Goal: Task Accomplishment & Management: Manage account settings

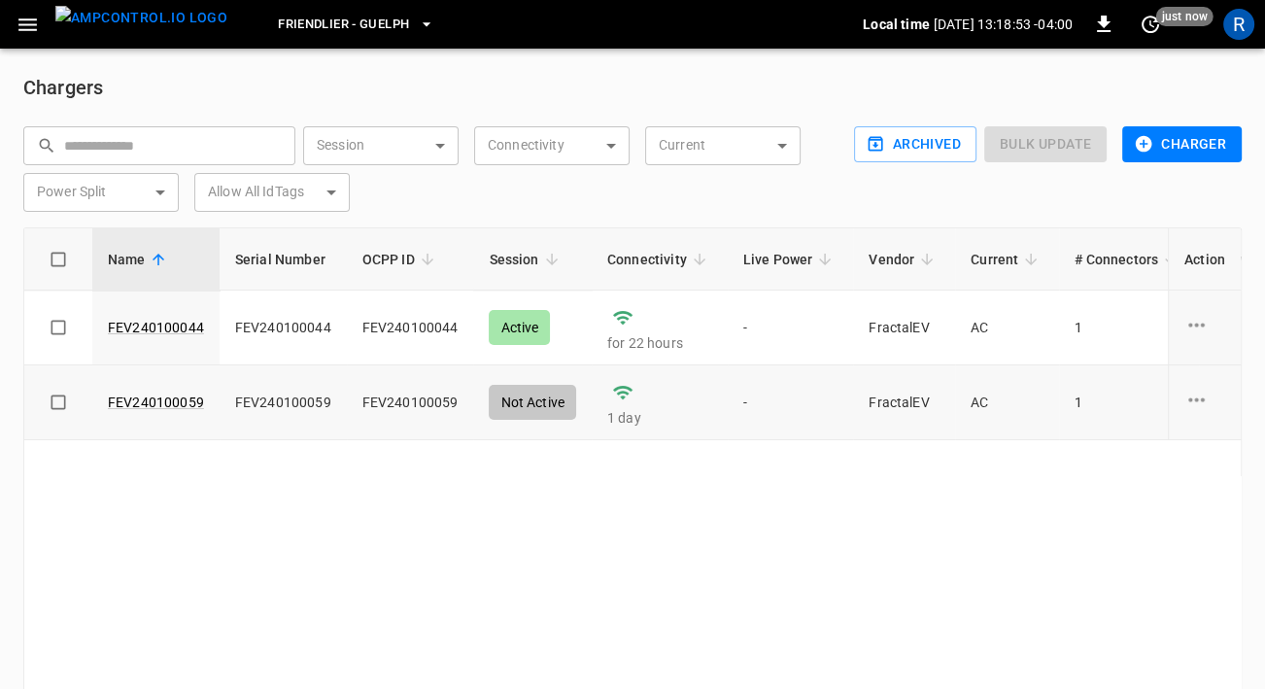
click at [529, 405] on div "Not Active" at bounding box center [532, 402] width 87 height 35
click at [36, 29] on icon "button" at bounding box center [28, 25] width 24 height 24
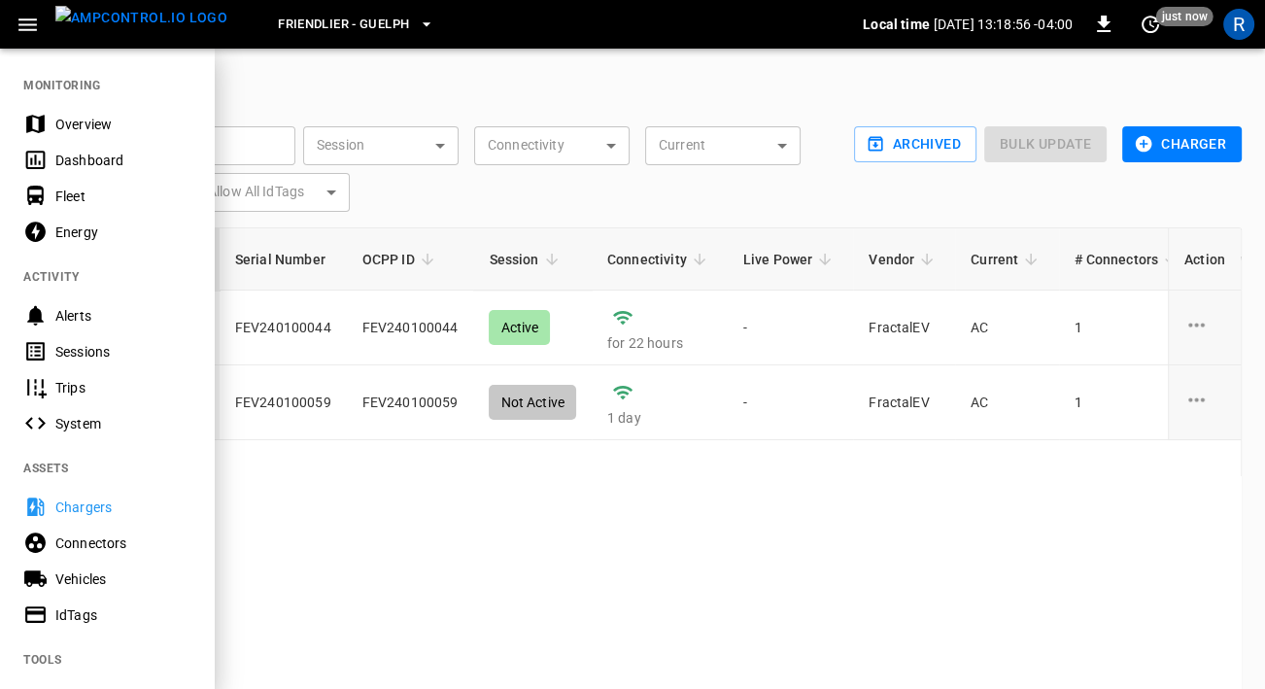
click at [91, 135] on div "Overview" at bounding box center [107, 124] width 214 height 36
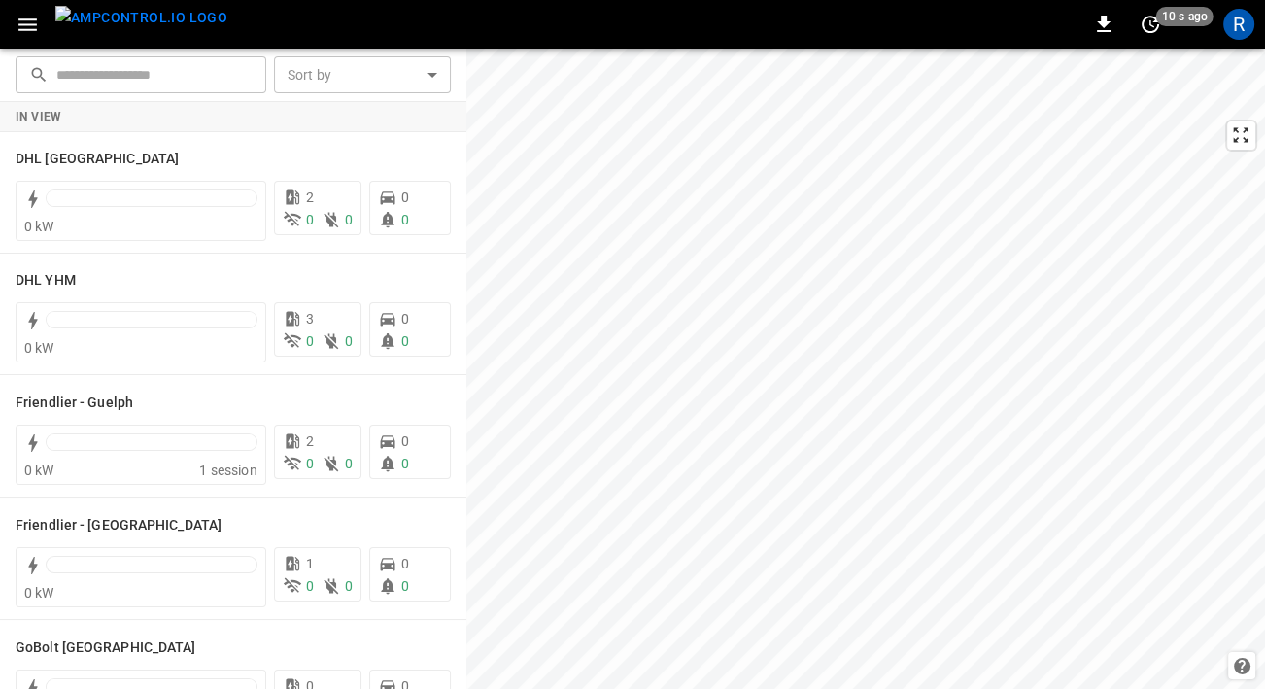
click at [1264, 179] on html "0 10 s ago R ​ ​ Sort by ​ Sort by In View DHL Montreal 0 kW 2 0 0 0 0 DHL YHM …" at bounding box center [632, 344] width 1265 height 689
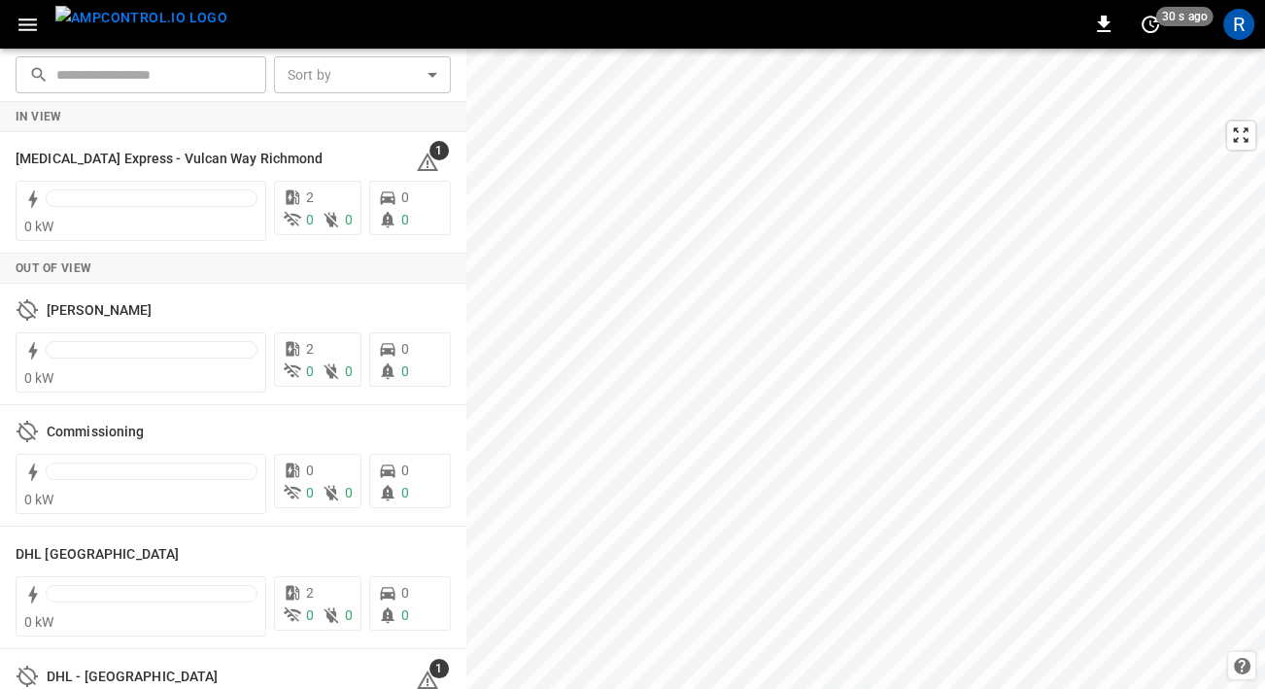
click at [15, 35] on button "button" at bounding box center [28, 25] width 40 height 36
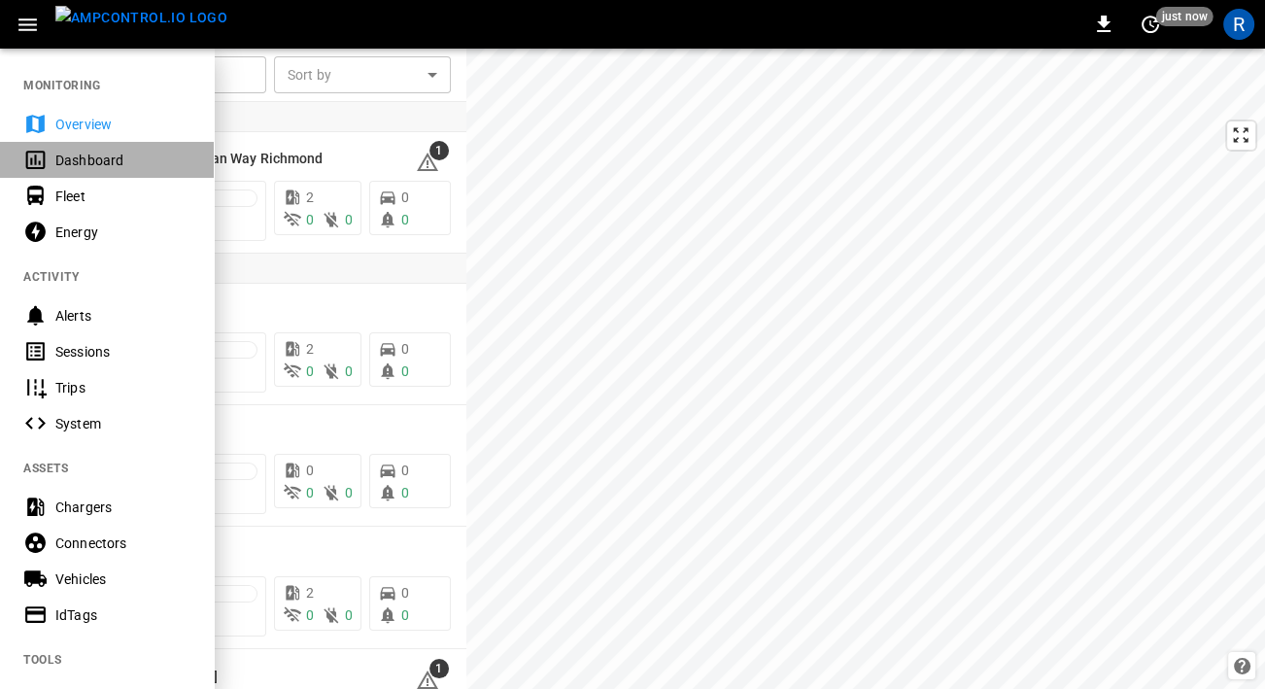
click at [114, 164] on div "Dashboard" at bounding box center [122, 160] width 135 height 19
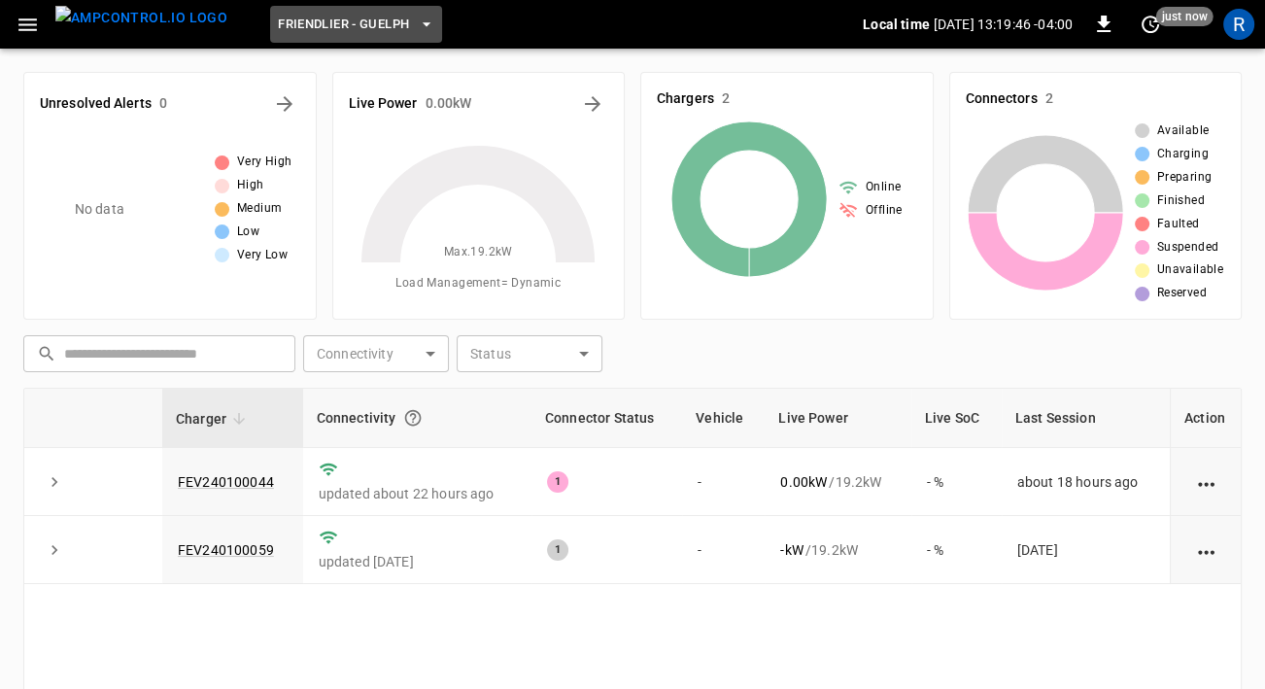
click at [355, 18] on span "Friendlier - Guelph" at bounding box center [343, 25] width 131 height 22
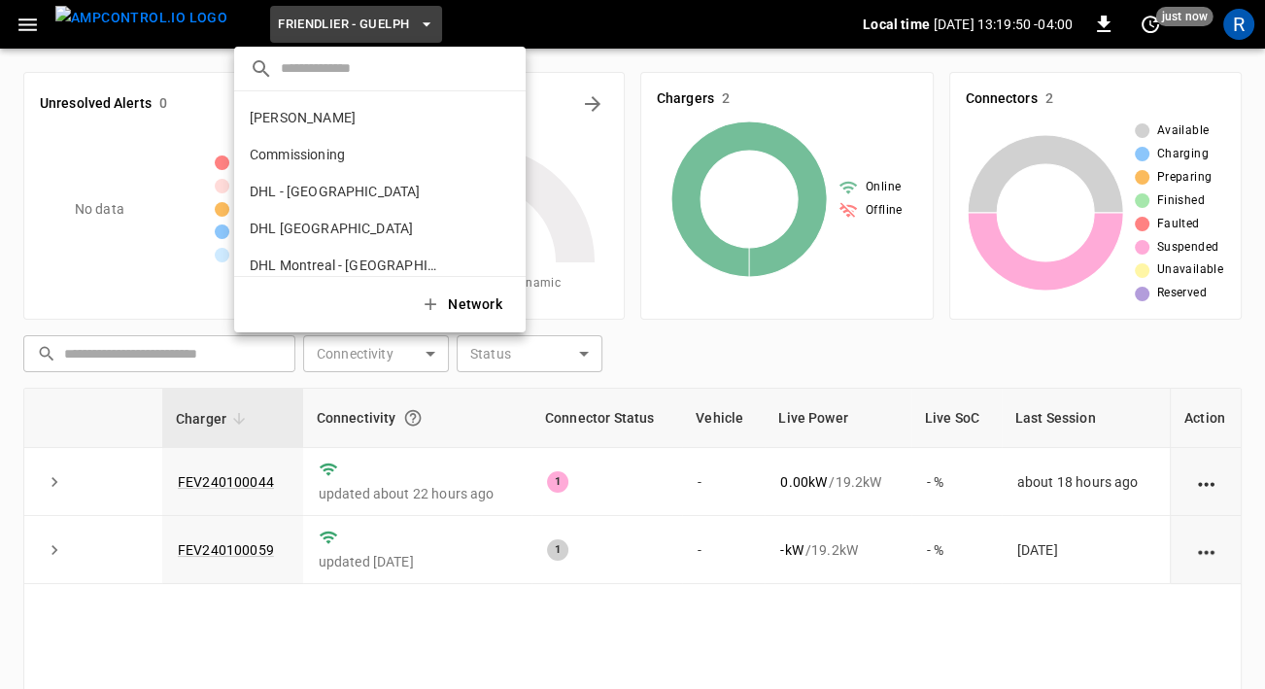
click at [291, 629] on div at bounding box center [632, 344] width 1265 height 689
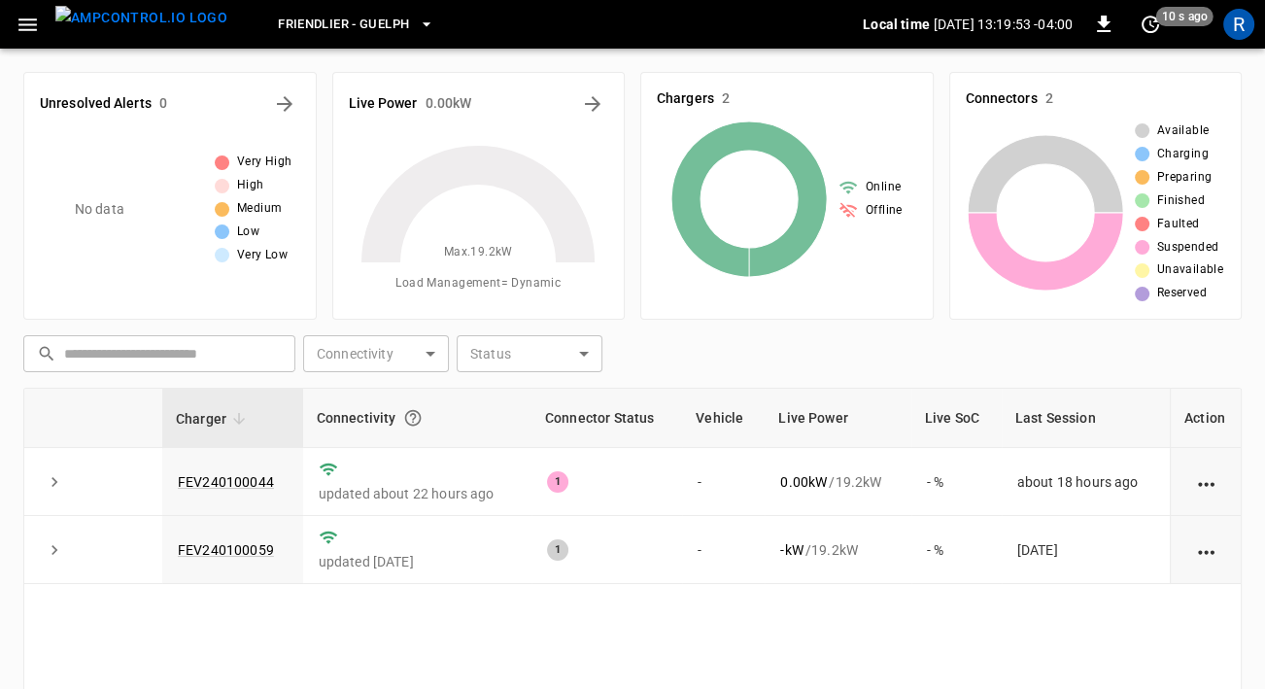
click at [301, 25] on span "Friendlier - Guelph" at bounding box center [343, 25] width 131 height 22
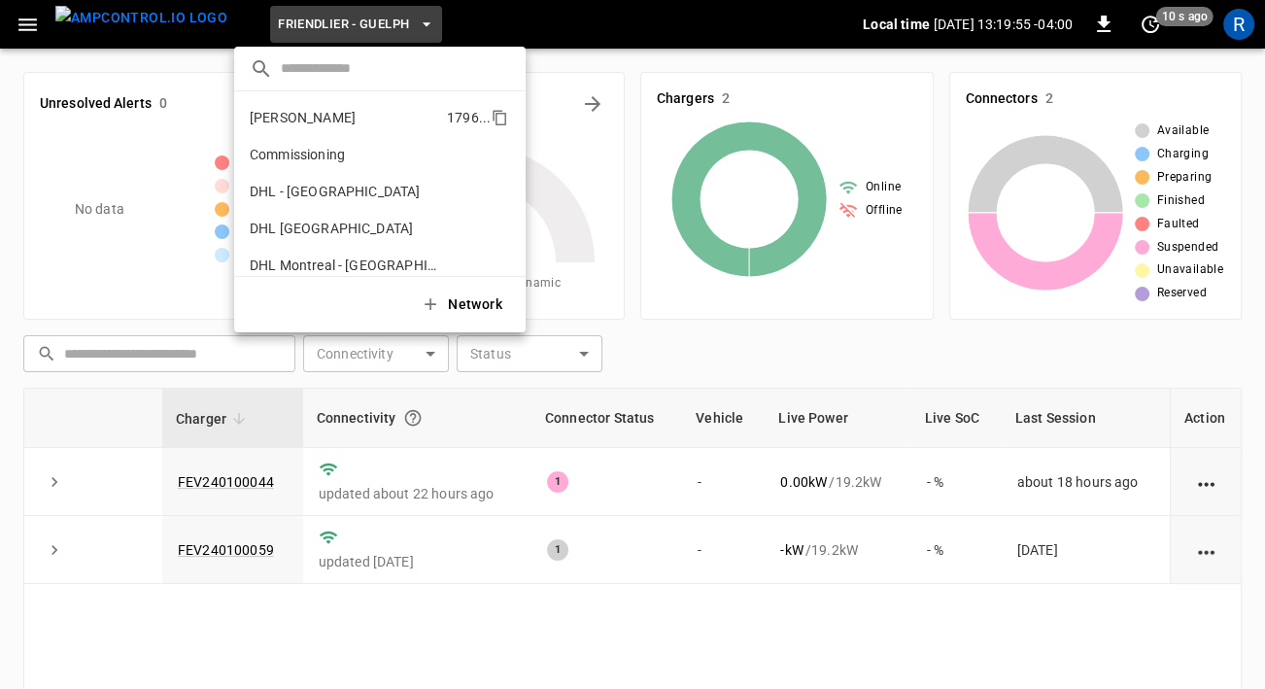
click at [312, 122] on p "[PERSON_NAME]" at bounding box center [344, 117] width 189 height 19
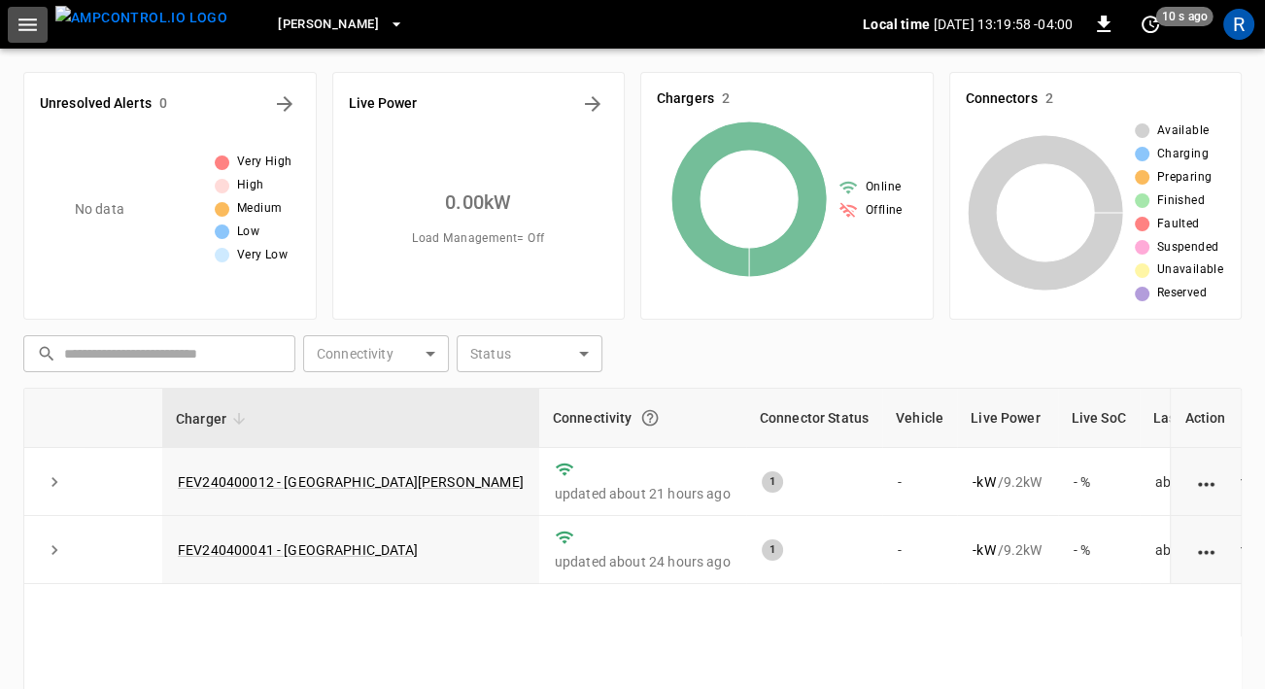
click at [19, 38] on button "button" at bounding box center [28, 25] width 40 height 36
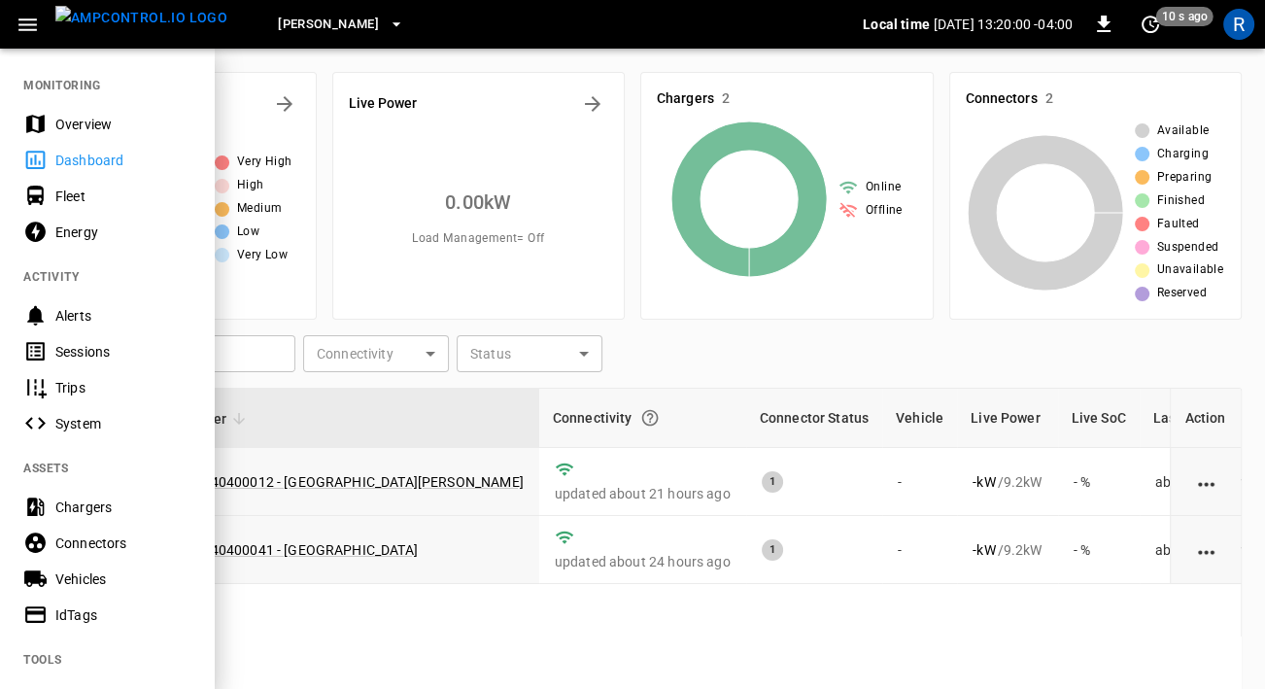
click at [51, 509] on div "Chargers" at bounding box center [107, 507] width 214 height 36
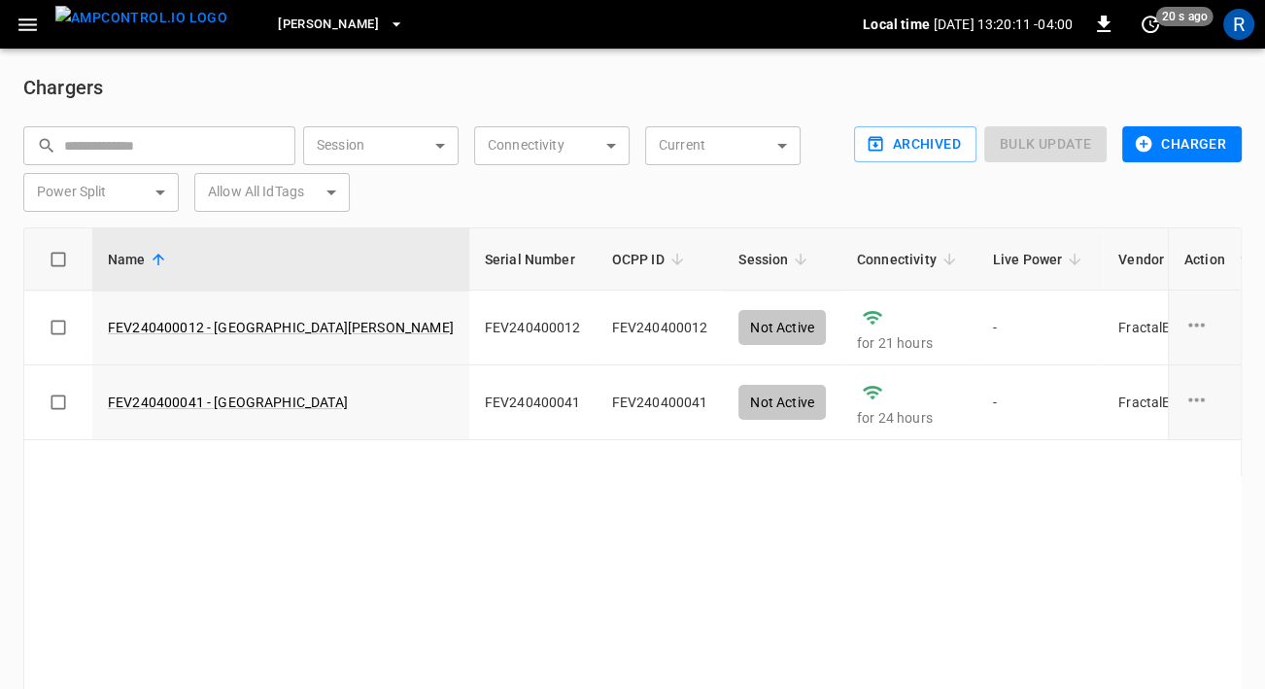
click at [289, 20] on span "[PERSON_NAME]" at bounding box center [328, 25] width 101 height 22
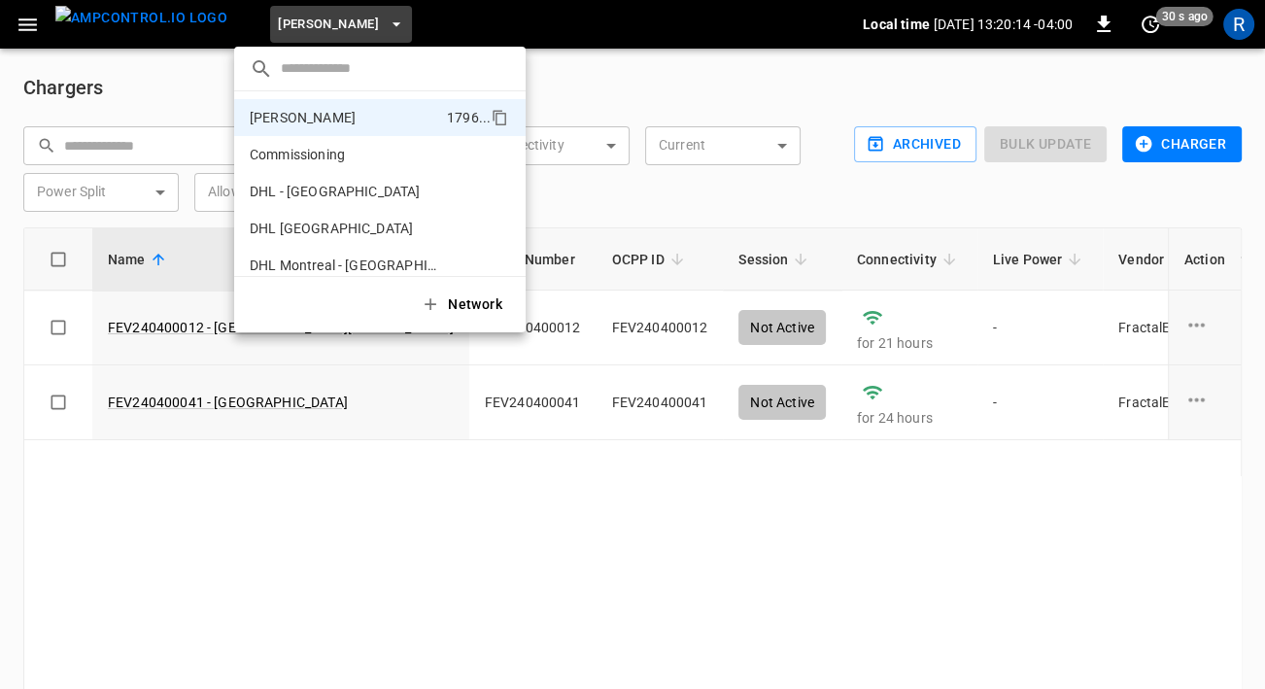
click at [670, 357] on div at bounding box center [632, 344] width 1265 height 689
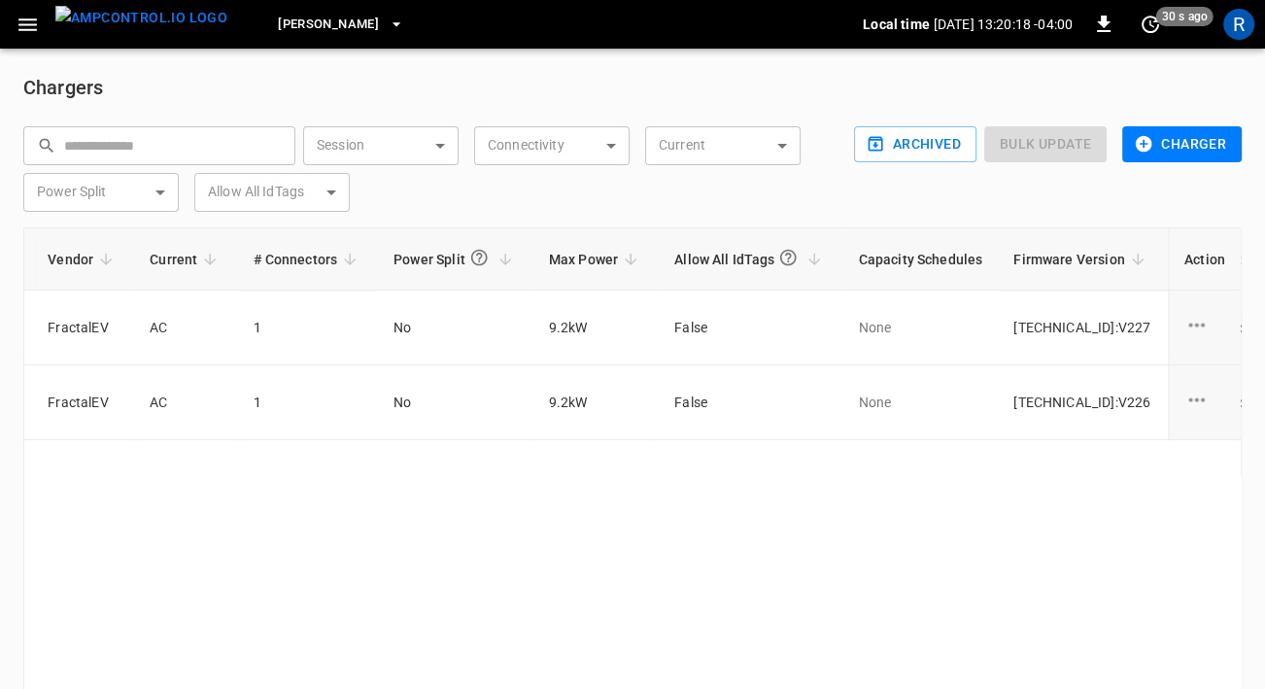
scroll to position [0, 1170]
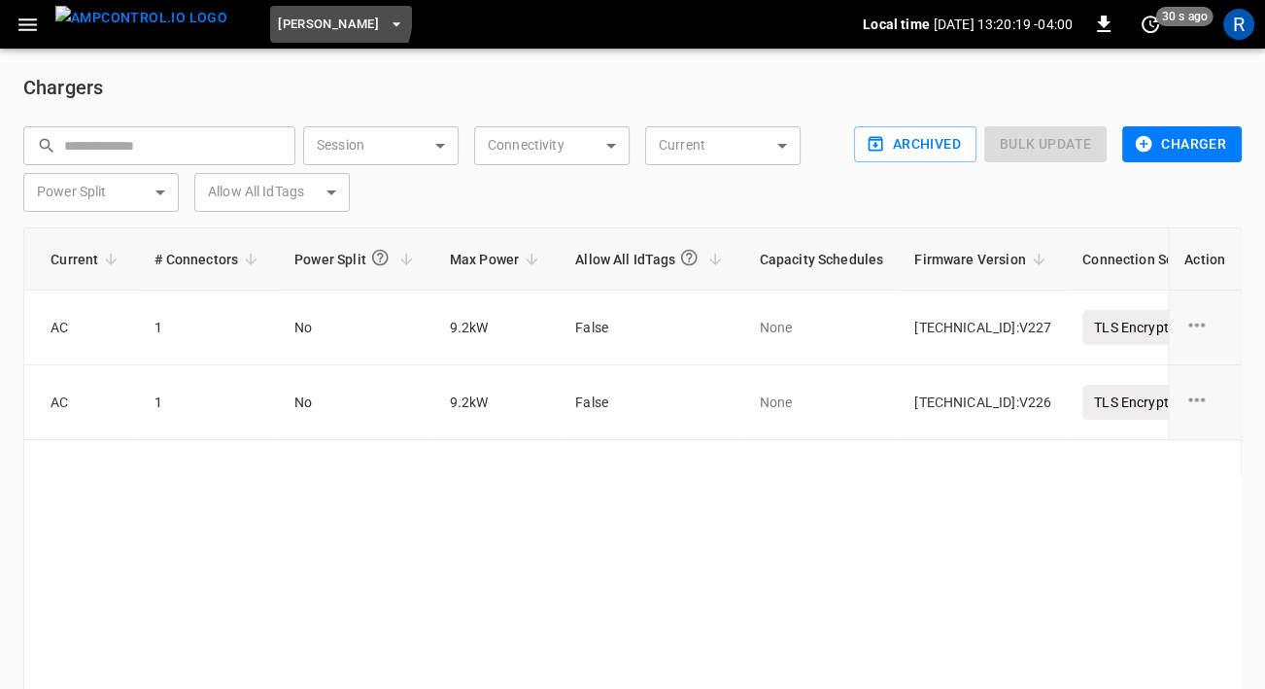
click at [286, 15] on span "[PERSON_NAME]" at bounding box center [328, 25] width 101 height 22
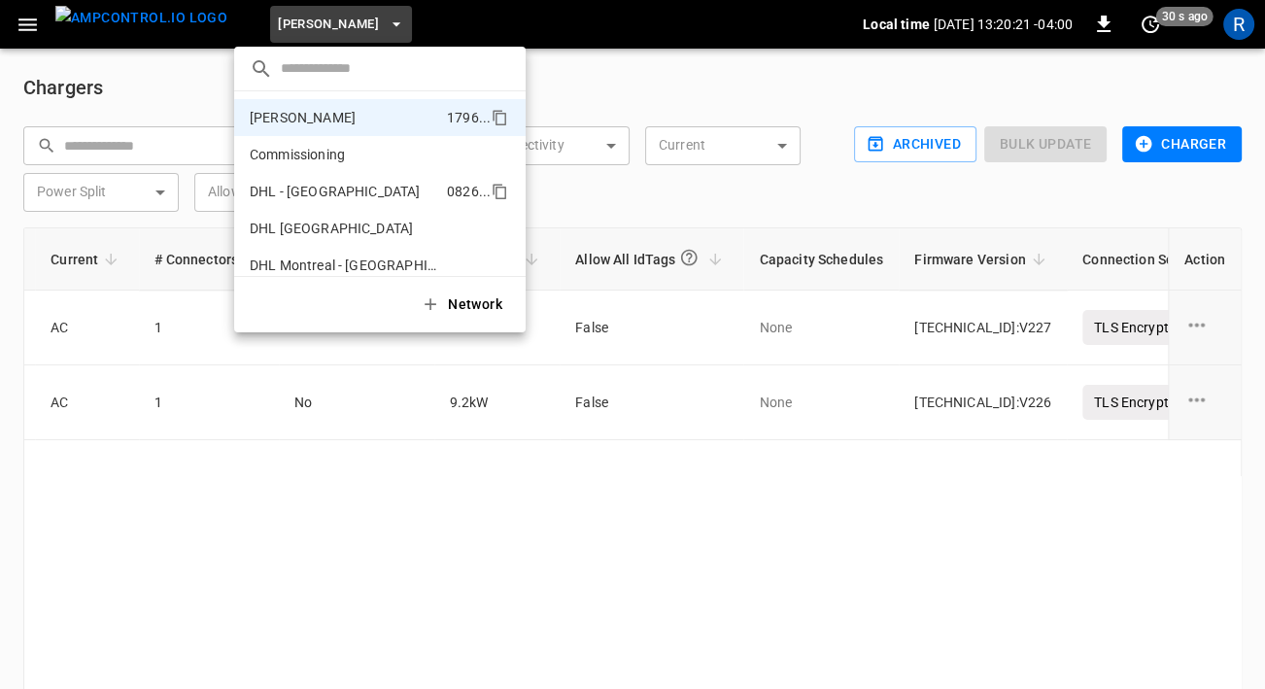
click at [317, 194] on p "DHL - [GEOGRAPHIC_DATA]" at bounding box center [344, 191] width 189 height 19
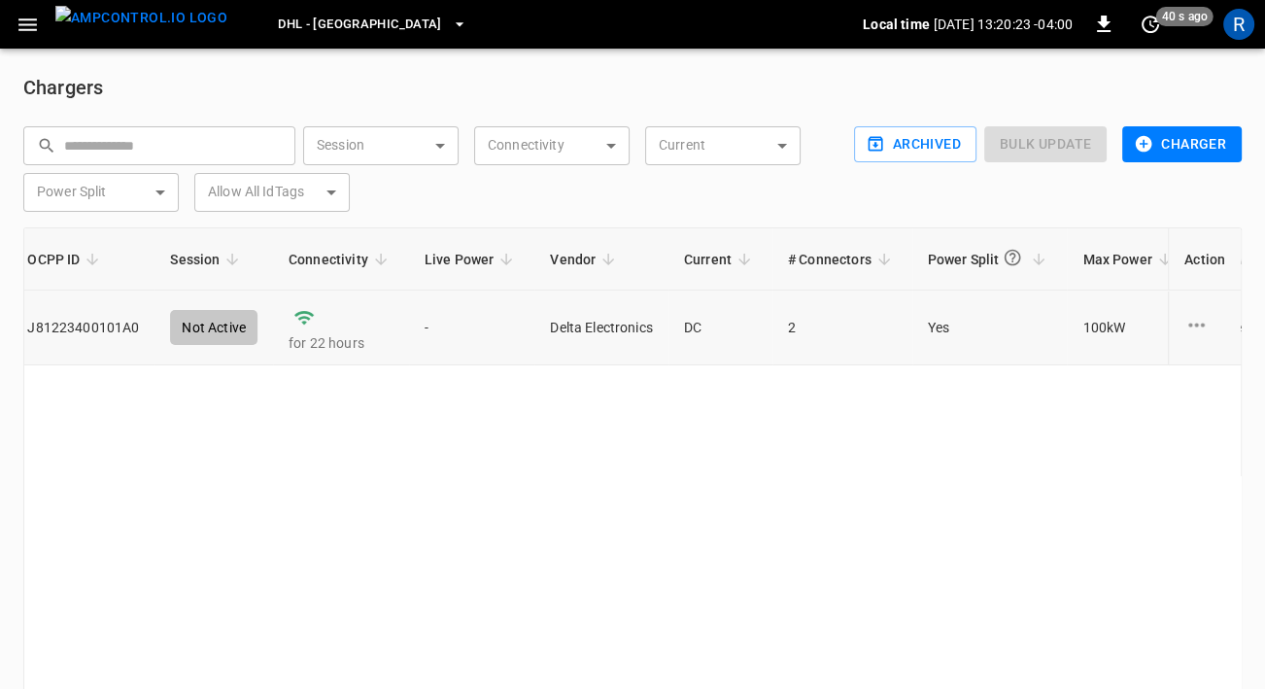
scroll to position [0, 303]
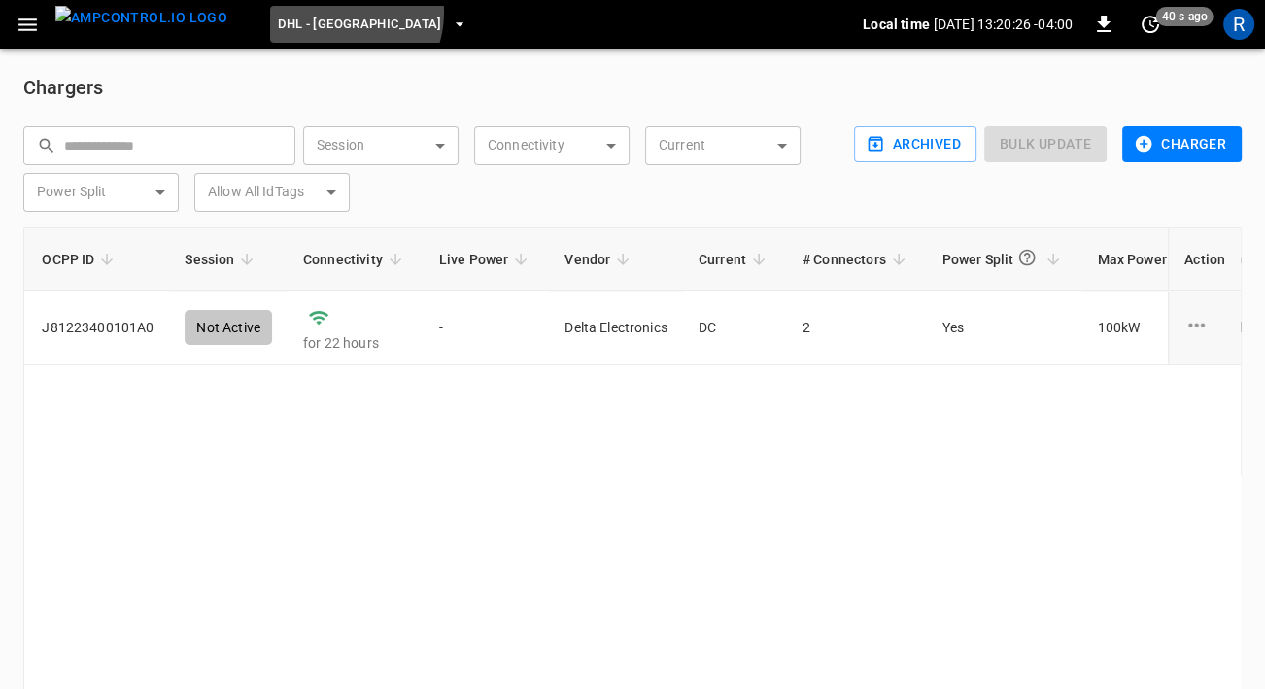
click at [302, 14] on span "DHL - [GEOGRAPHIC_DATA]" at bounding box center [360, 25] width 164 height 22
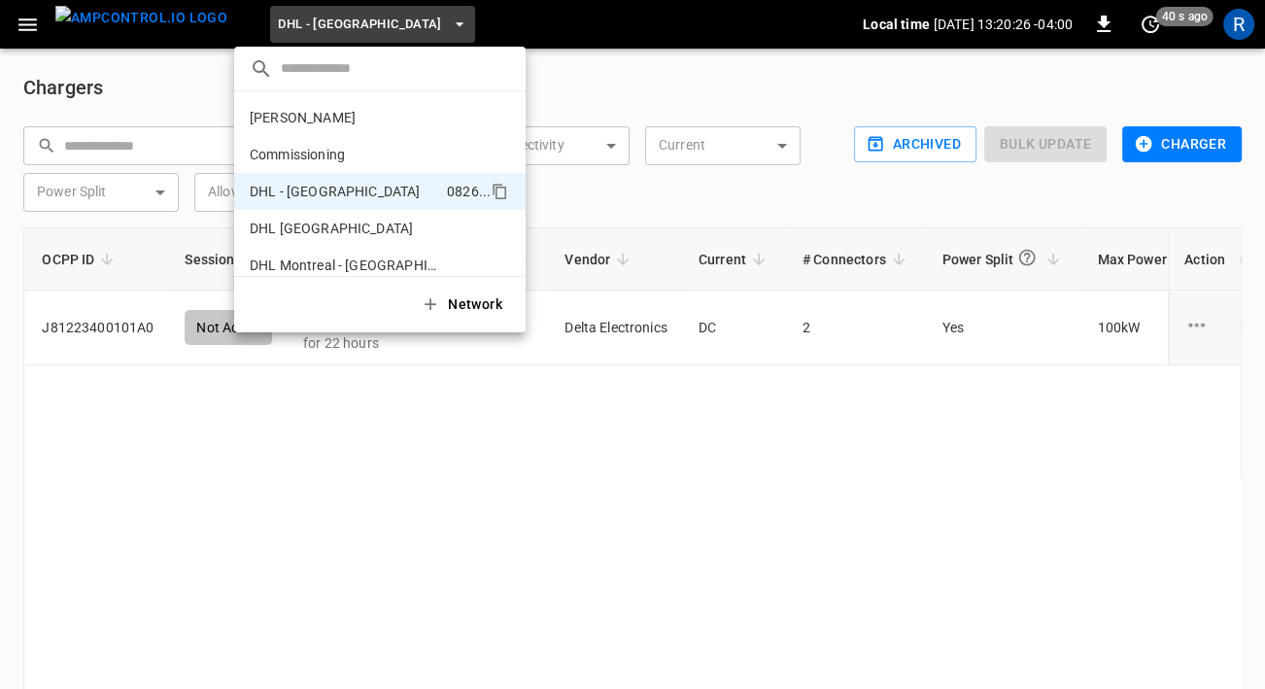
scroll to position [68, 0]
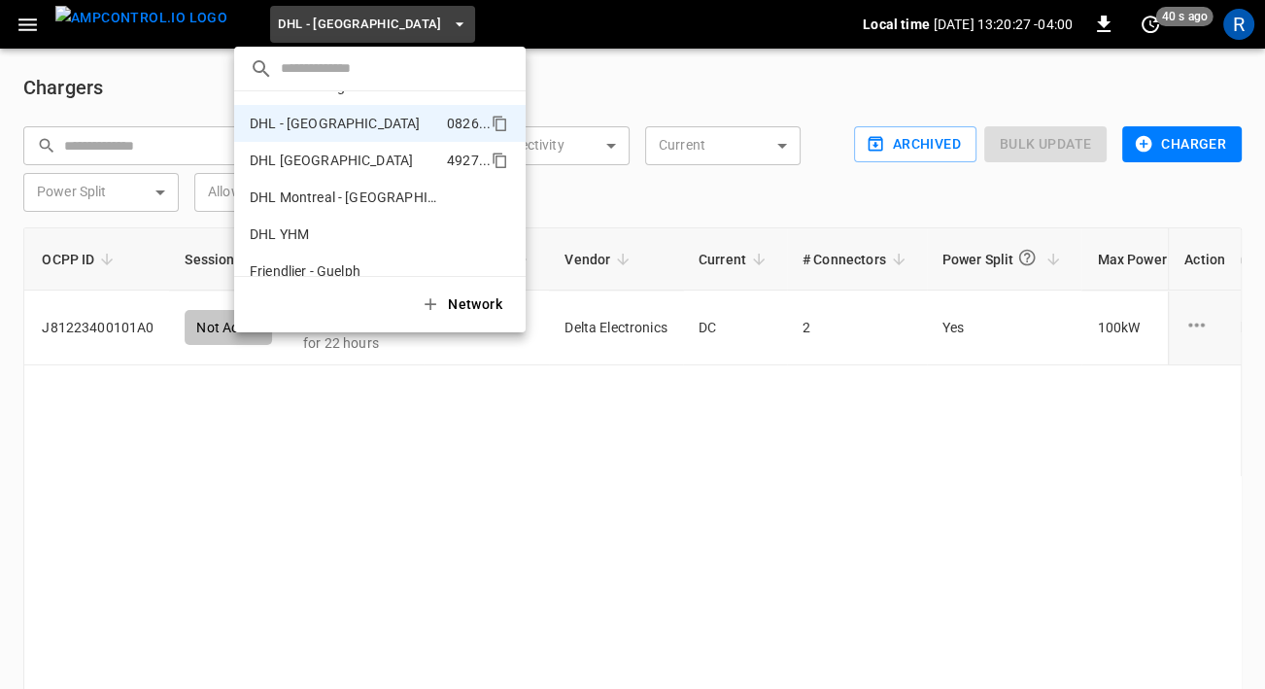
click at [332, 171] on li "DHL Montreal 4927 ..." at bounding box center [379, 160] width 291 height 37
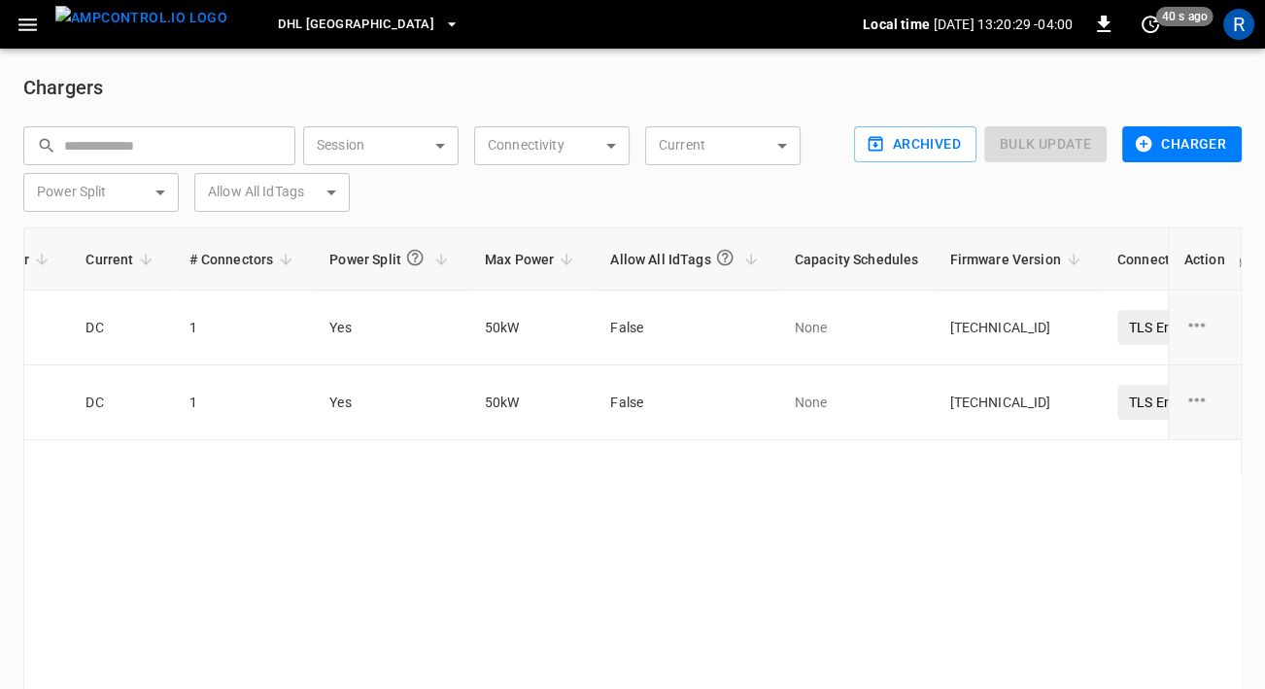
scroll to position [0, 1163]
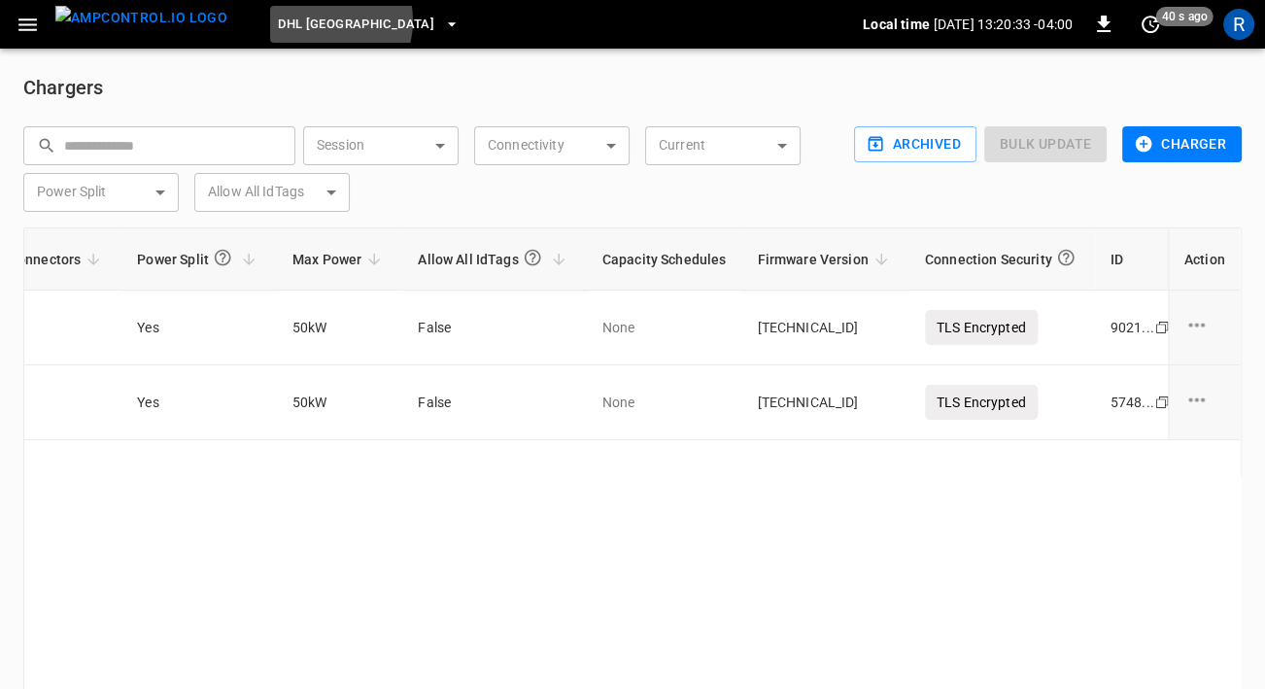
click at [290, 21] on span "DHL [GEOGRAPHIC_DATA]" at bounding box center [356, 25] width 156 height 22
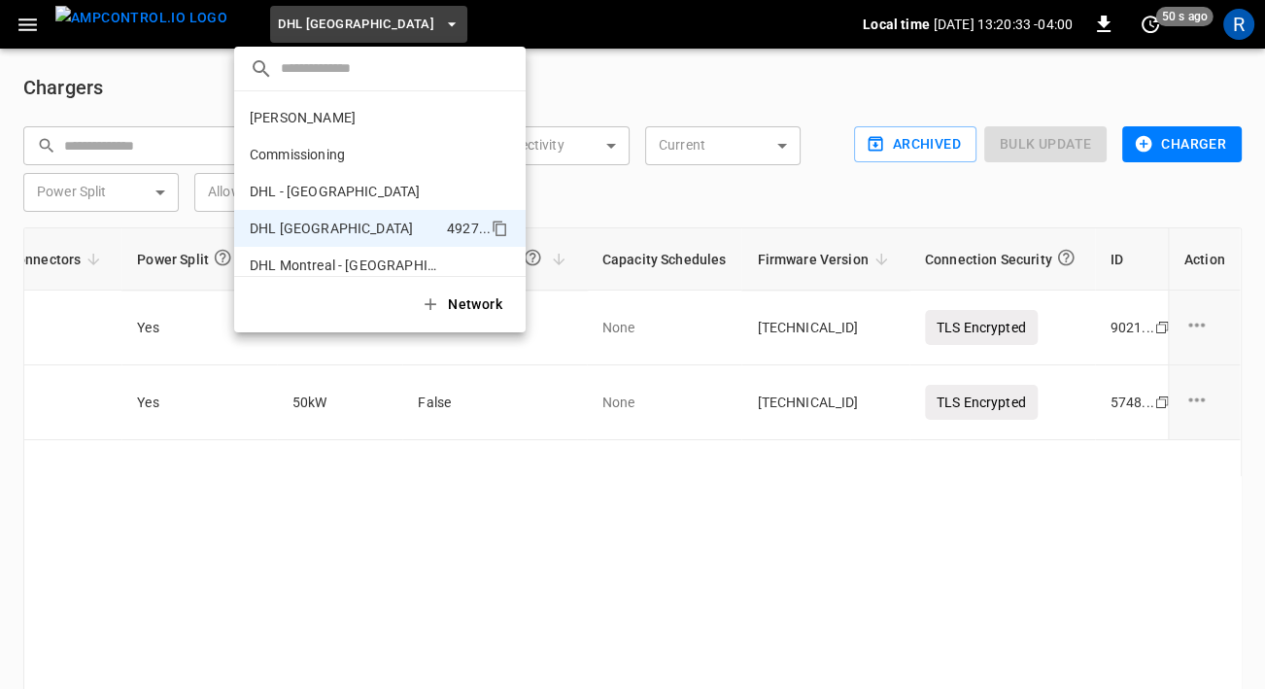
scroll to position [105, 0]
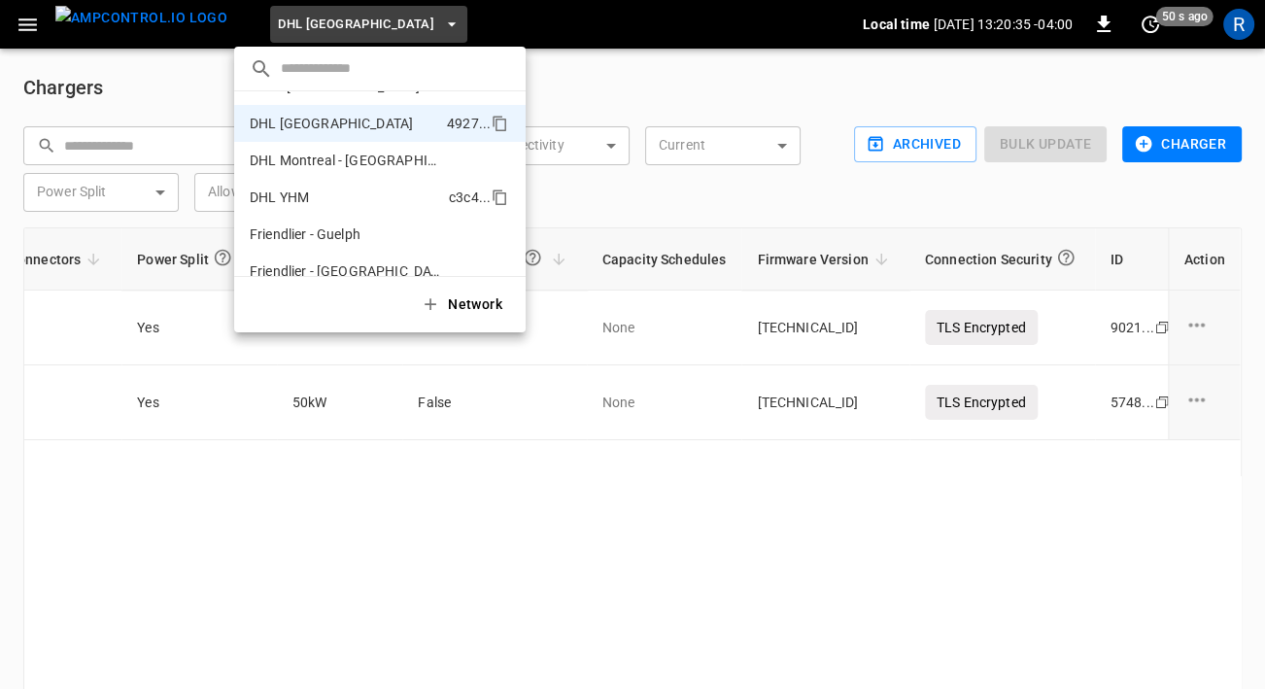
click at [310, 197] on p "DHL YHM" at bounding box center [345, 197] width 191 height 19
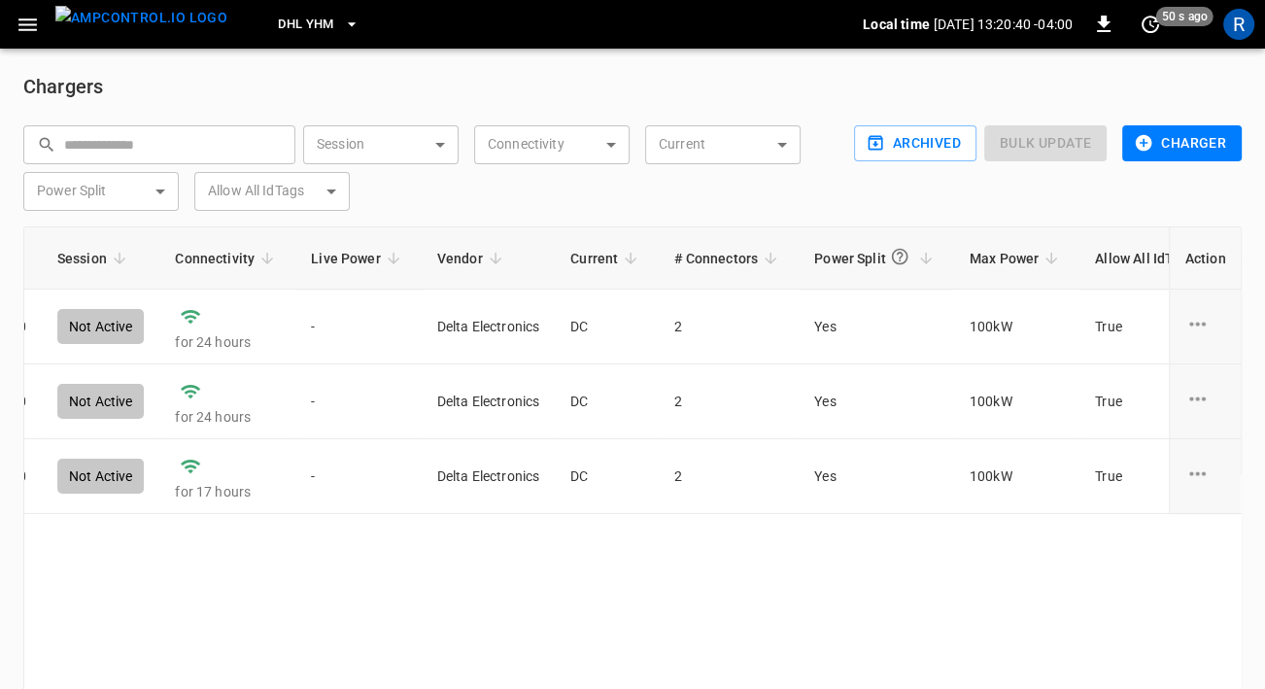
scroll to position [0, 0]
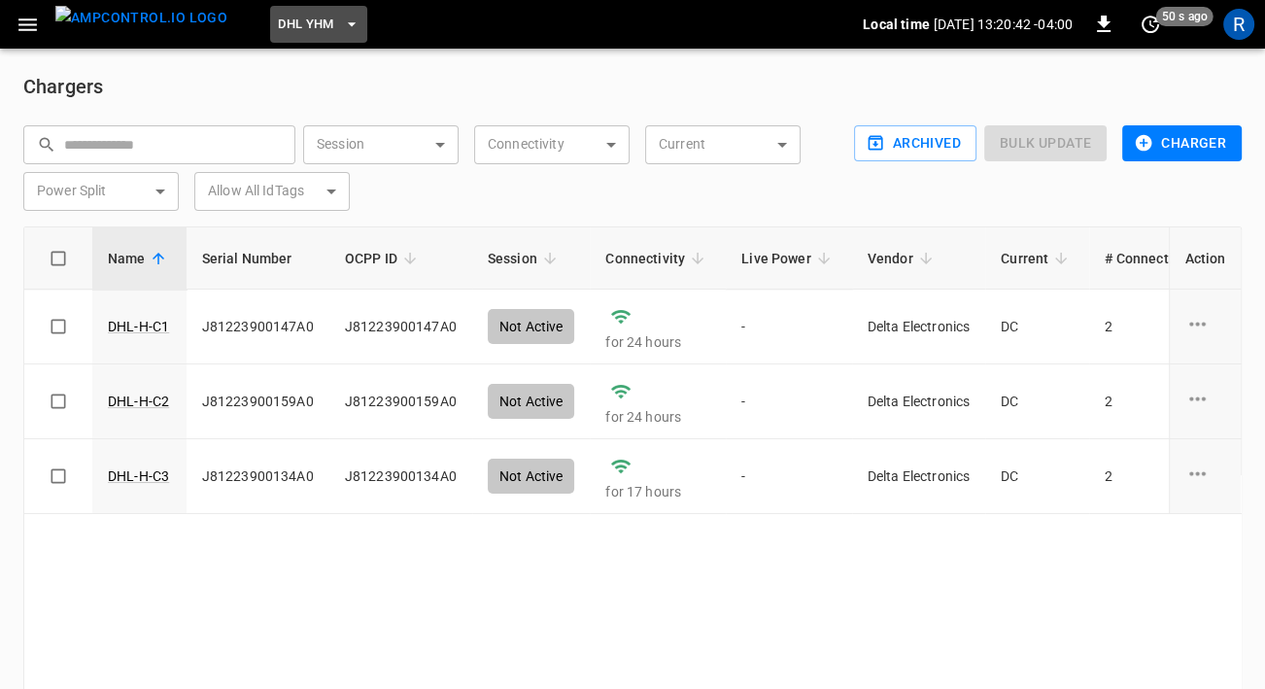
click at [306, 17] on button "DHL YHM" at bounding box center [318, 25] width 97 height 38
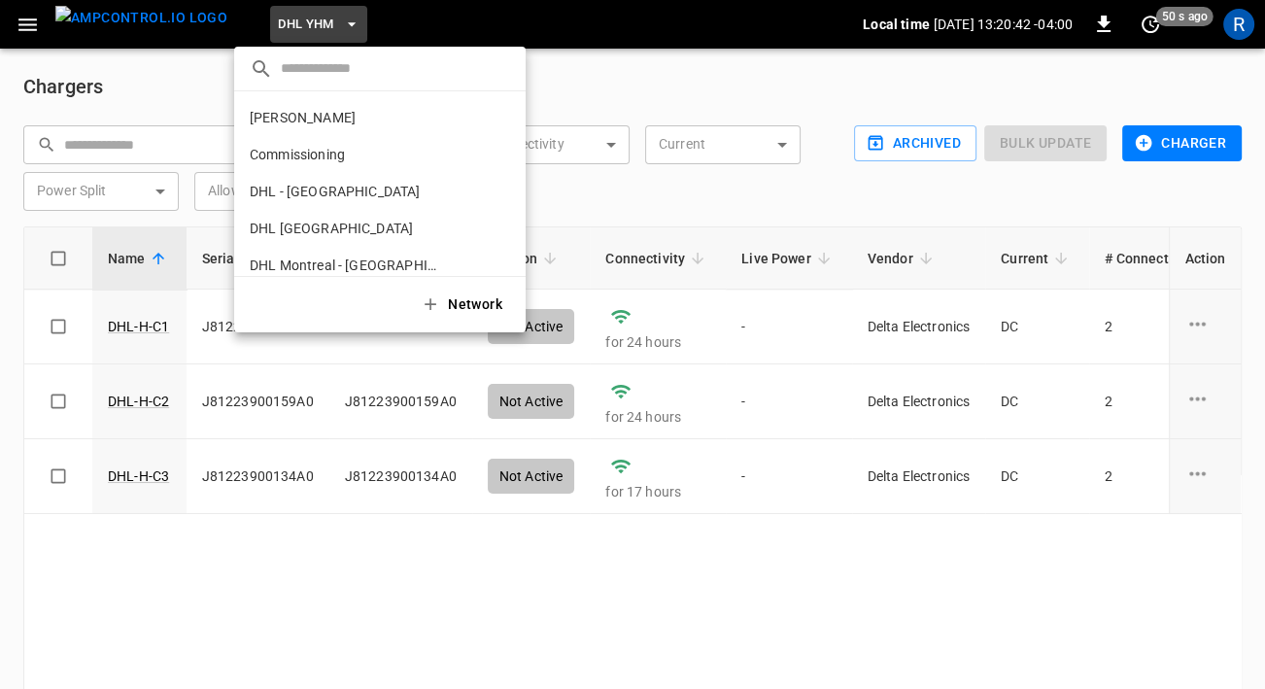
scroll to position [179, 0]
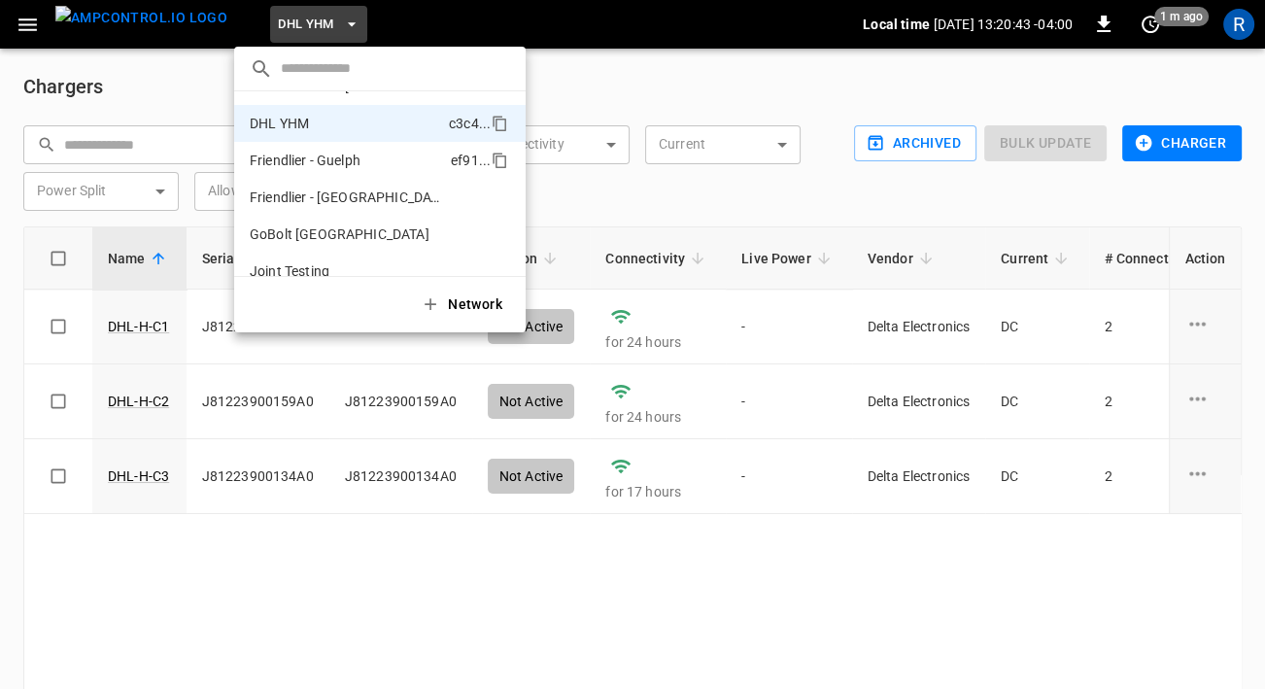
click at [349, 167] on p "Friendlier - Guelph" at bounding box center [346, 160] width 193 height 19
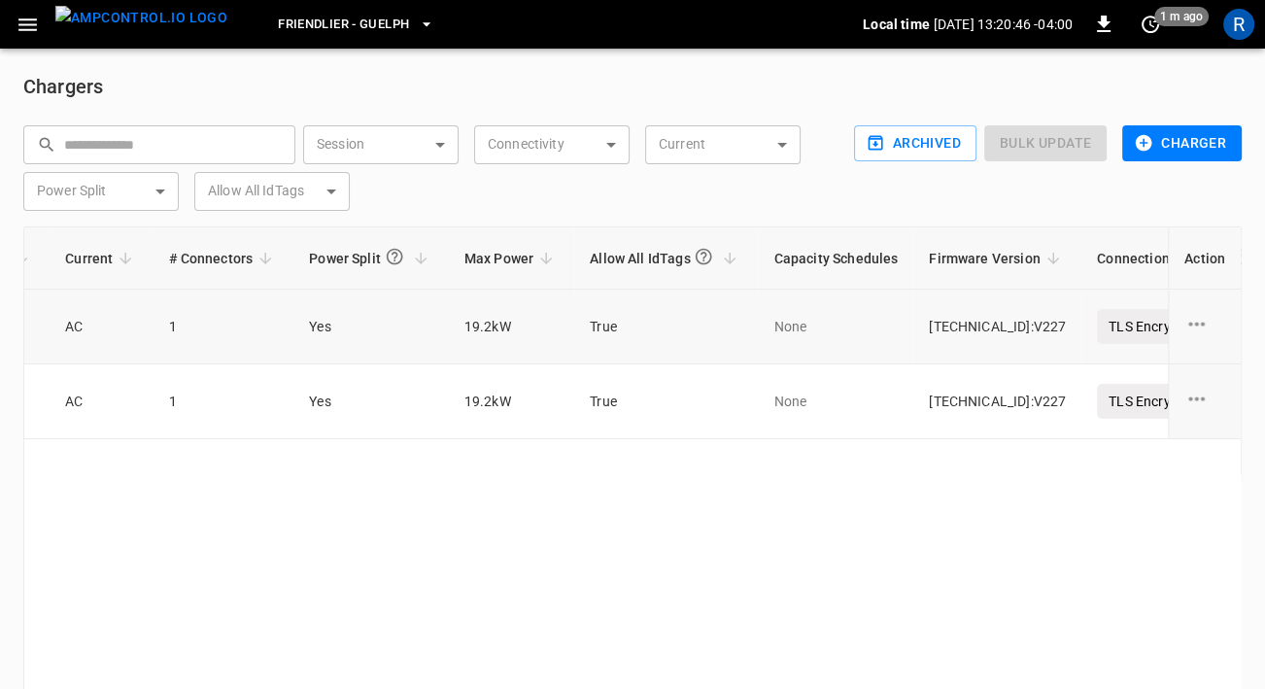
scroll to position [0, 1075]
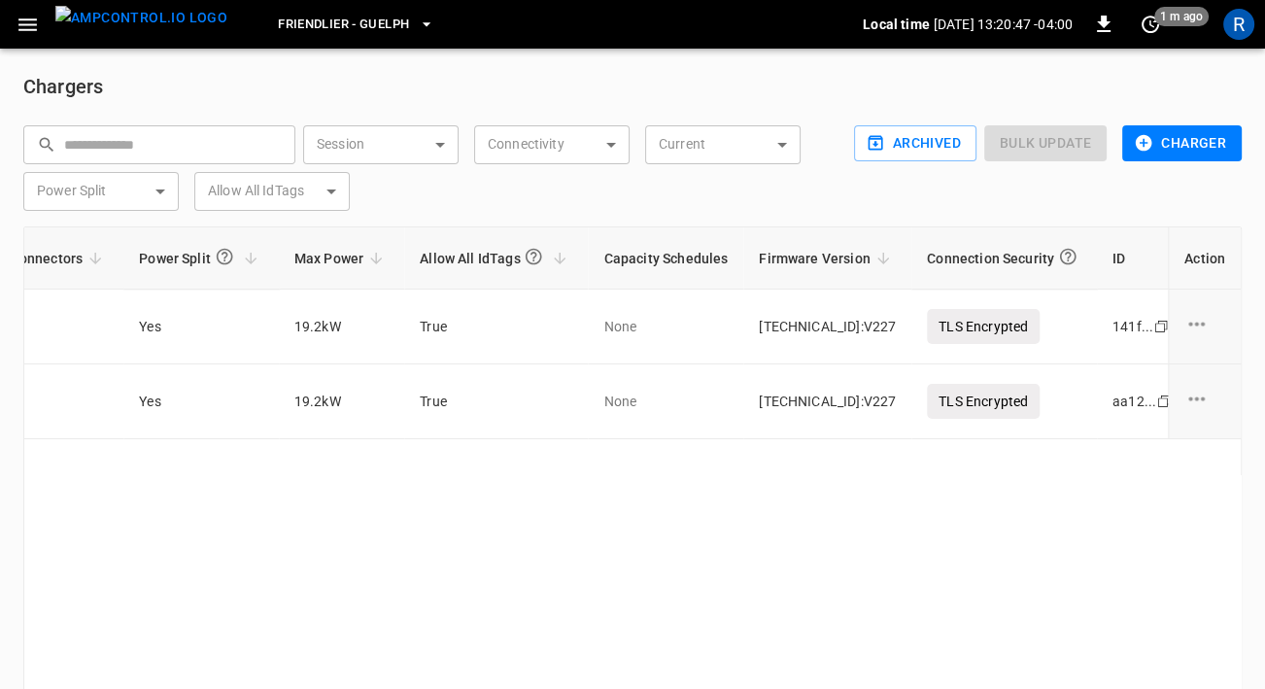
click at [313, 22] on span "Friendlier - Guelph" at bounding box center [343, 25] width 131 height 22
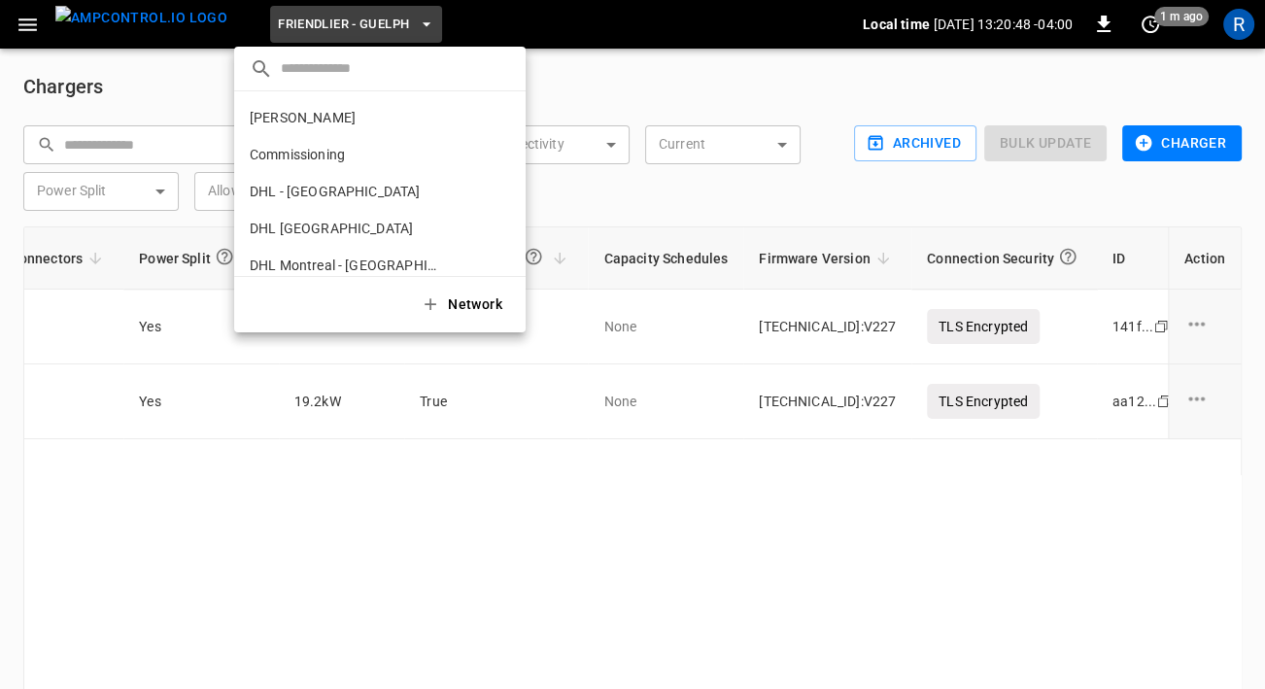
scroll to position [215, 0]
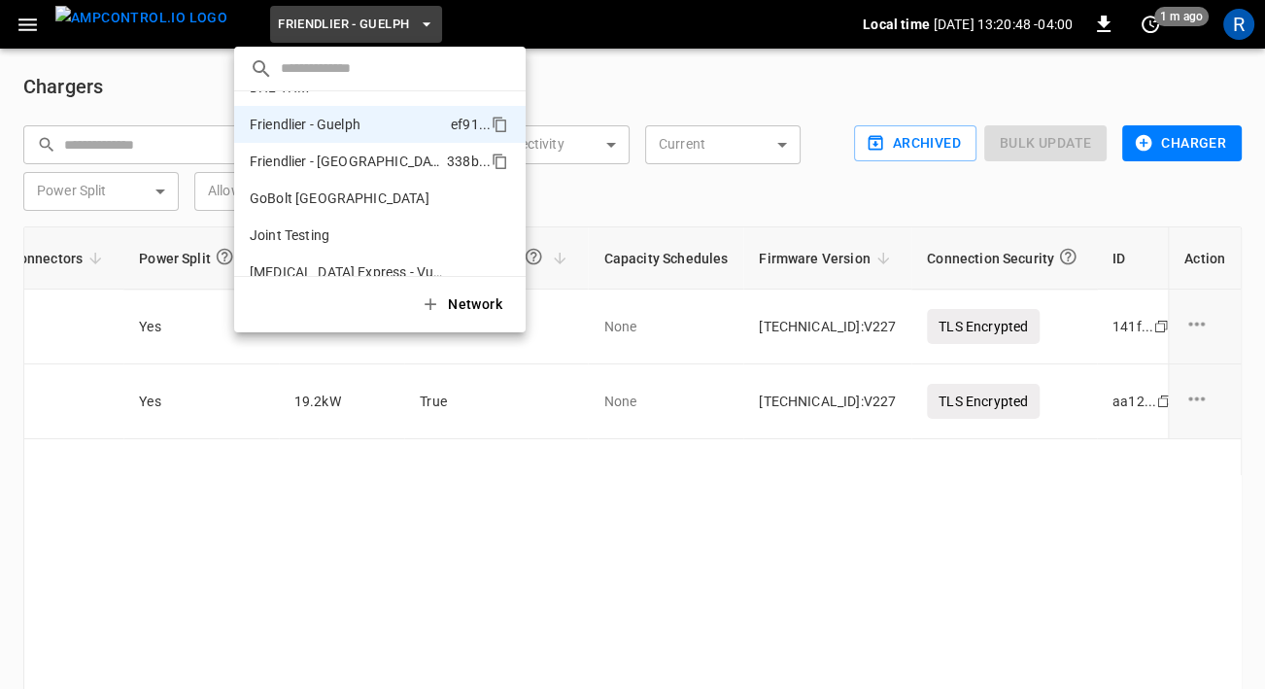
click at [351, 174] on li "Friendlier - Ottawa 338b ..." at bounding box center [379, 161] width 291 height 37
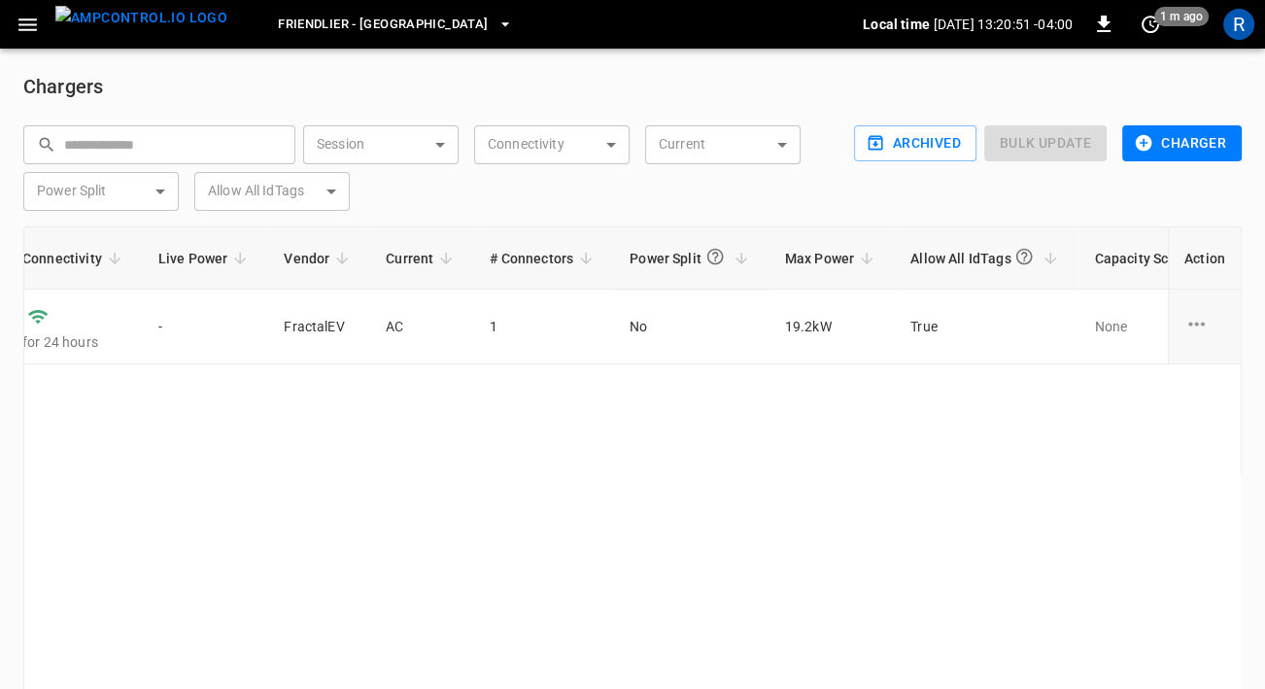
scroll to position [0, 408]
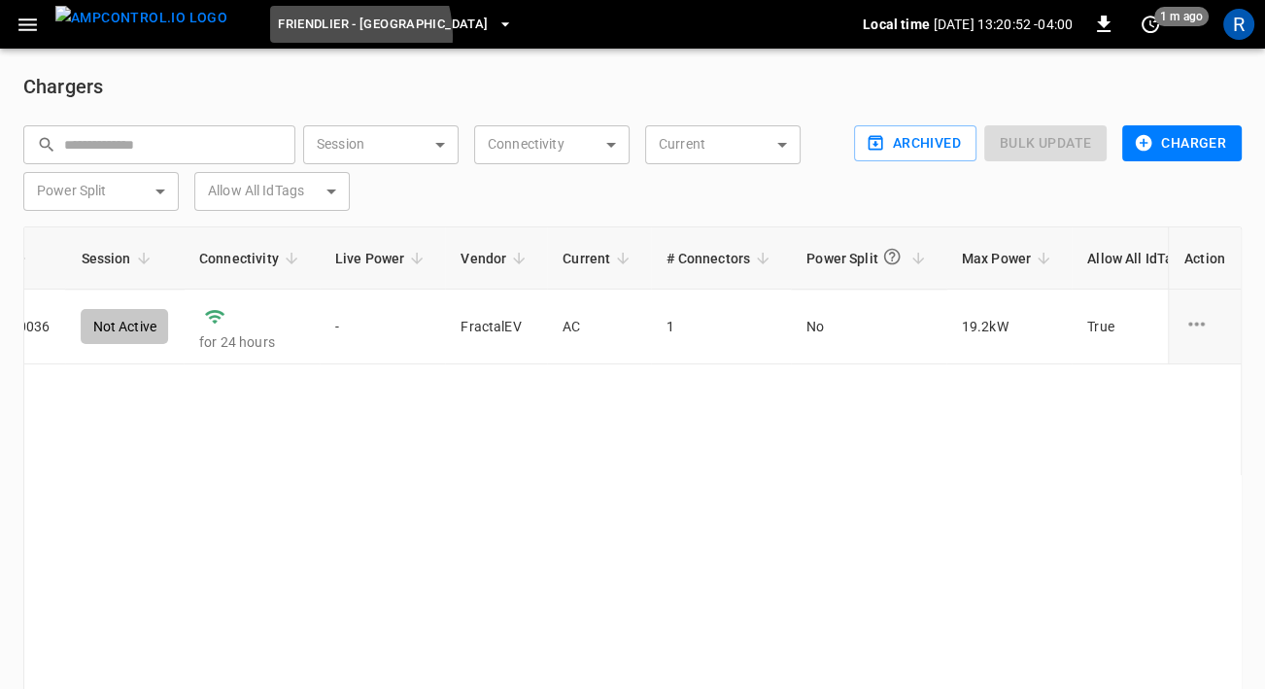
click at [298, 36] on button "Friendlier - [GEOGRAPHIC_DATA]" at bounding box center [395, 25] width 251 height 38
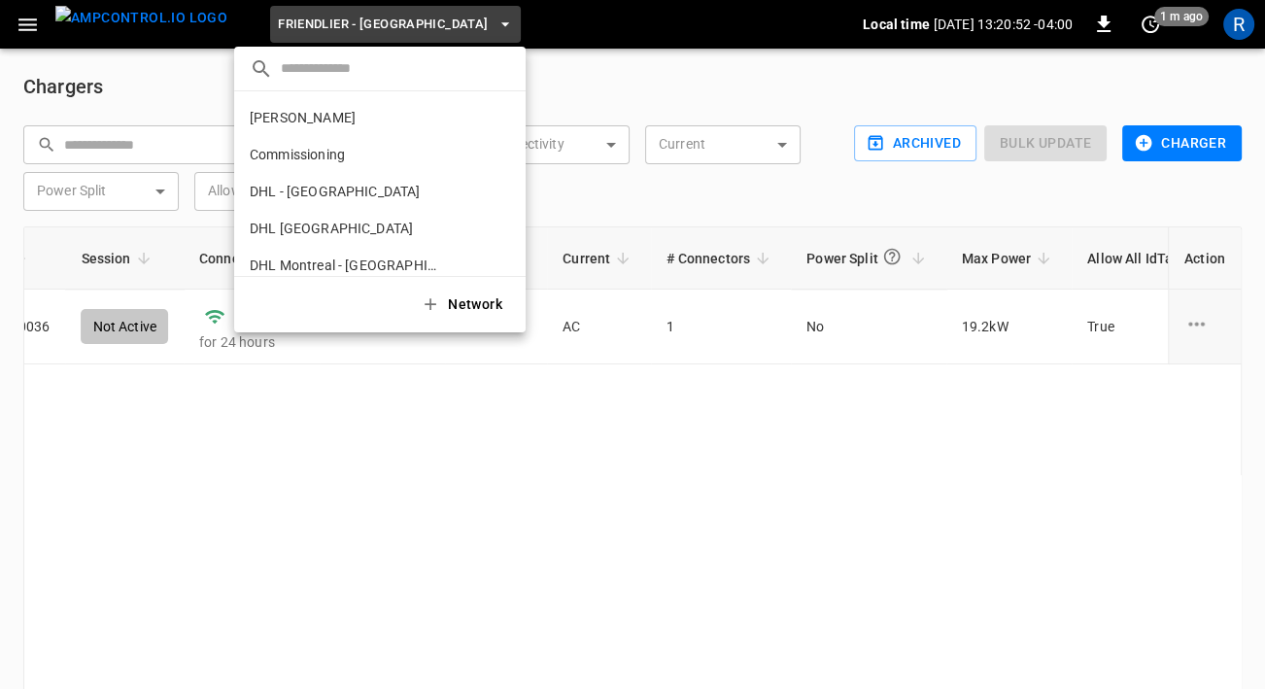
scroll to position [253, 0]
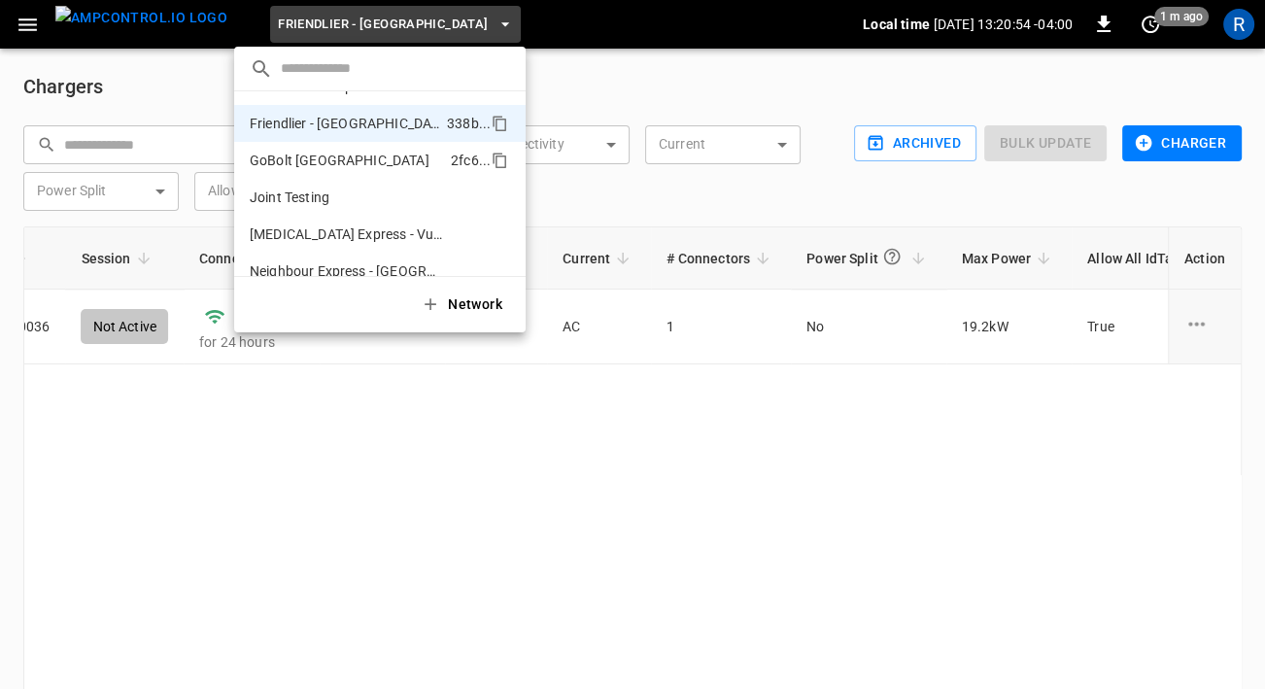
click at [331, 163] on p "GoBolt [GEOGRAPHIC_DATA]" at bounding box center [346, 160] width 193 height 19
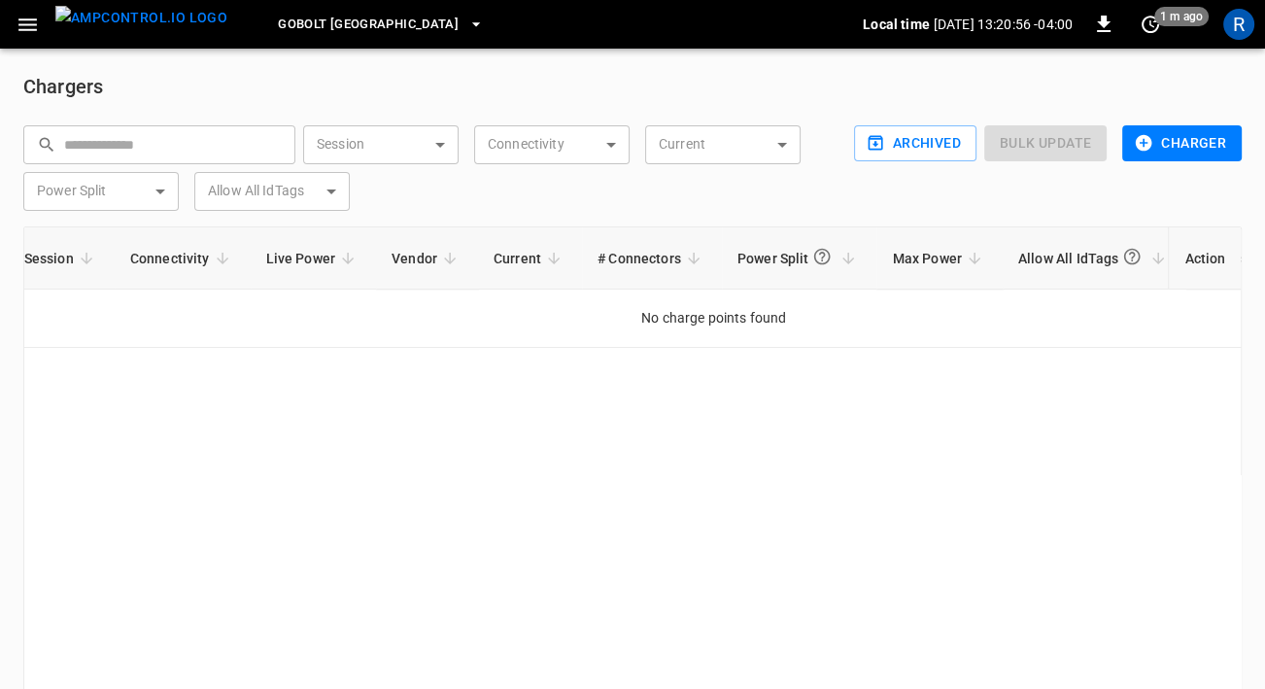
click at [303, 28] on span "GoBolt [GEOGRAPHIC_DATA]" at bounding box center [368, 25] width 181 height 22
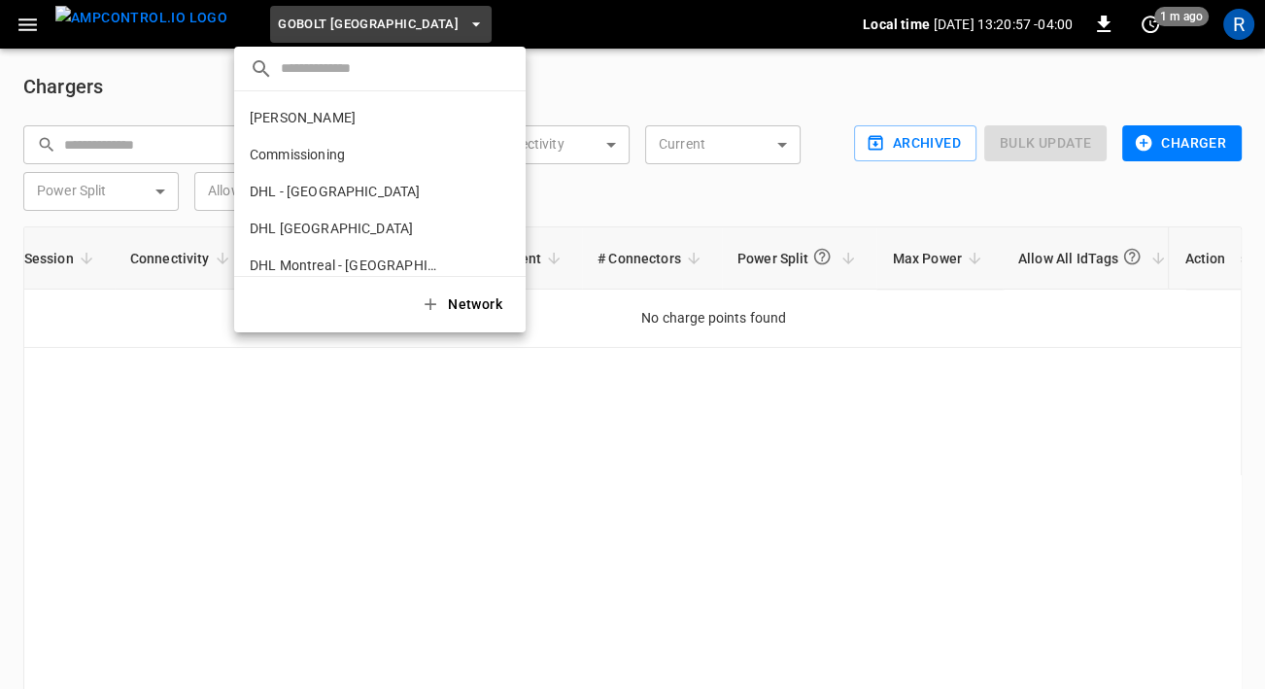
scroll to position [290, 0]
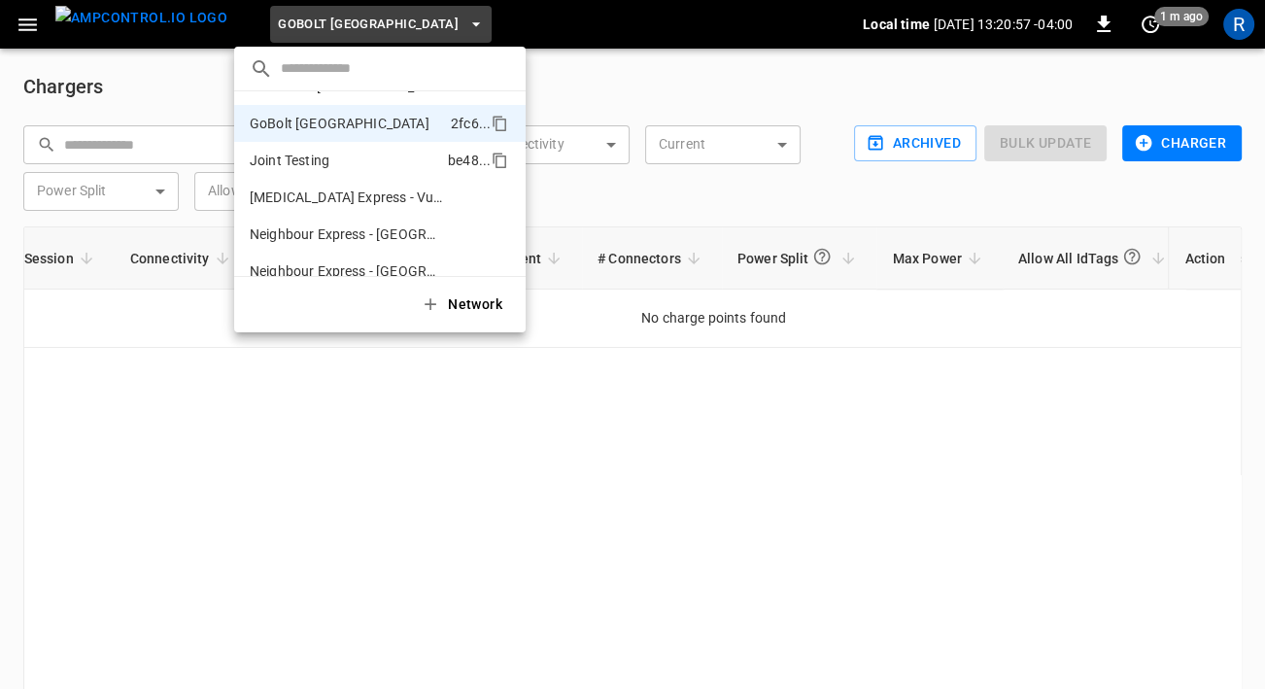
click at [319, 174] on li "Joint Testing be48 ..." at bounding box center [379, 160] width 291 height 37
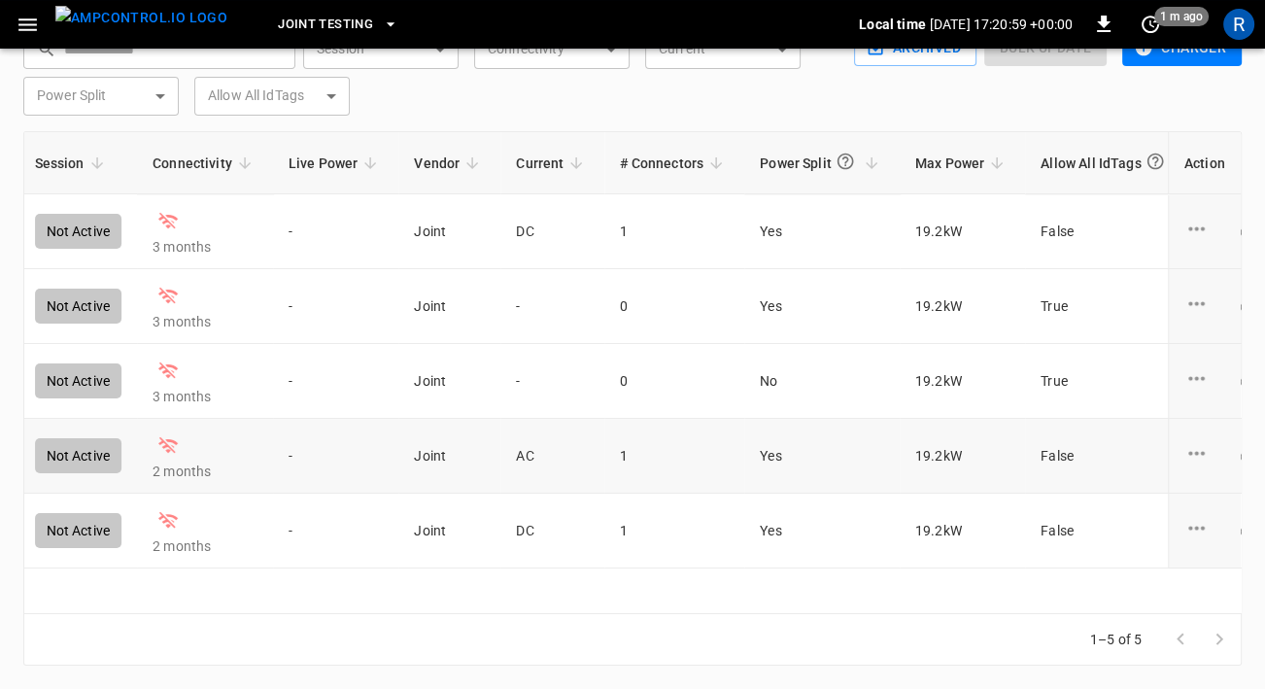
scroll to position [0, 0]
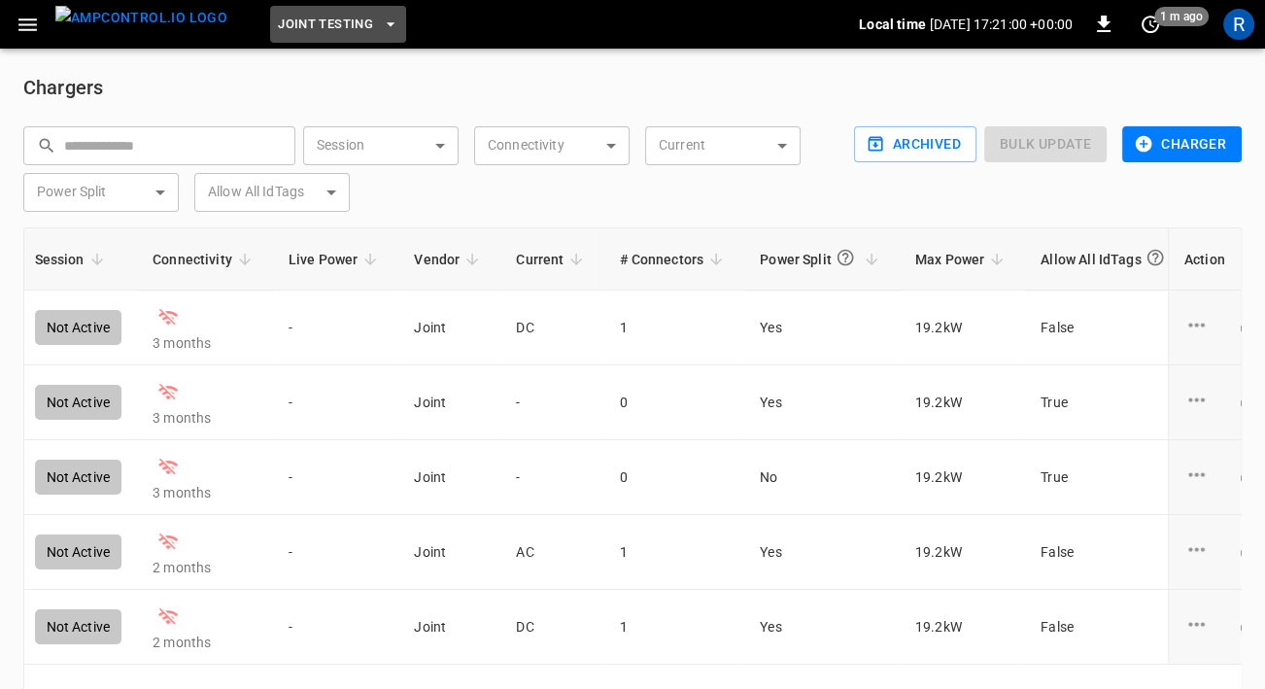
click at [291, 23] on span "Joint Testing" at bounding box center [325, 25] width 95 height 22
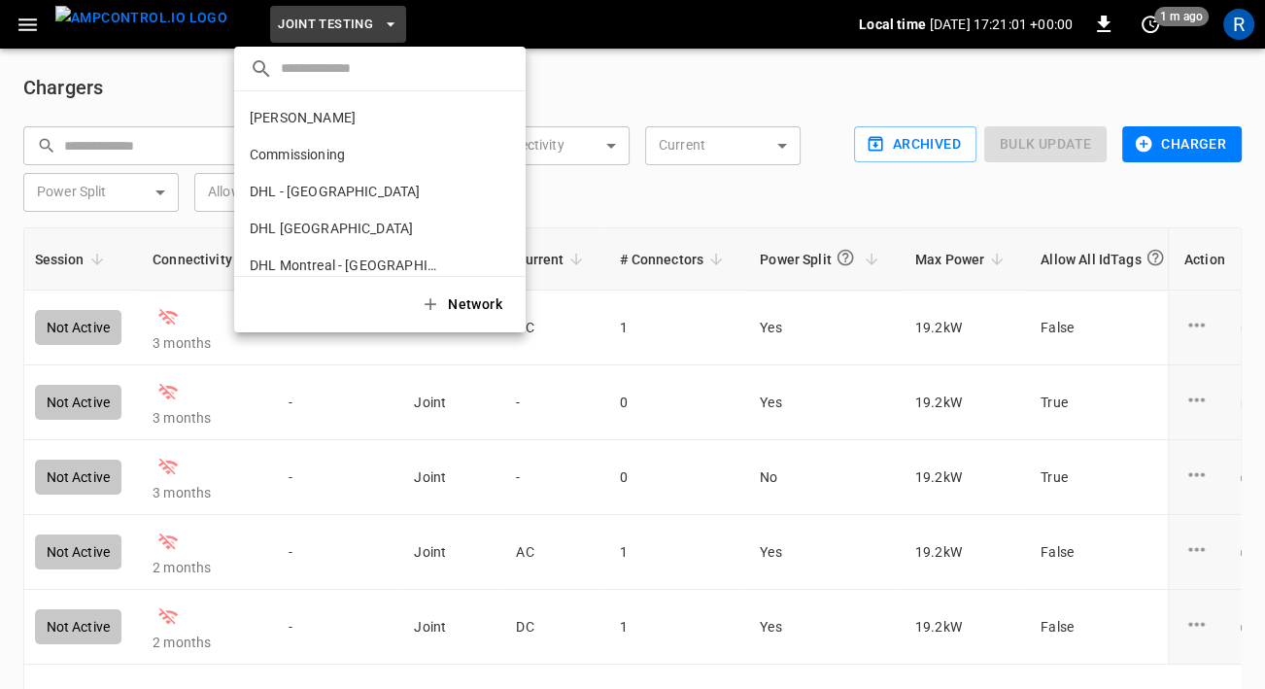
scroll to position [325, 0]
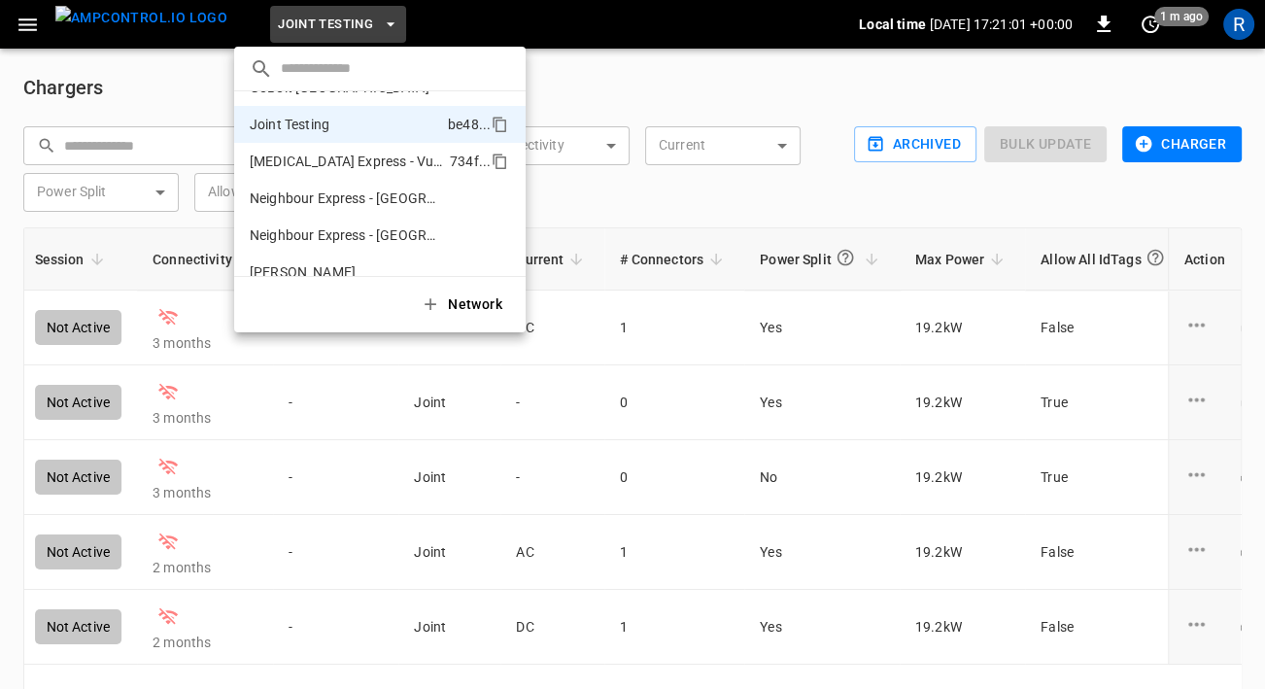
click at [306, 156] on p "[MEDICAL_DATA] Express - Vulcan Way Richmond" at bounding box center [346, 161] width 192 height 19
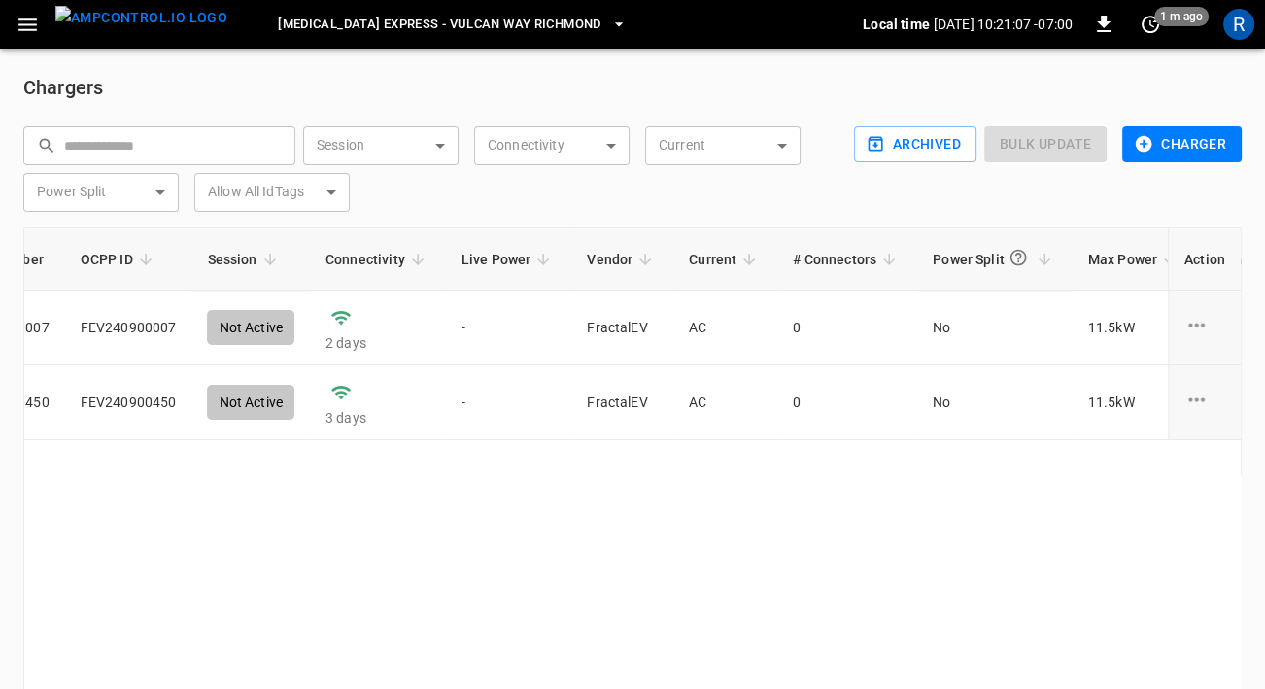
scroll to position [0, 750]
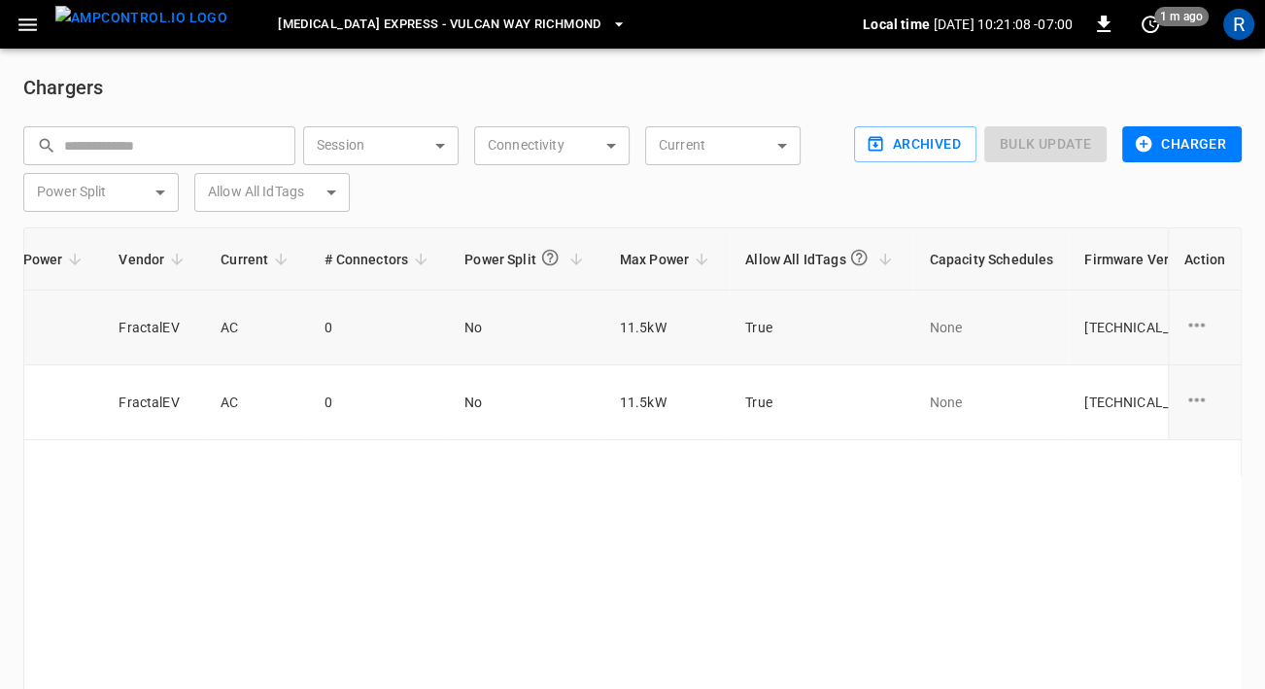
click at [1198, 324] on icon "charge point options" at bounding box center [1196, 325] width 24 height 24
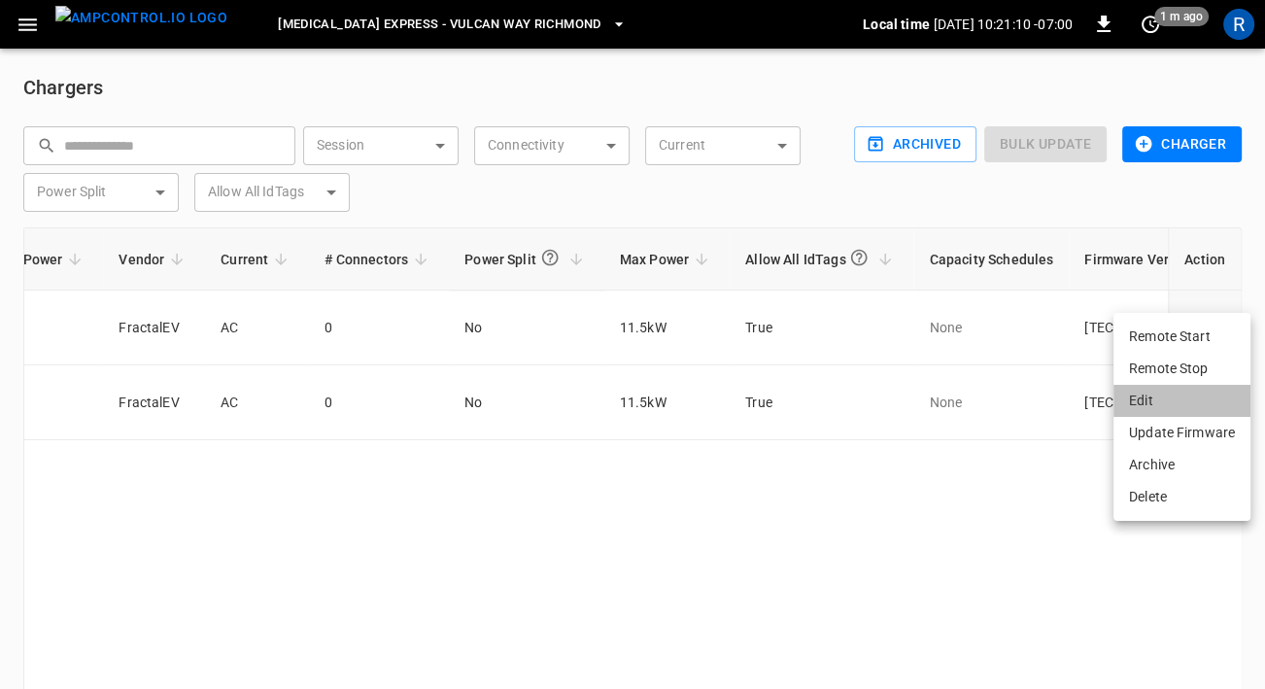
click at [1155, 396] on li "Edit" at bounding box center [1181, 401] width 137 height 32
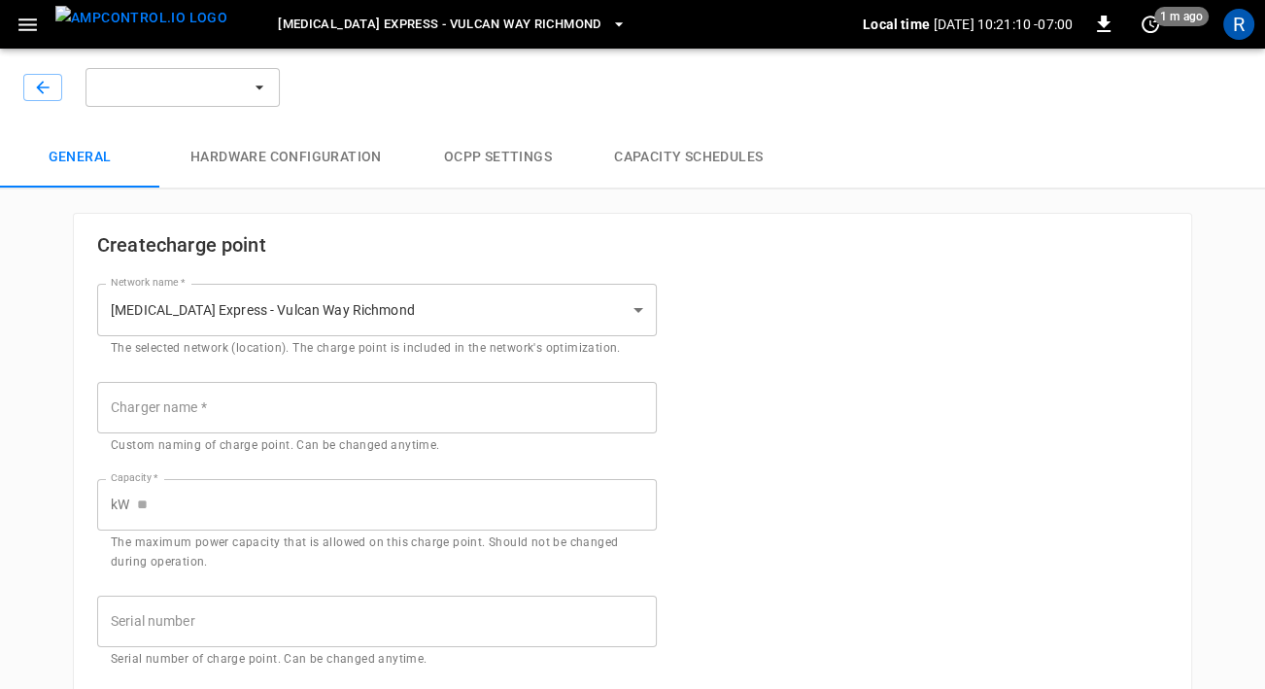
type input "**********"
type input "****"
type input "**********"
type input "*********"
type input "*******"
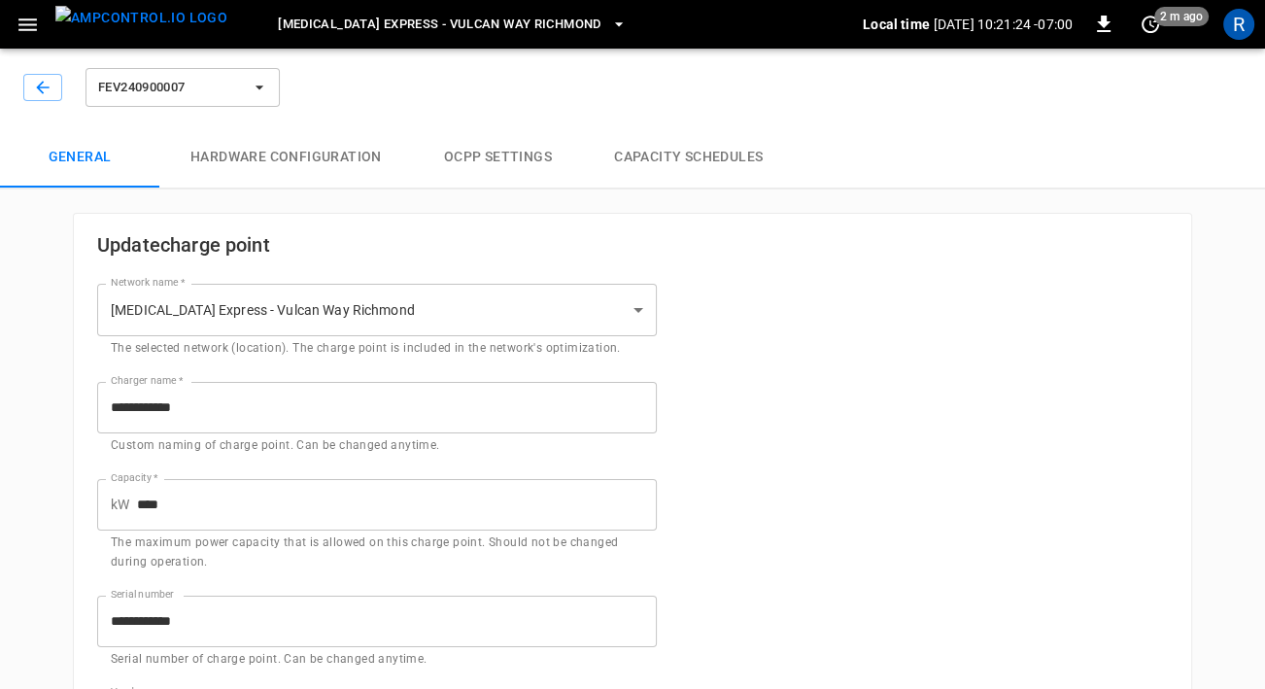
click at [285, 156] on button "Hardware configuration" at bounding box center [286, 157] width 254 height 62
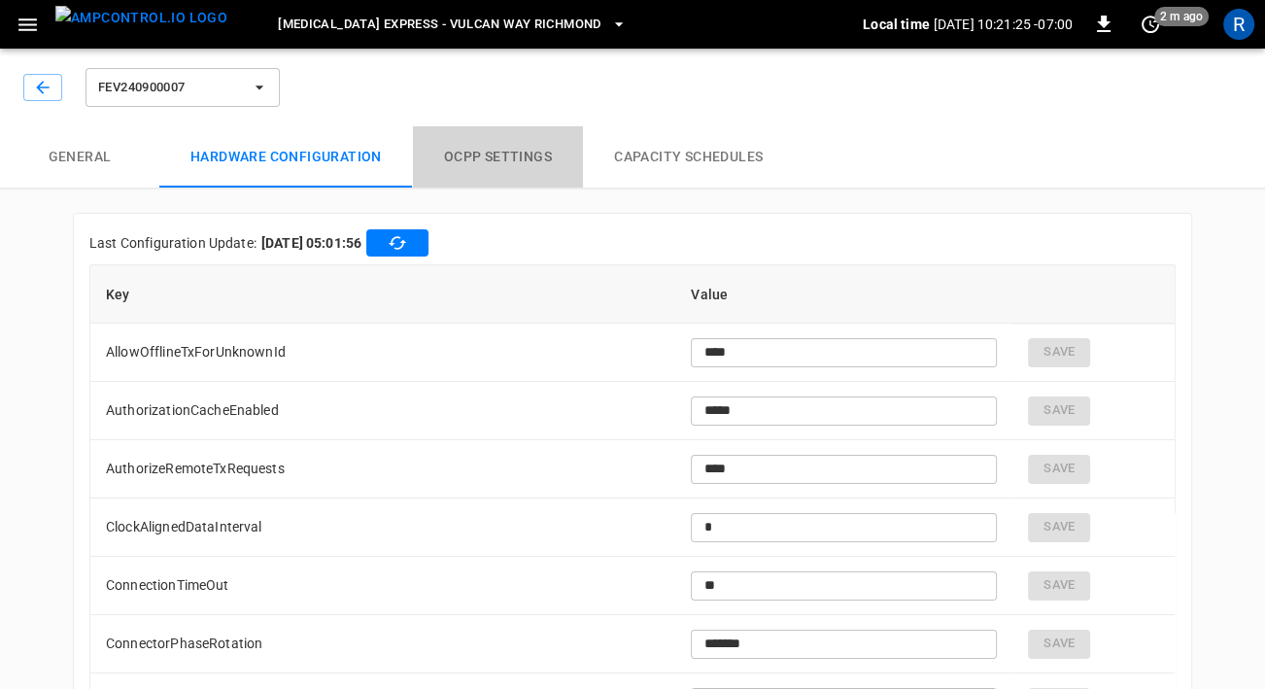
click at [497, 149] on button "OCPP settings" at bounding box center [498, 157] width 170 height 62
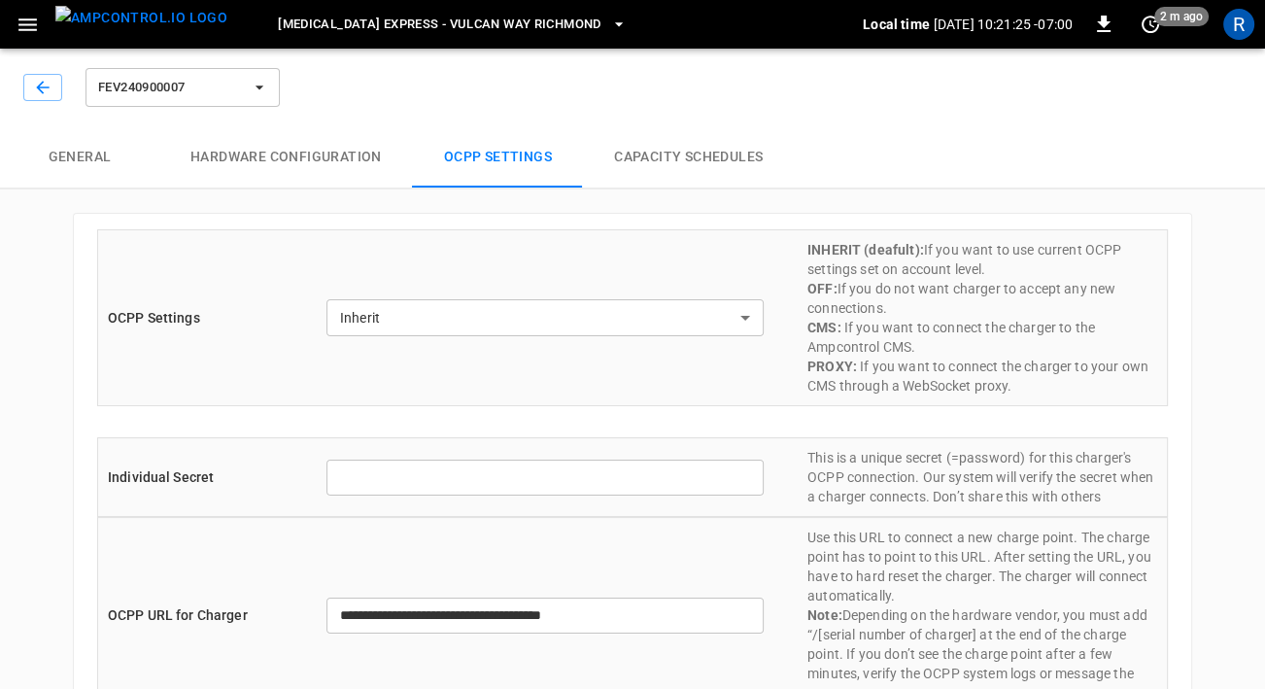
type input "**********"
type input "*******"
click at [668, 163] on button "Capacity Schedules" at bounding box center [688, 157] width 211 height 62
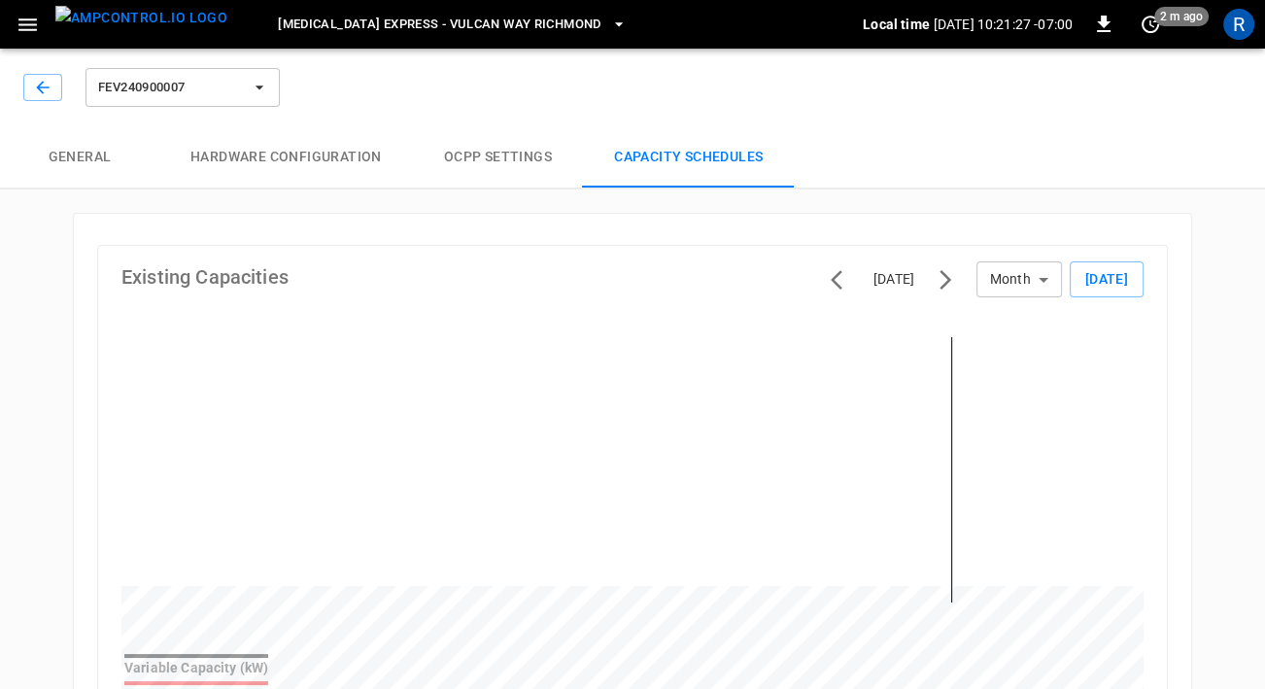
click at [531, 161] on button "OCPP settings" at bounding box center [498, 157] width 170 height 62
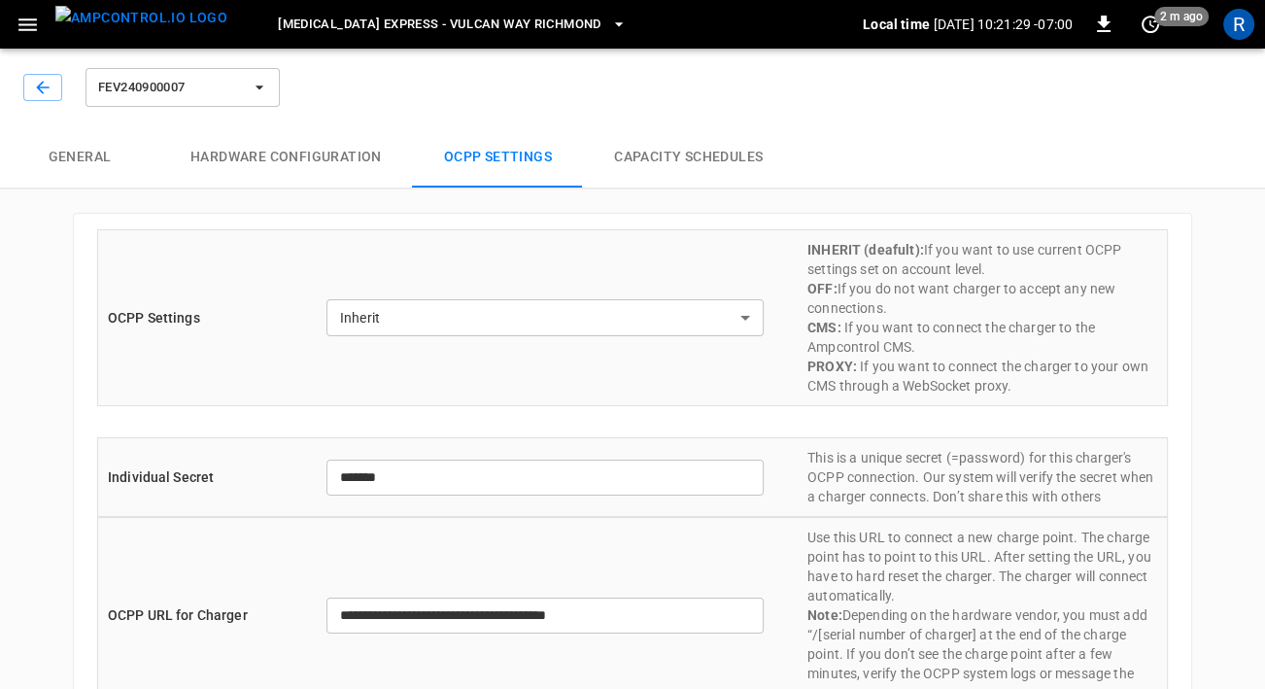
click at [346, 179] on button "Hardware configuration" at bounding box center [286, 157] width 254 height 62
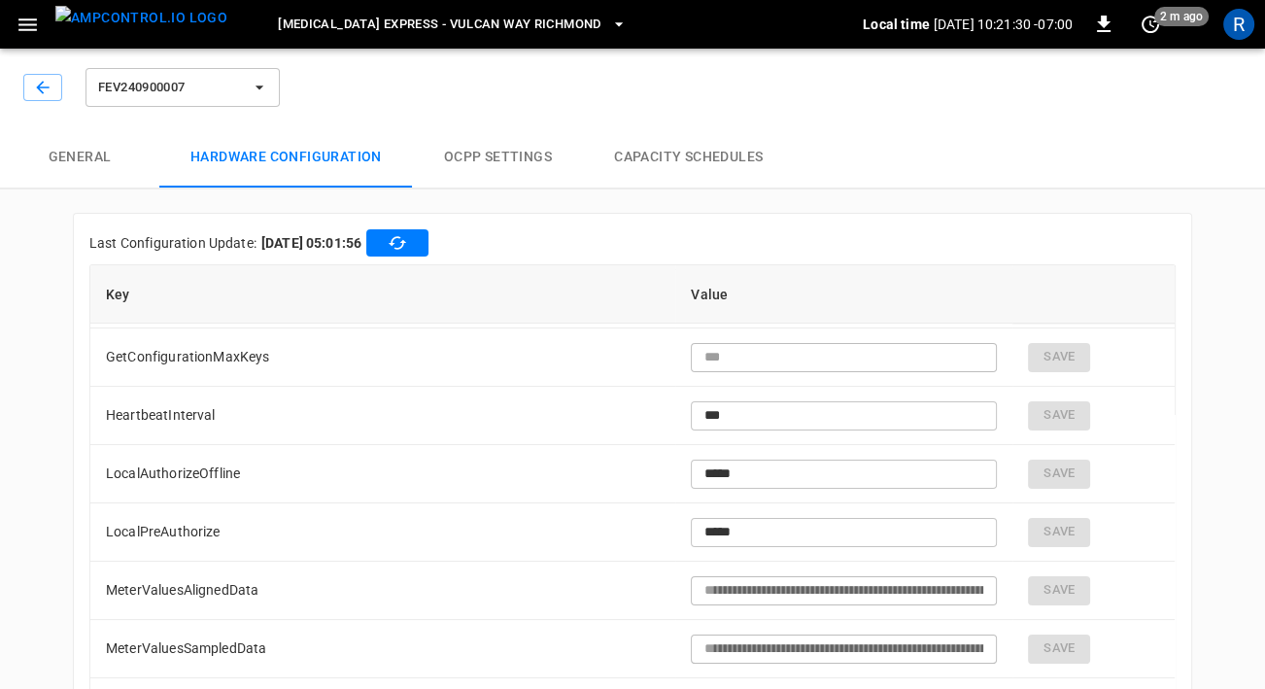
scroll to position [373, 0]
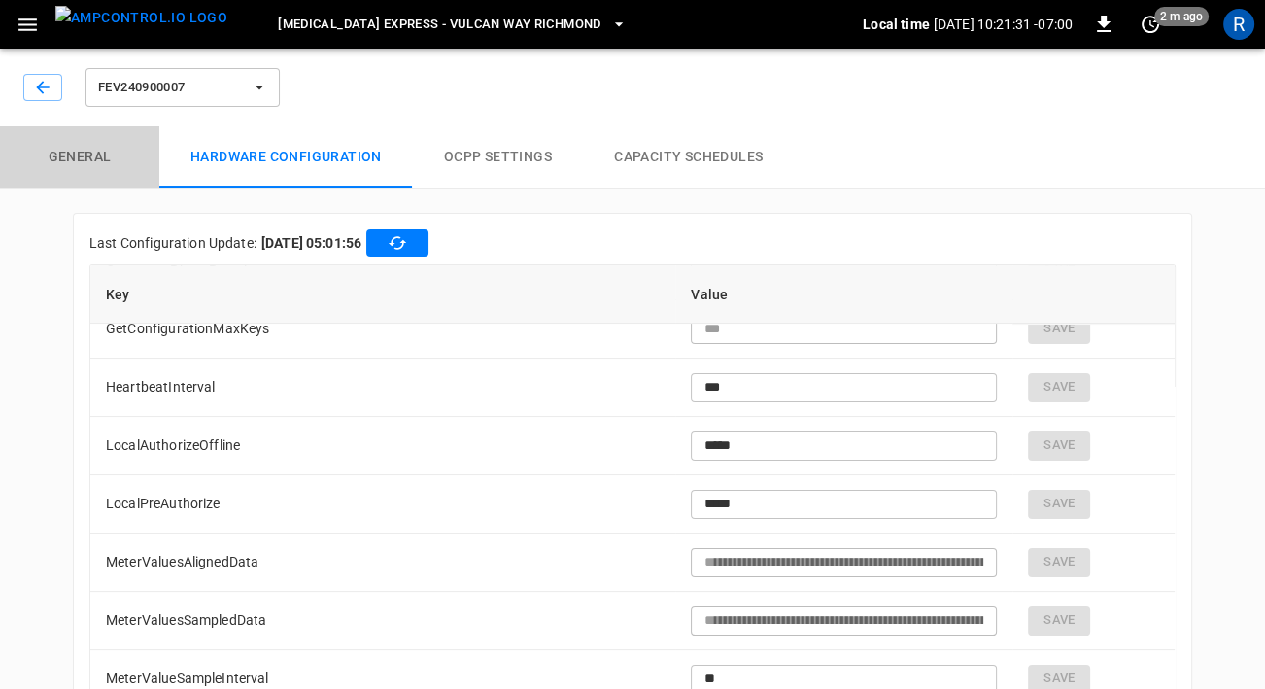
click at [107, 167] on button "General" at bounding box center [79, 157] width 159 height 62
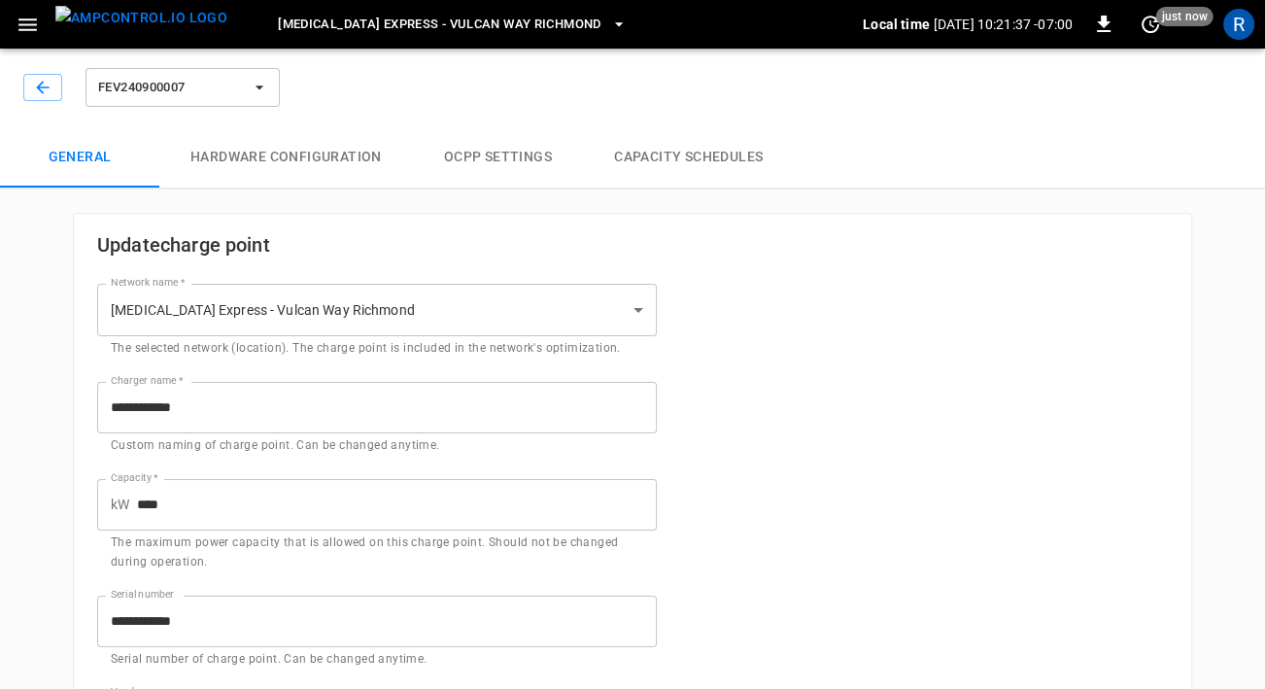
click at [42, 68] on div "FEV240900007" at bounding box center [153, 87] width 260 height 47
click at [42, 92] on icon "button" at bounding box center [42, 87] width 13 height 13
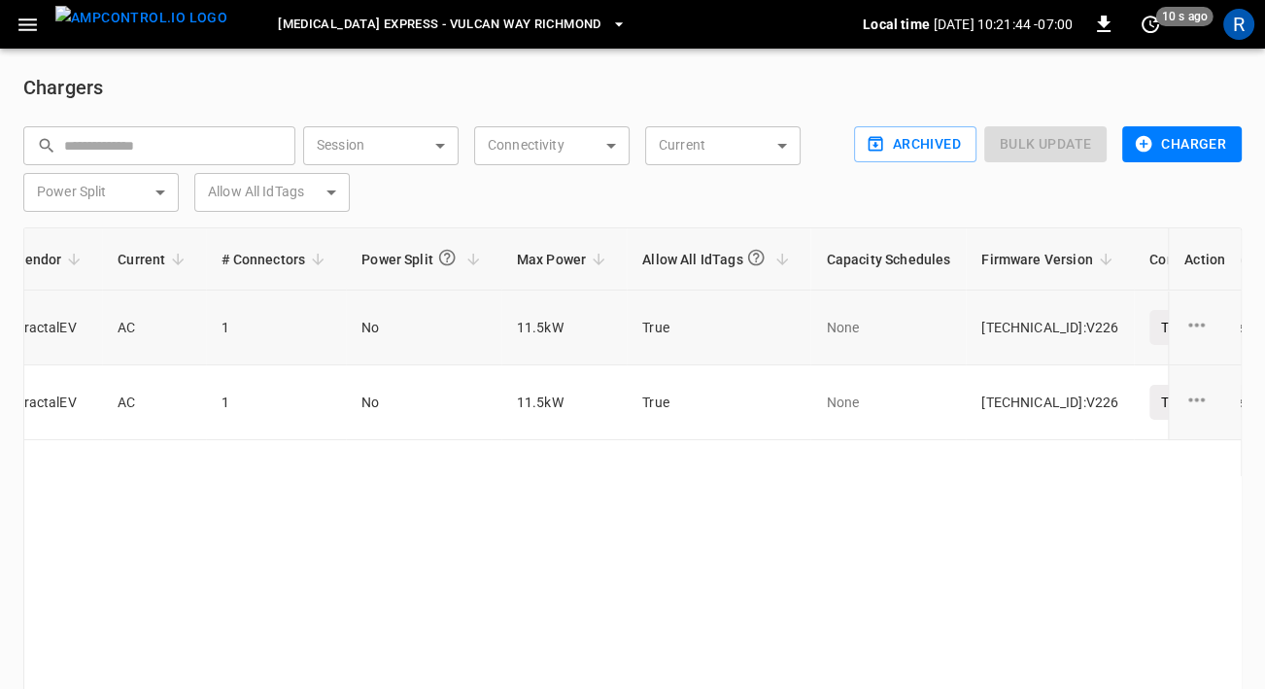
scroll to position [0, 857]
click at [295, 18] on span "[MEDICAL_DATA] Express - Vulcan Way Richmond" at bounding box center [439, 25] width 323 height 22
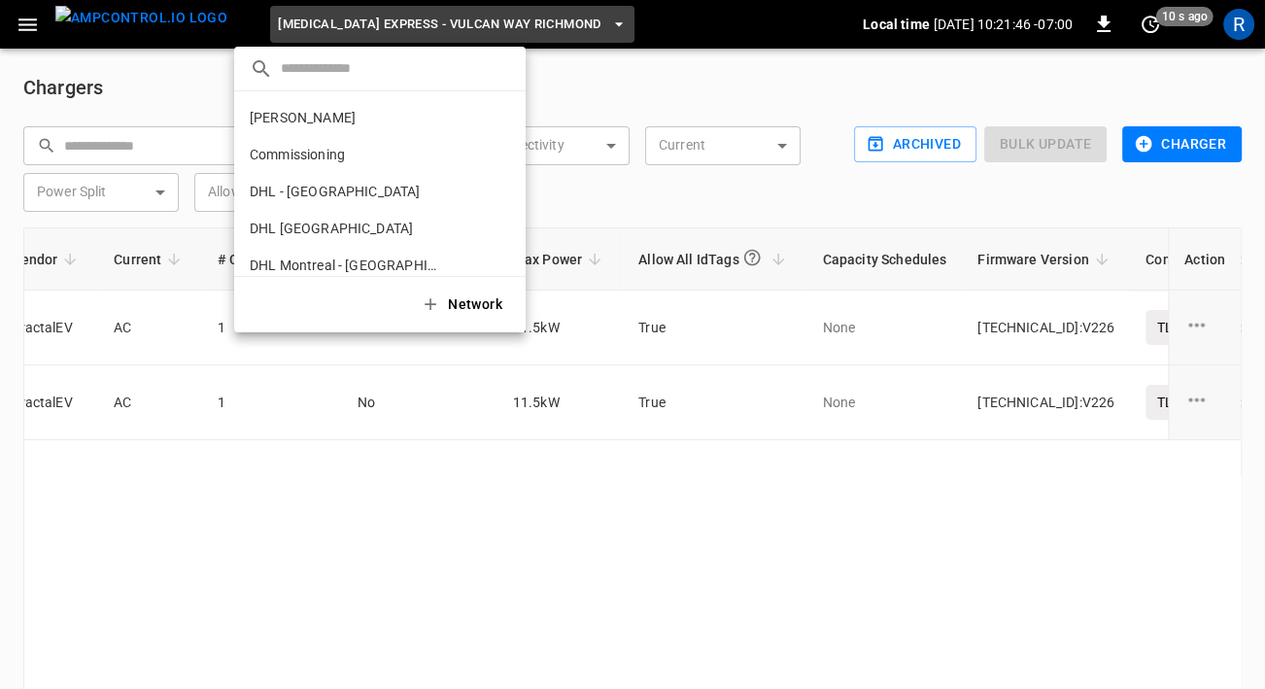
scroll to position [348, 0]
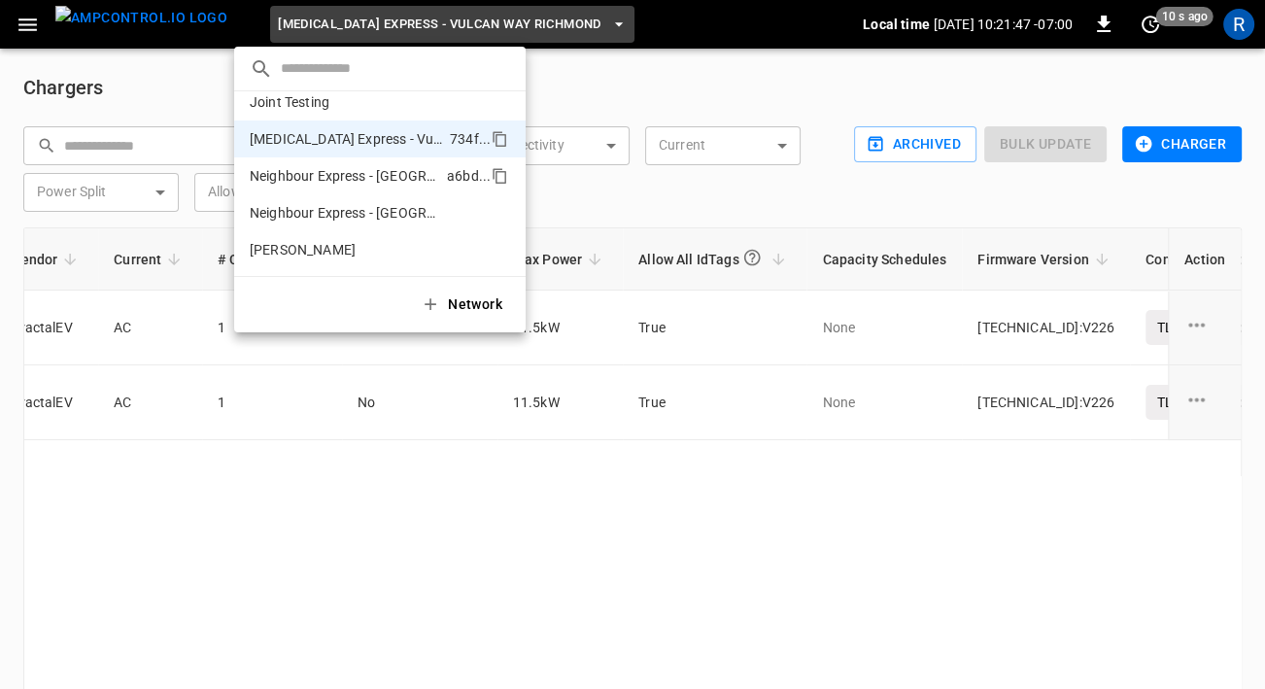
click at [325, 167] on p "Neighbour Express - [GEOGRAPHIC_DATA]" at bounding box center [344, 175] width 189 height 19
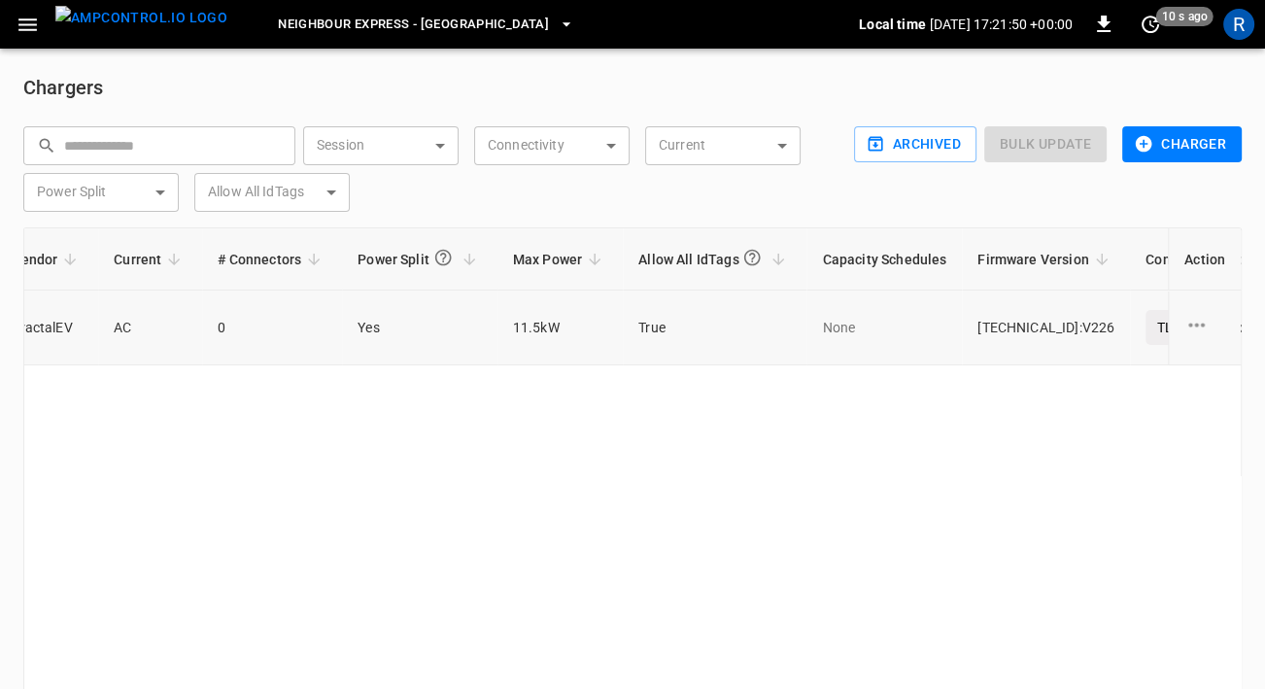
click at [209, 331] on td "0" at bounding box center [272, 327] width 140 height 75
click at [1206, 325] on icon "charge point options" at bounding box center [1196, 325] width 24 height 24
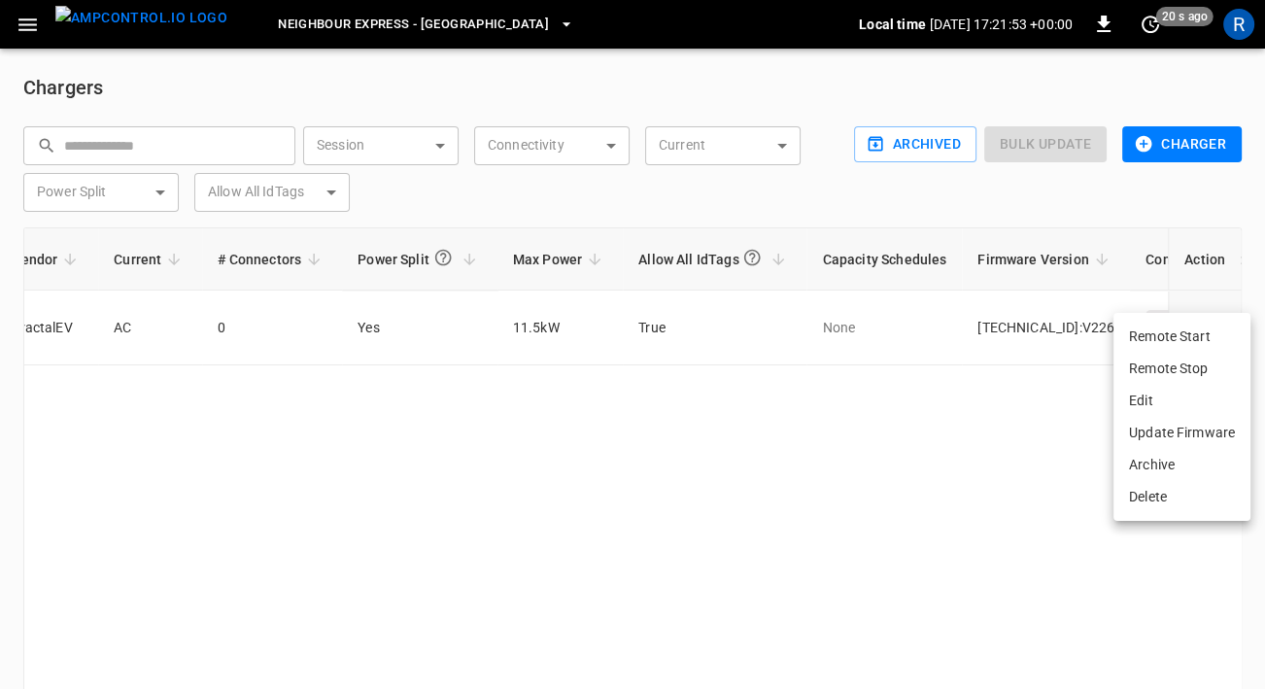
click at [1165, 402] on li "Edit" at bounding box center [1181, 401] width 137 height 32
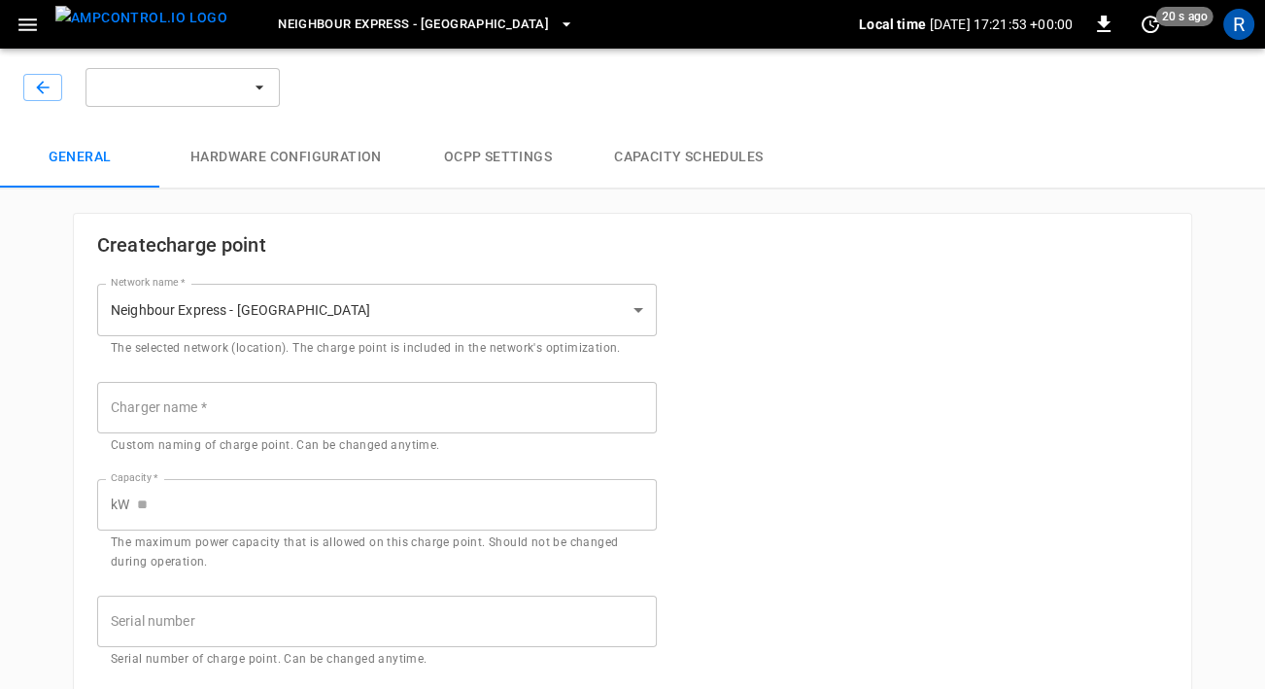
type input "**********"
type input "****"
type input "**********"
type input "*********"
type input "*******"
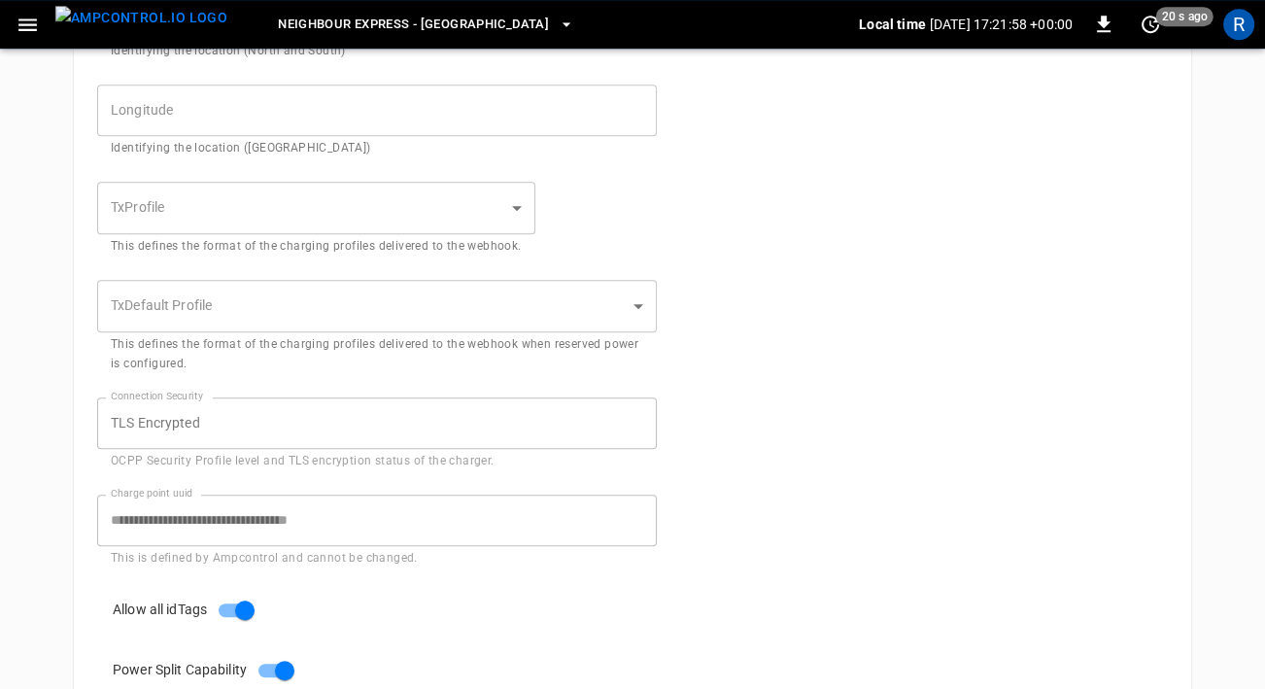
scroll to position [883, 0]
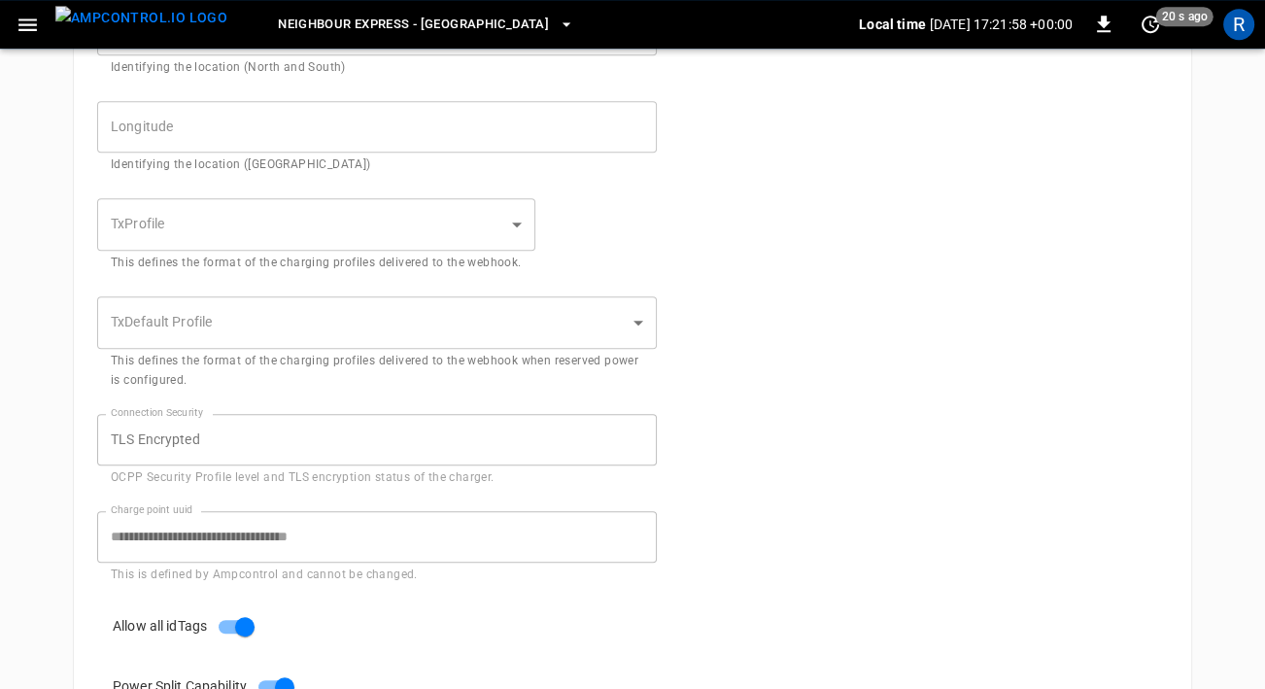
click at [337, 222] on body "**********" at bounding box center [632, 15] width 1265 height 1796
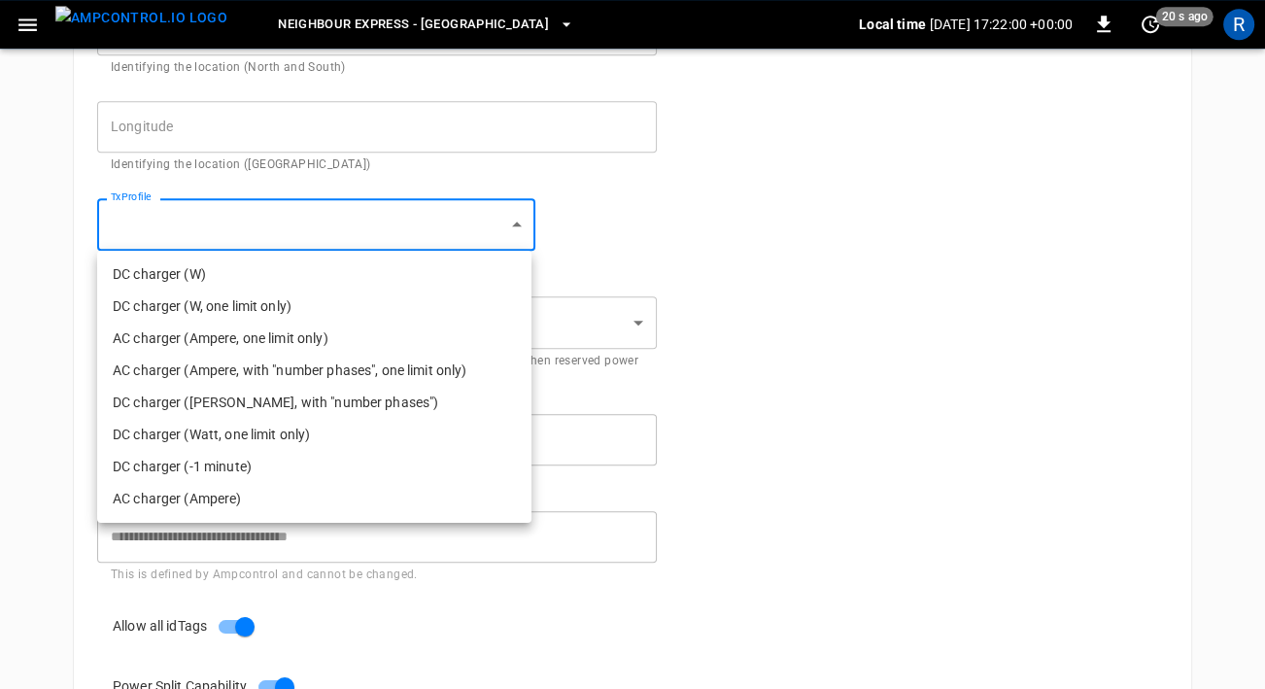
click at [287, 500] on li "AC charger (Ampere)" at bounding box center [314, 499] width 434 height 32
type input "**********"
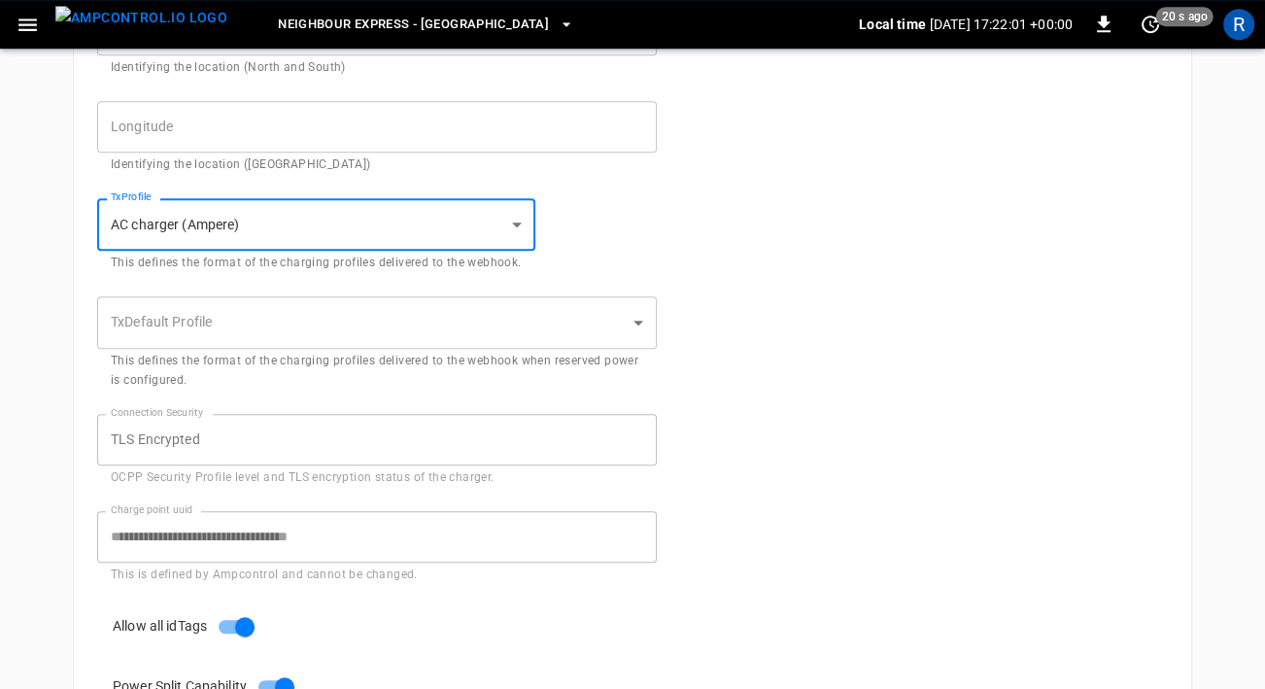
click at [269, 319] on body "**********" at bounding box center [632, 15] width 1265 height 1796
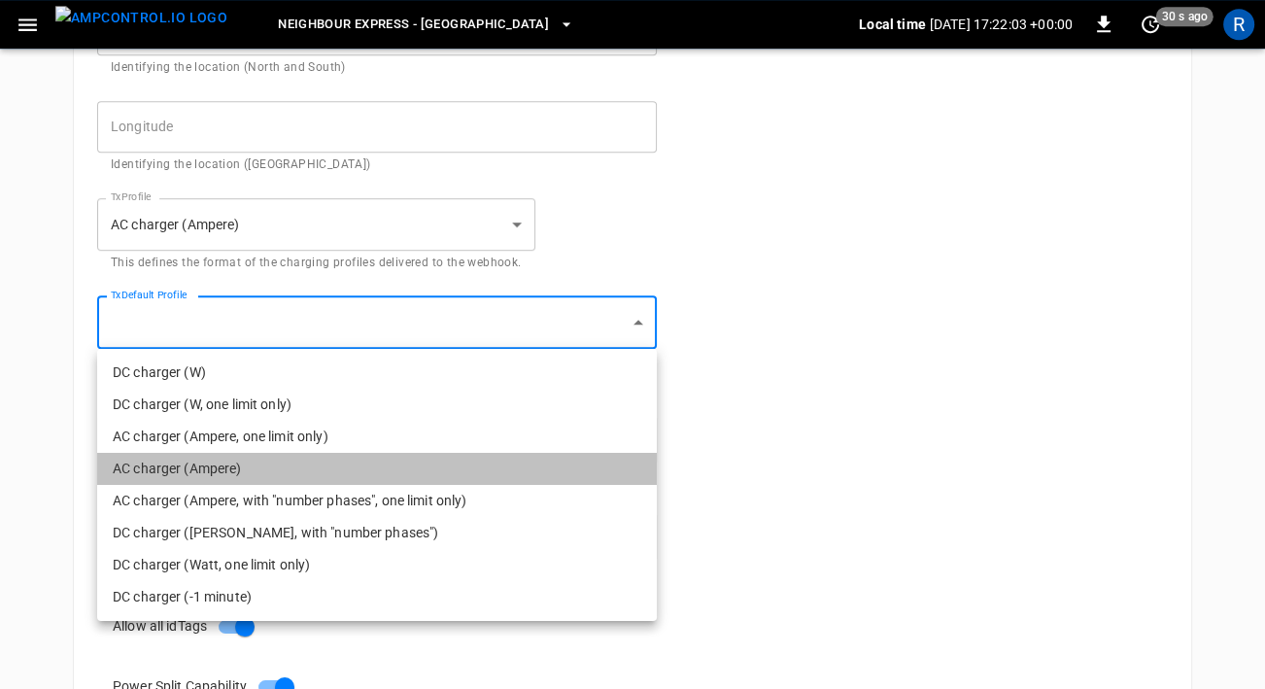
click at [208, 467] on li "AC charger (Ampere)" at bounding box center [377, 469] width 560 height 32
type input "**********"
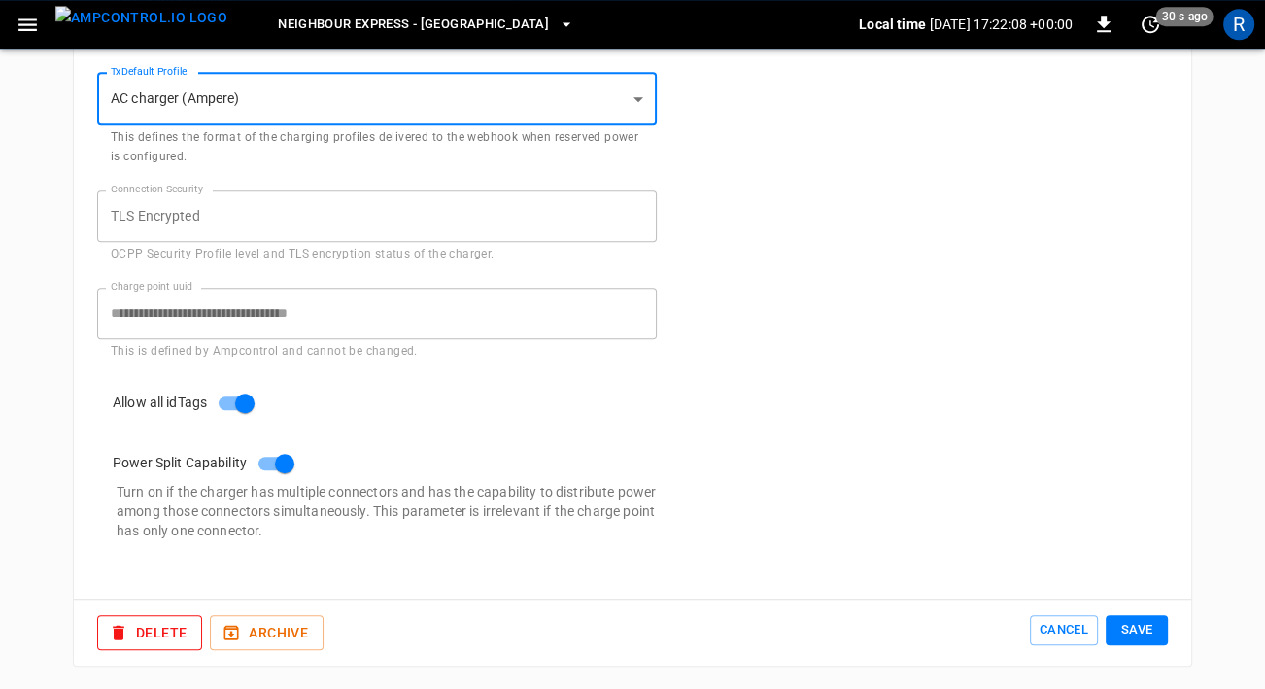
scroll to position [1107, 0]
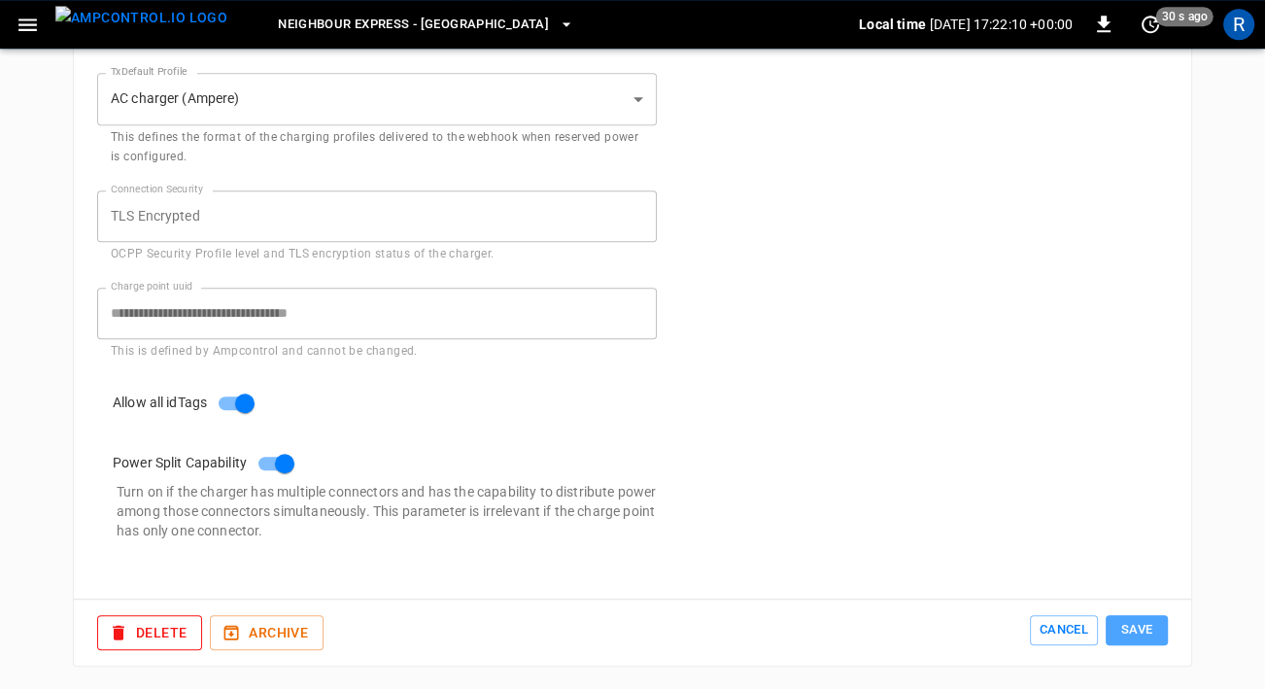
click at [1150, 626] on button "Save" at bounding box center [1137, 630] width 62 height 30
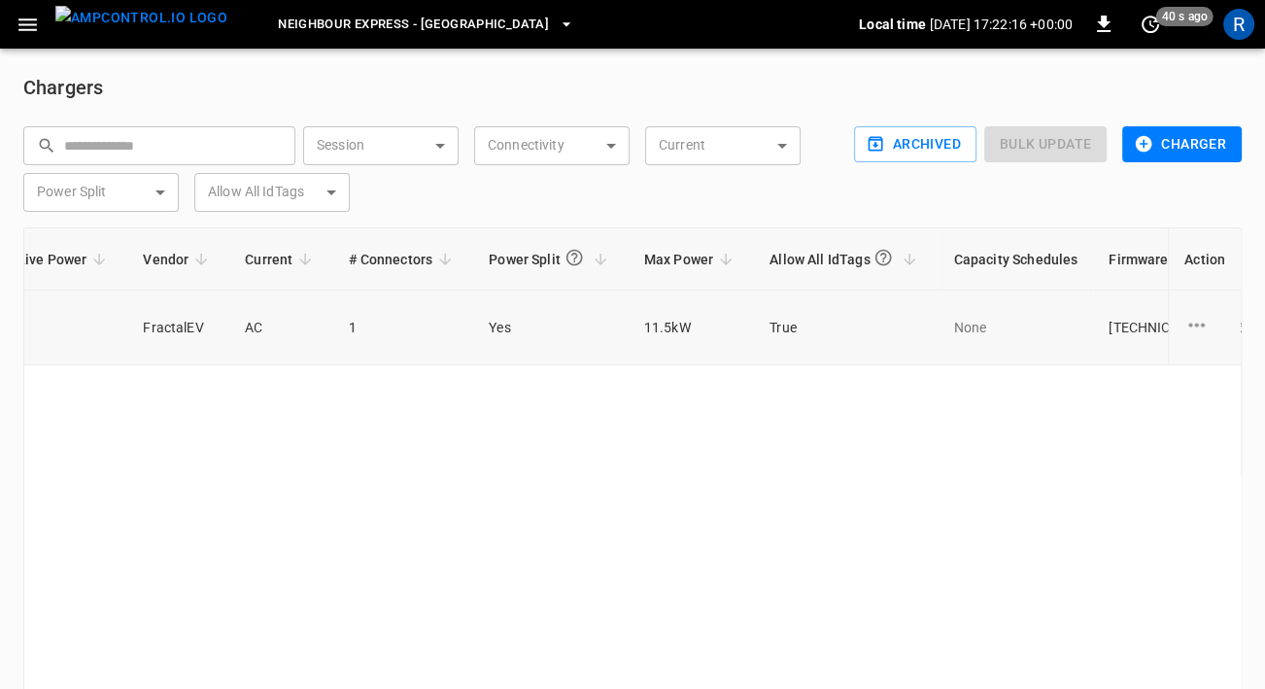
scroll to position [0, 1075]
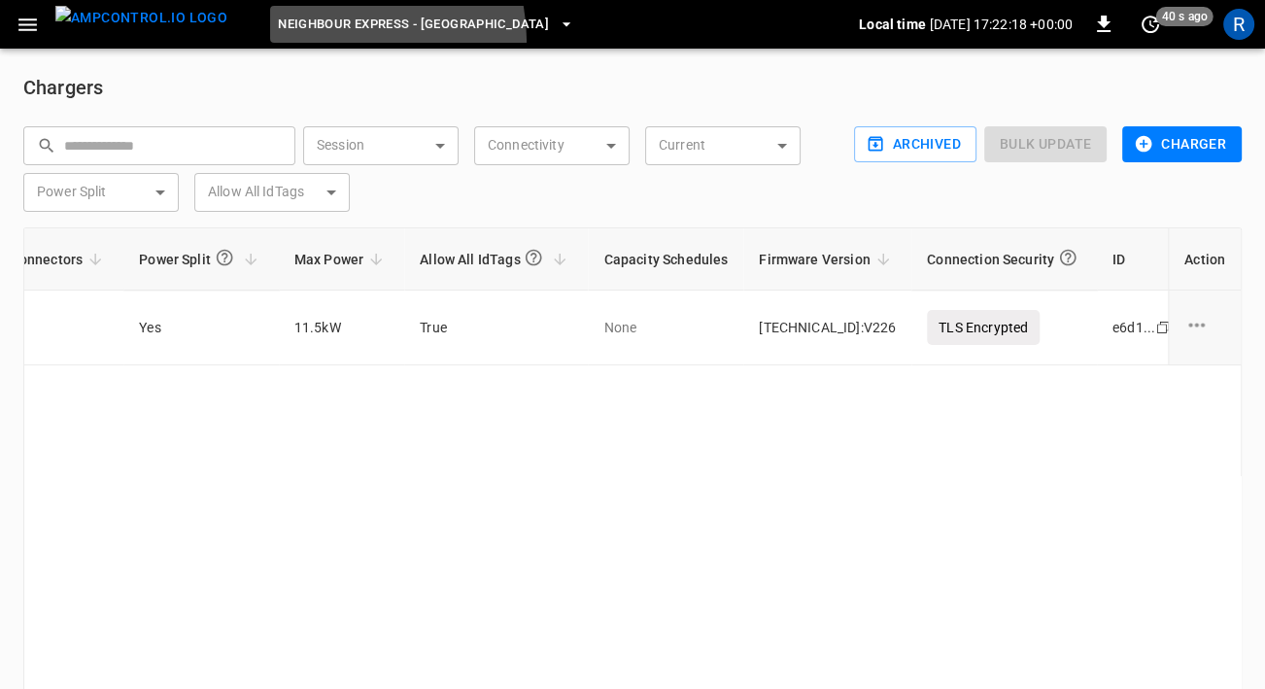
click at [301, 41] on button "Neighbour Express - [GEOGRAPHIC_DATA]" at bounding box center [426, 25] width 312 height 38
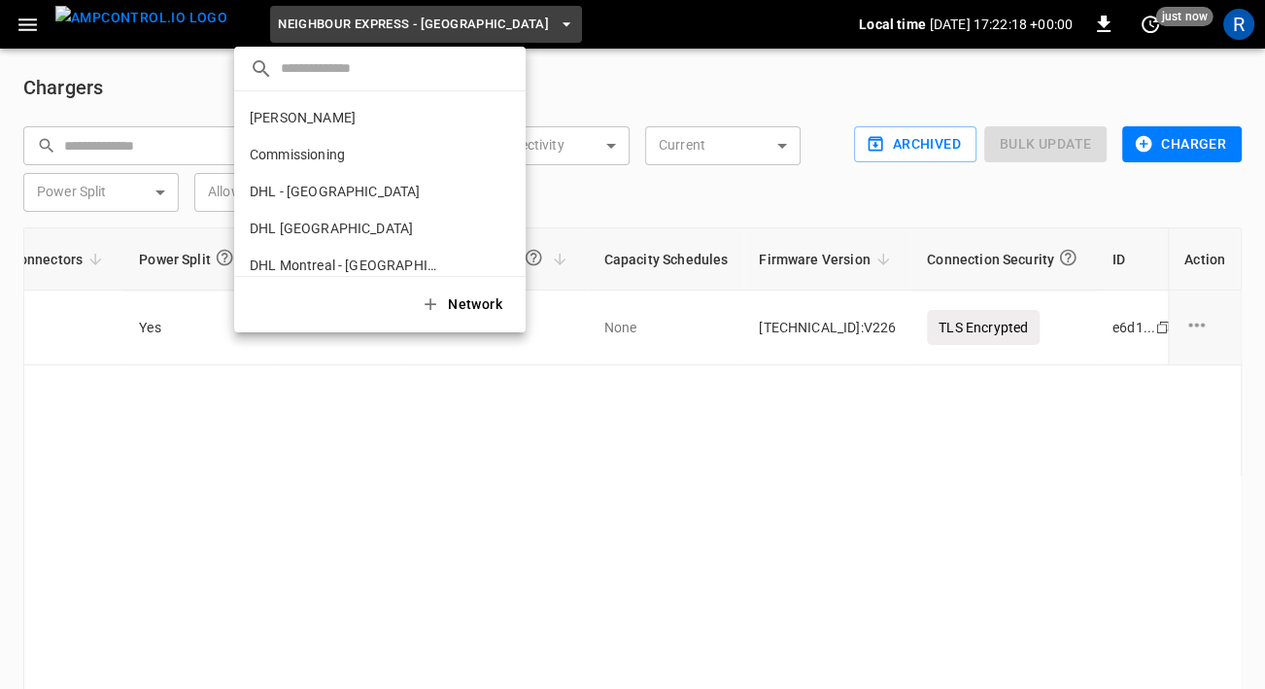
scroll to position [348, 0]
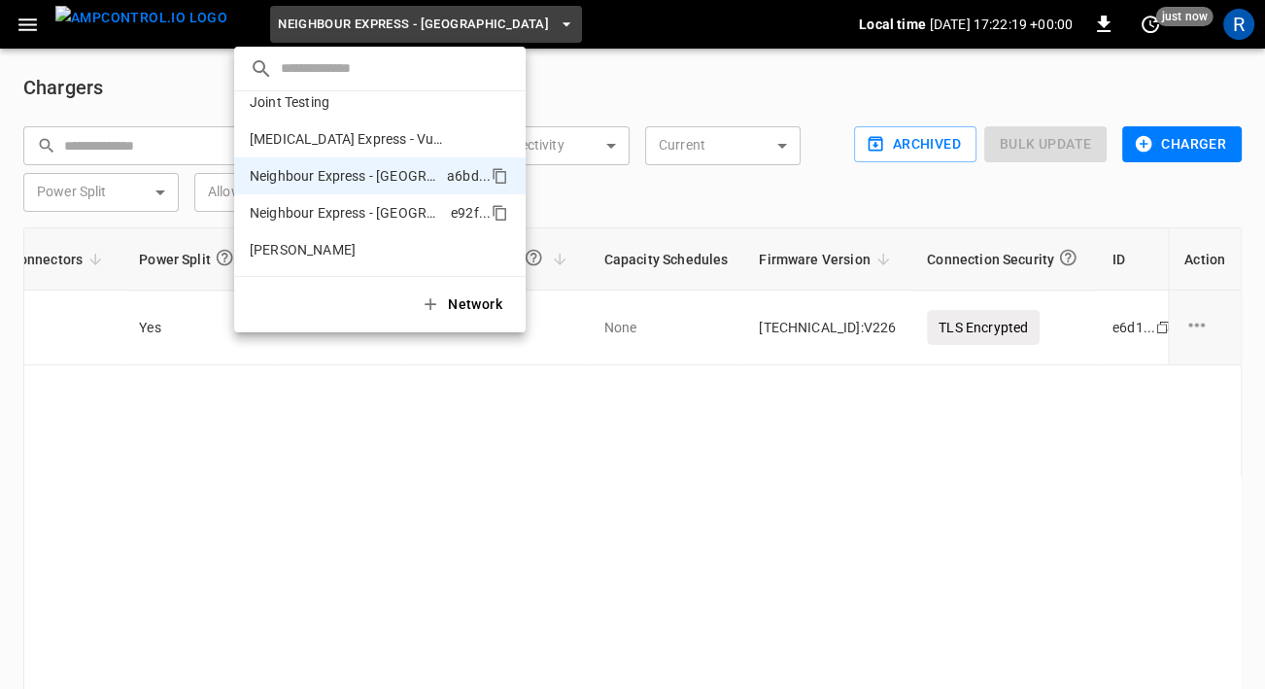
click at [298, 226] on li "Neighbour Express - [GEOGRAPHIC_DATA] e92f ..." at bounding box center [379, 212] width 291 height 37
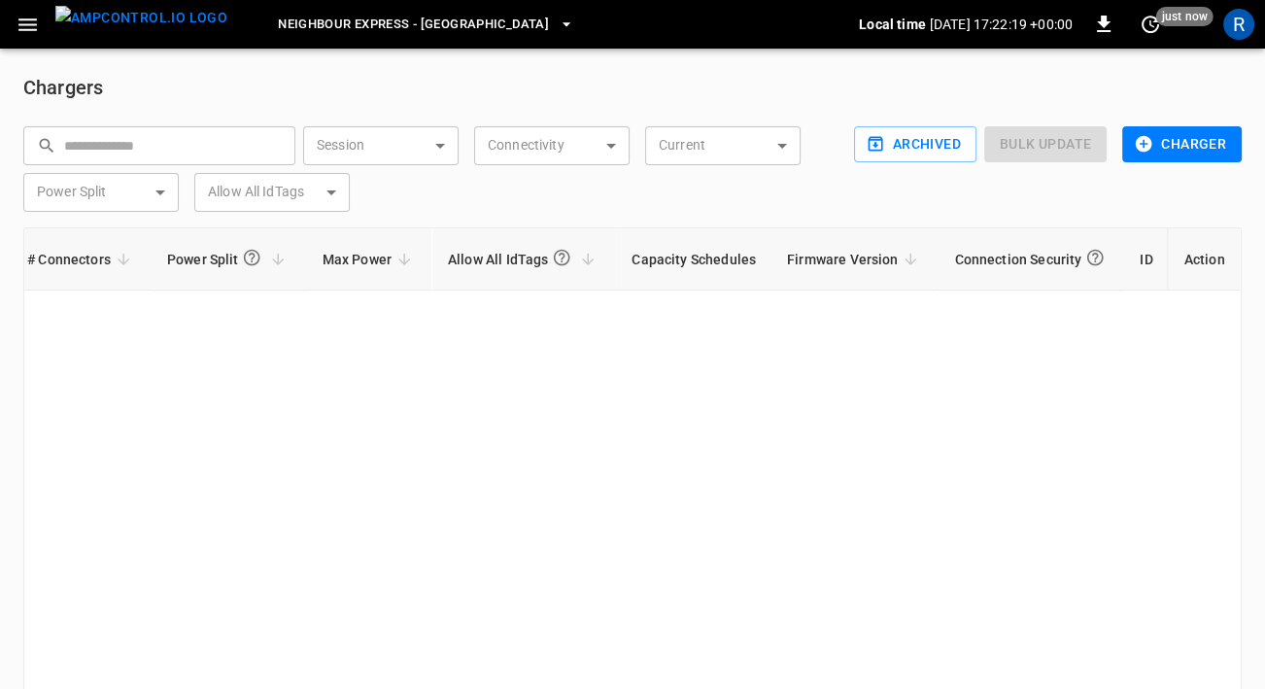
scroll to position [0, 962]
click at [328, 25] on span "Neighbour Express - [GEOGRAPHIC_DATA]" at bounding box center [413, 25] width 271 height 22
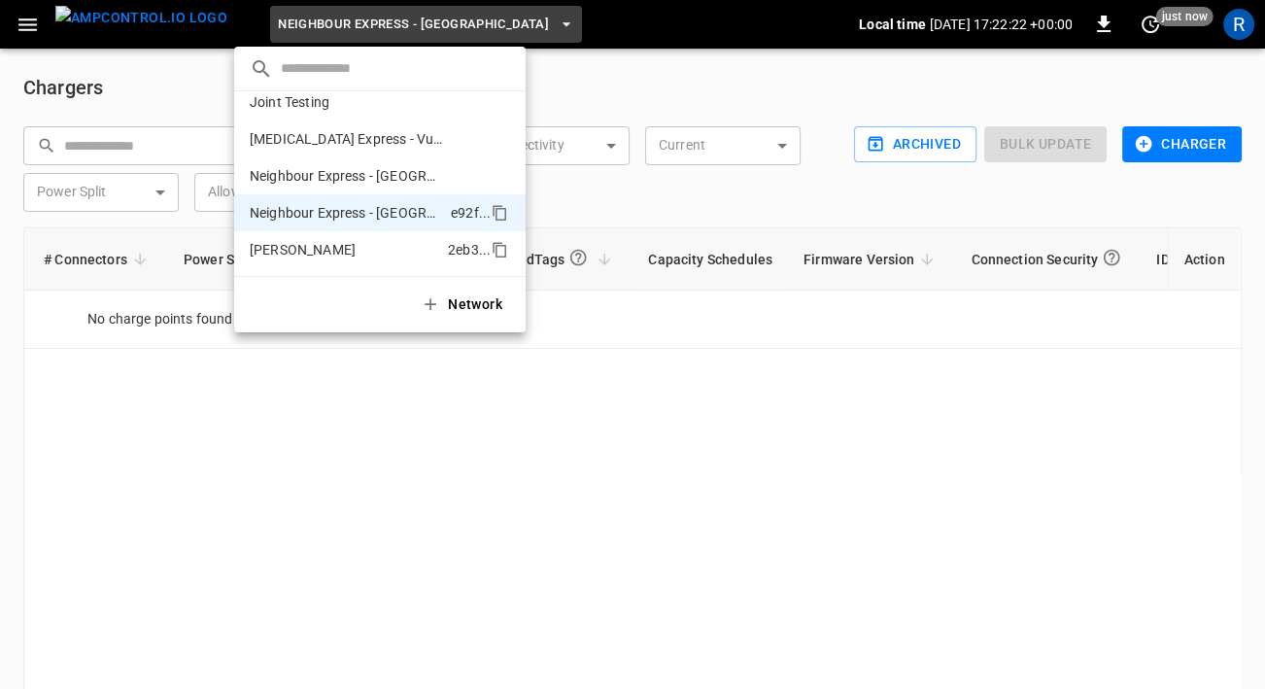
scroll to position [347, 0]
click at [346, 257] on p "[PERSON_NAME]" at bounding box center [345, 250] width 190 height 19
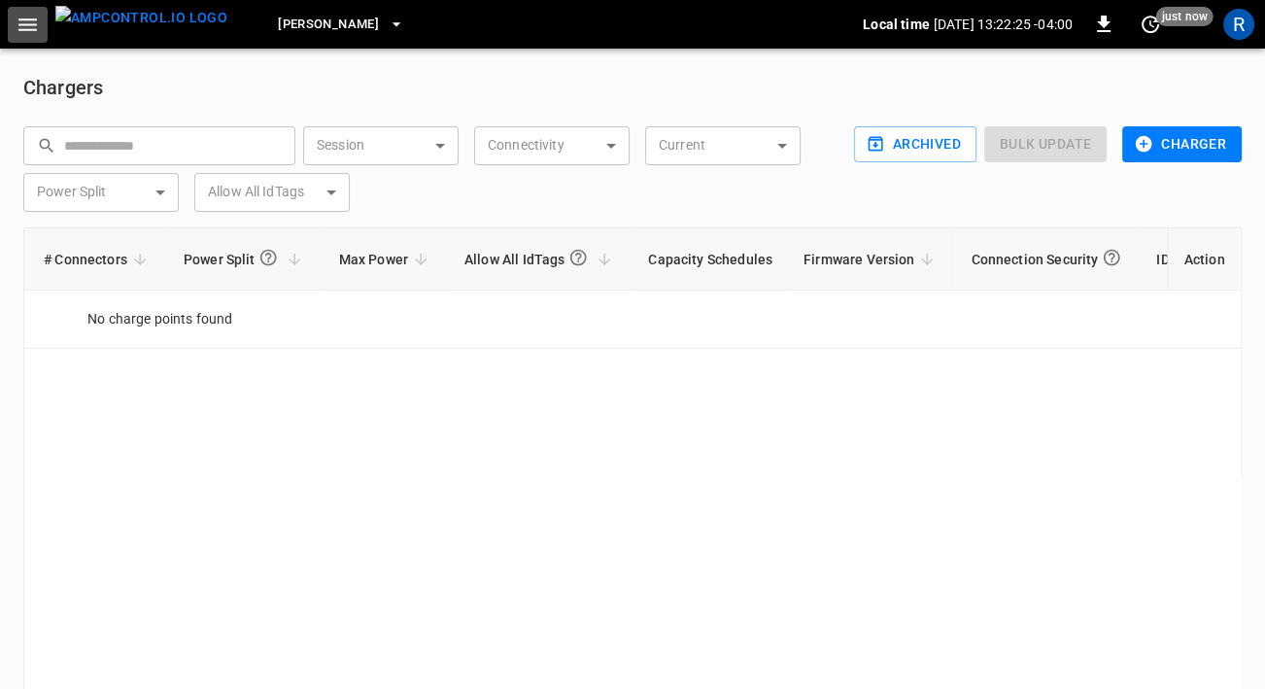
click at [23, 30] on icon "button" at bounding box center [28, 25] width 24 height 24
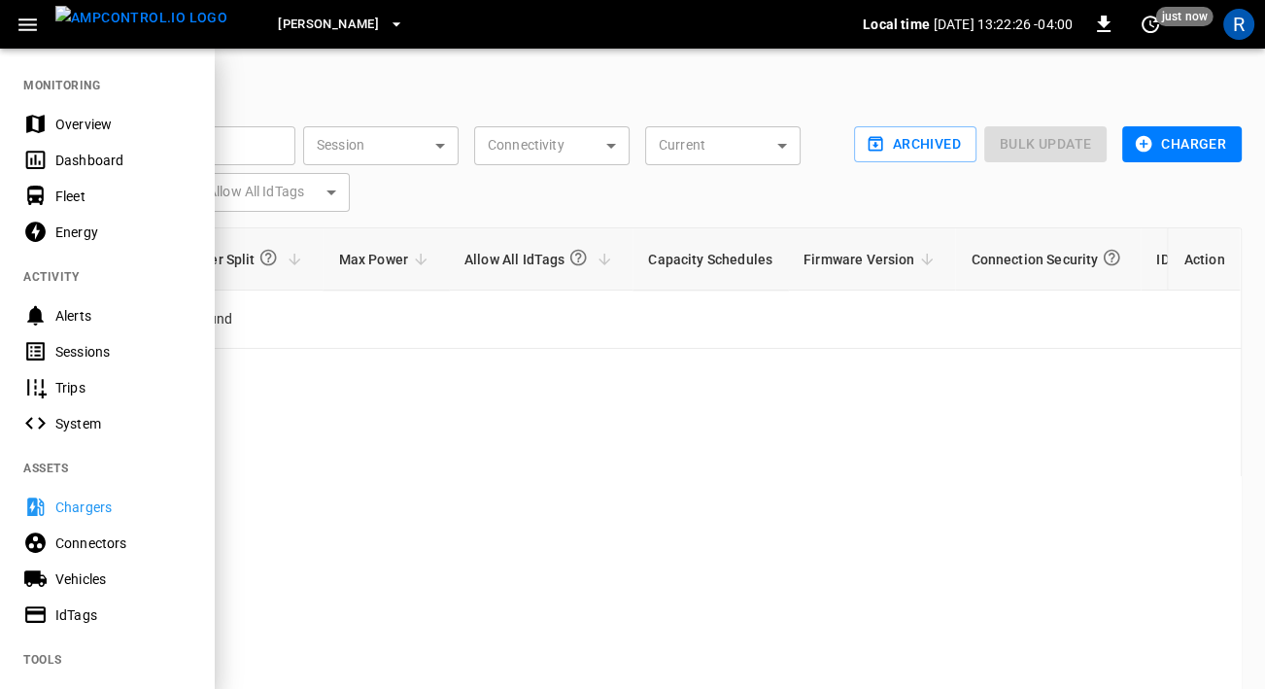
click at [87, 540] on div "Connectors" at bounding box center [122, 542] width 135 height 19
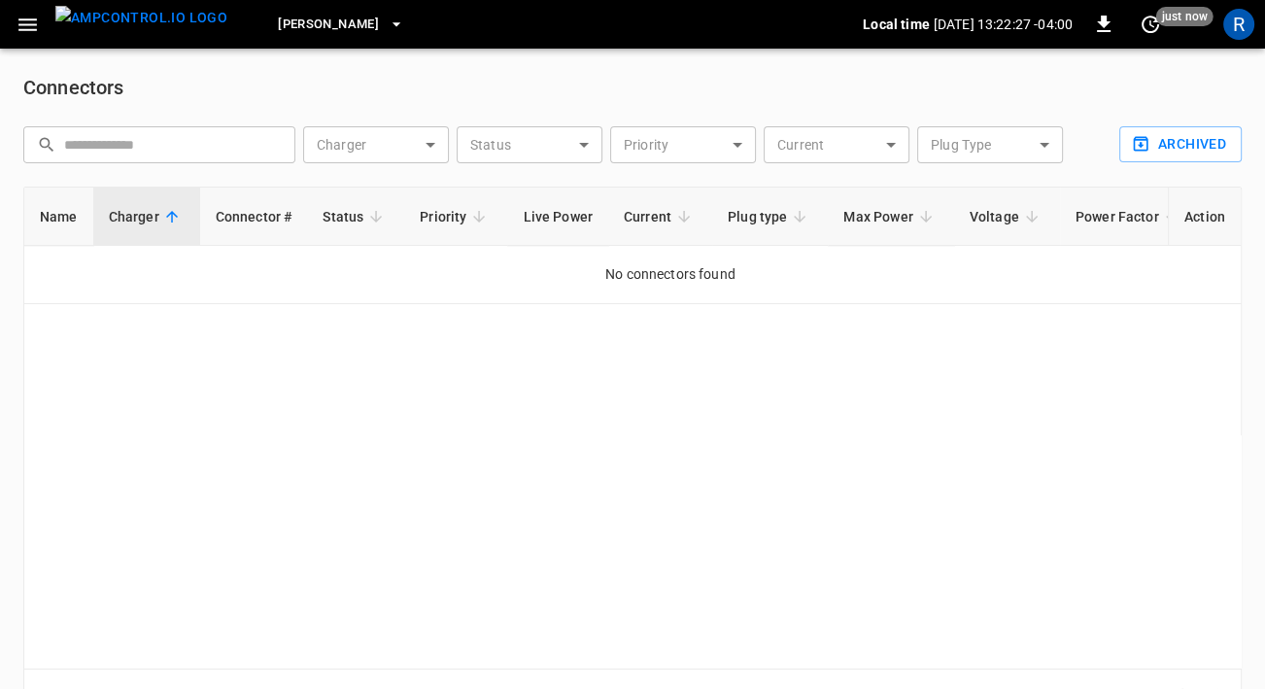
click at [278, 24] on span "[PERSON_NAME]" at bounding box center [328, 25] width 101 height 22
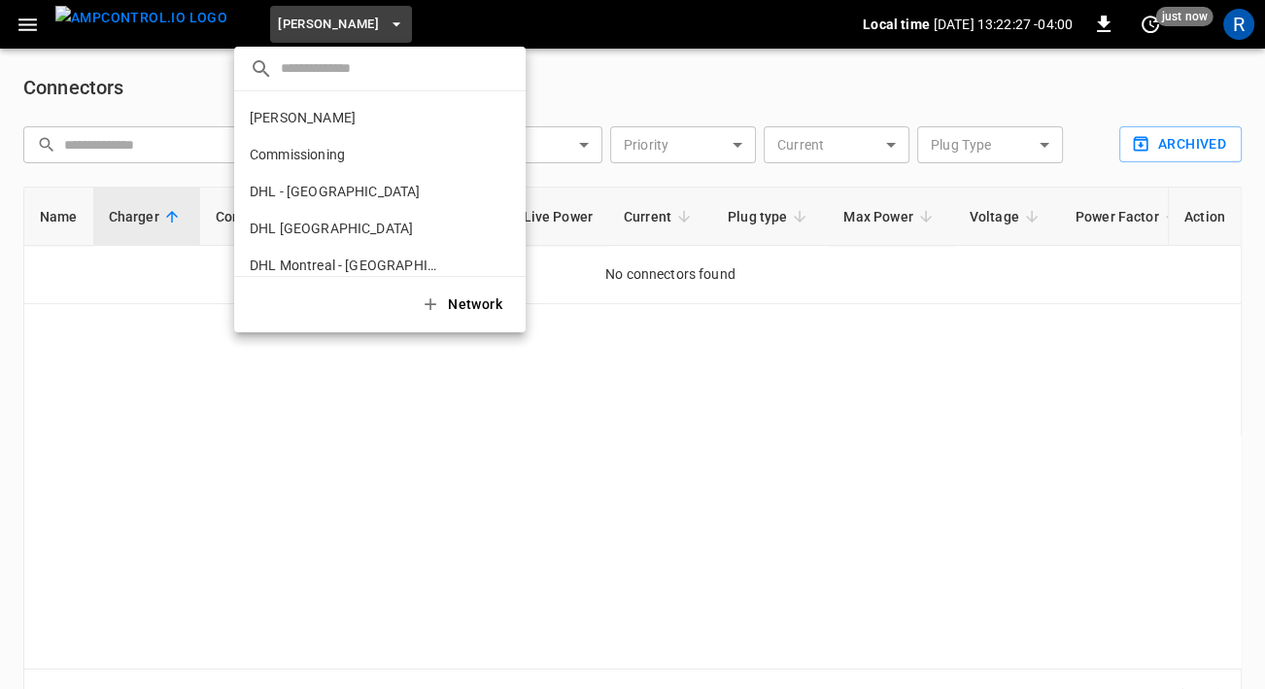
scroll to position [348, 0]
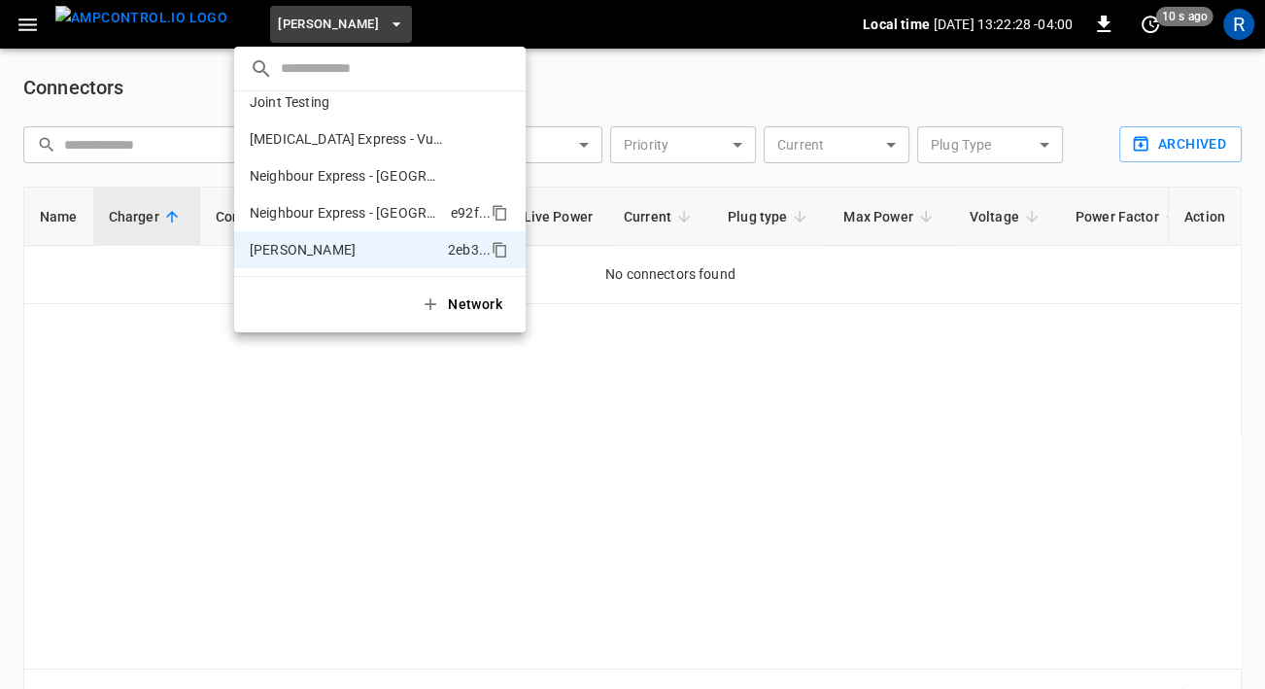
click at [310, 216] on p "Neighbour Express - [GEOGRAPHIC_DATA]" at bounding box center [346, 212] width 193 height 19
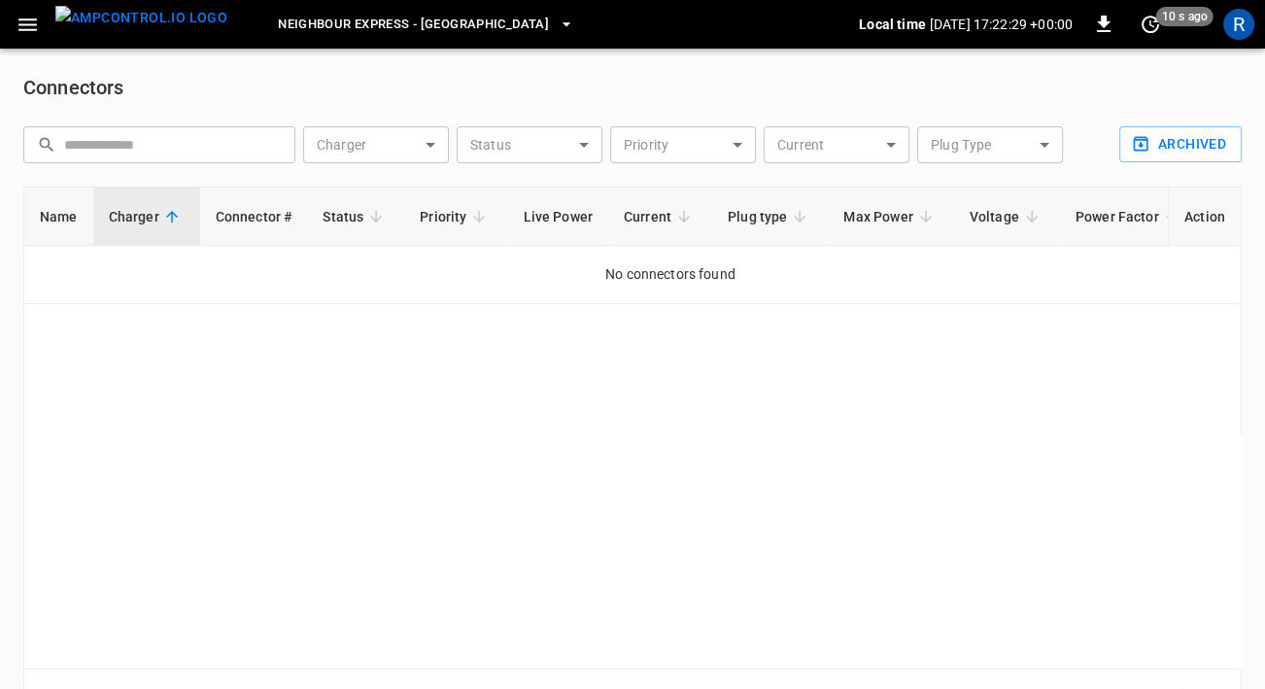
click at [278, 20] on span "Neighbour Express - [GEOGRAPHIC_DATA]" at bounding box center [413, 25] width 271 height 22
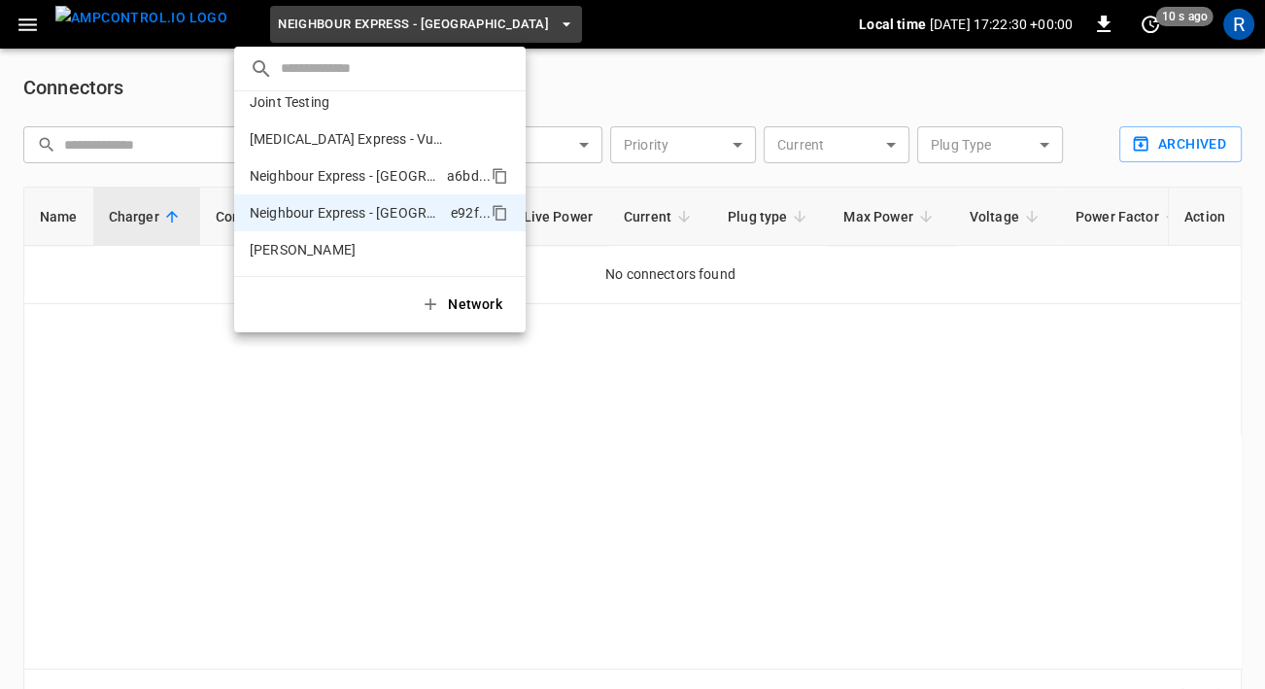
click at [308, 178] on p "Neighbour Express - [GEOGRAPHIC_DATA]" at bounding box center [344, 175] width 189 height 19
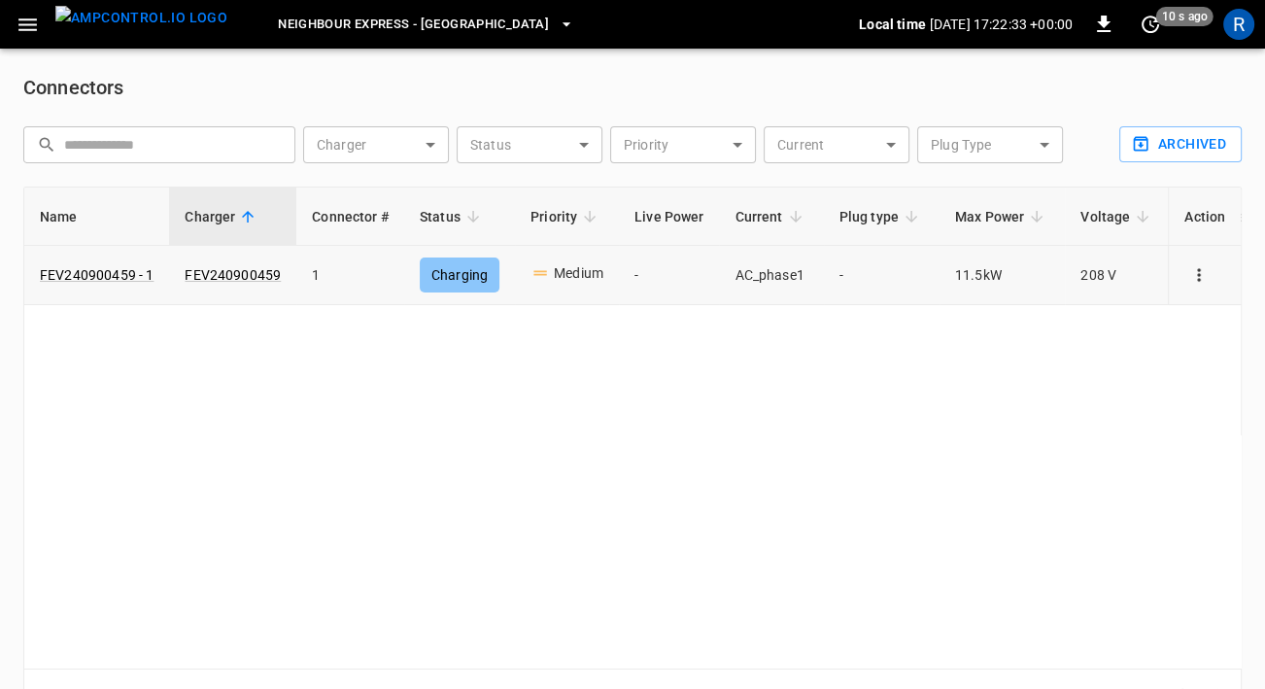
scroll to position [0, 223]
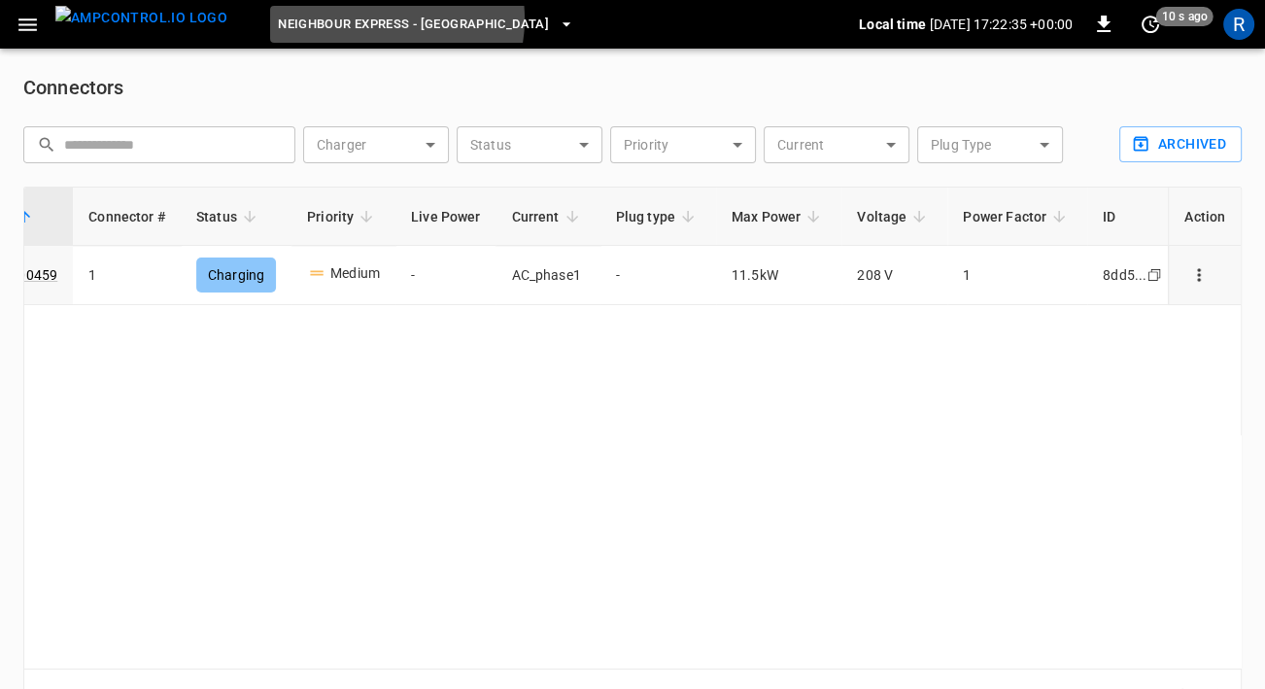
click at [344, 19] on span "Neighbour Express - [GEOGRAPHIC_DATA]" at bounding box center [413, 25] width 271 height 22
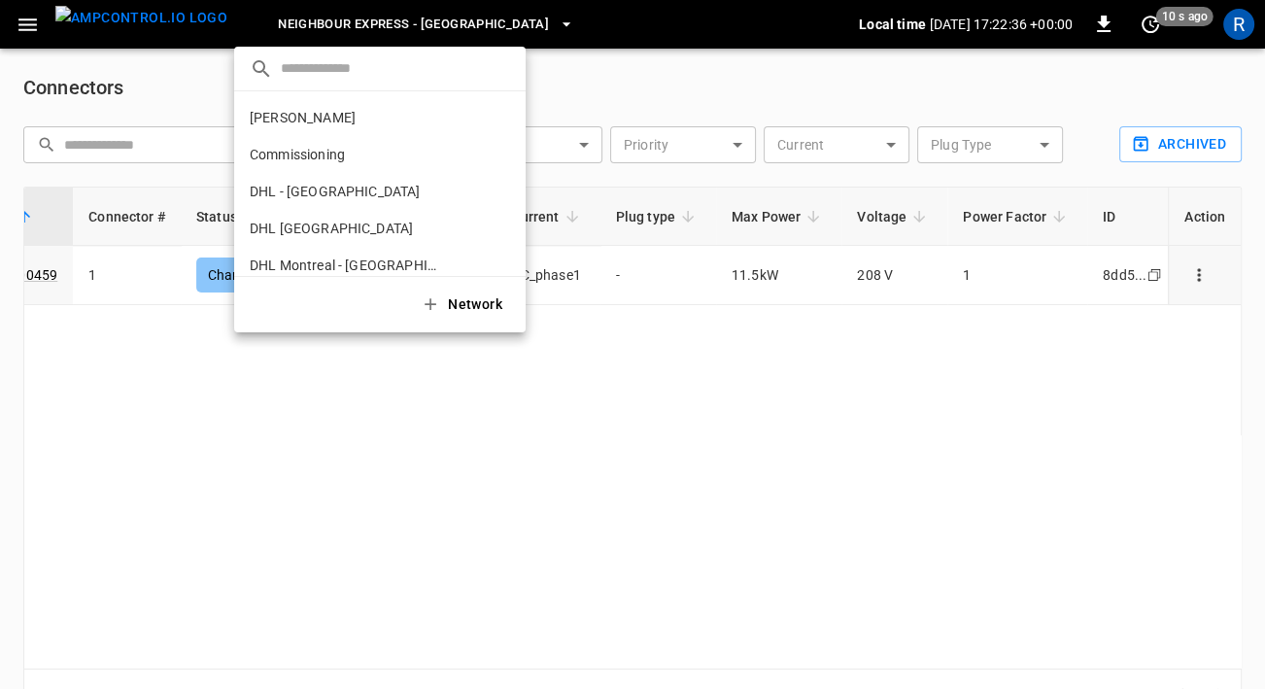
scroll to position [348, 0]
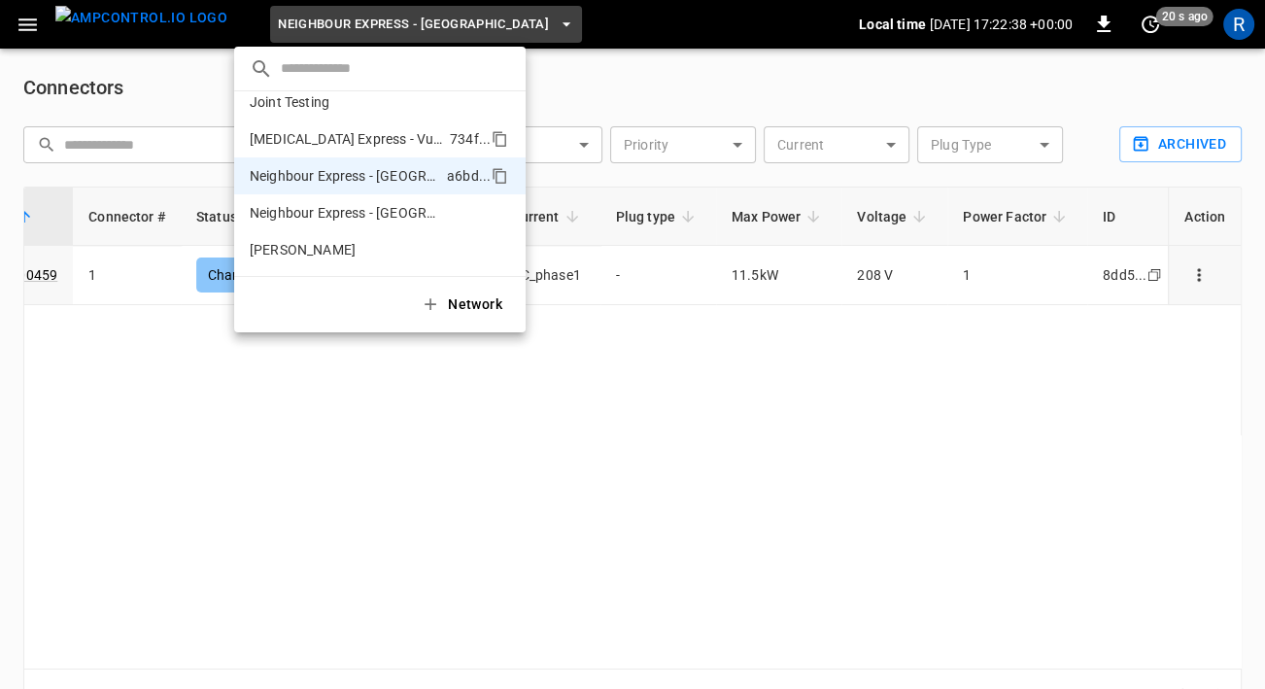
click at [365, 144] on p "[MEDICAL_DATA] Express - Vulcan Way Richmond" at bounding box center [346, 138] width 192 height 19
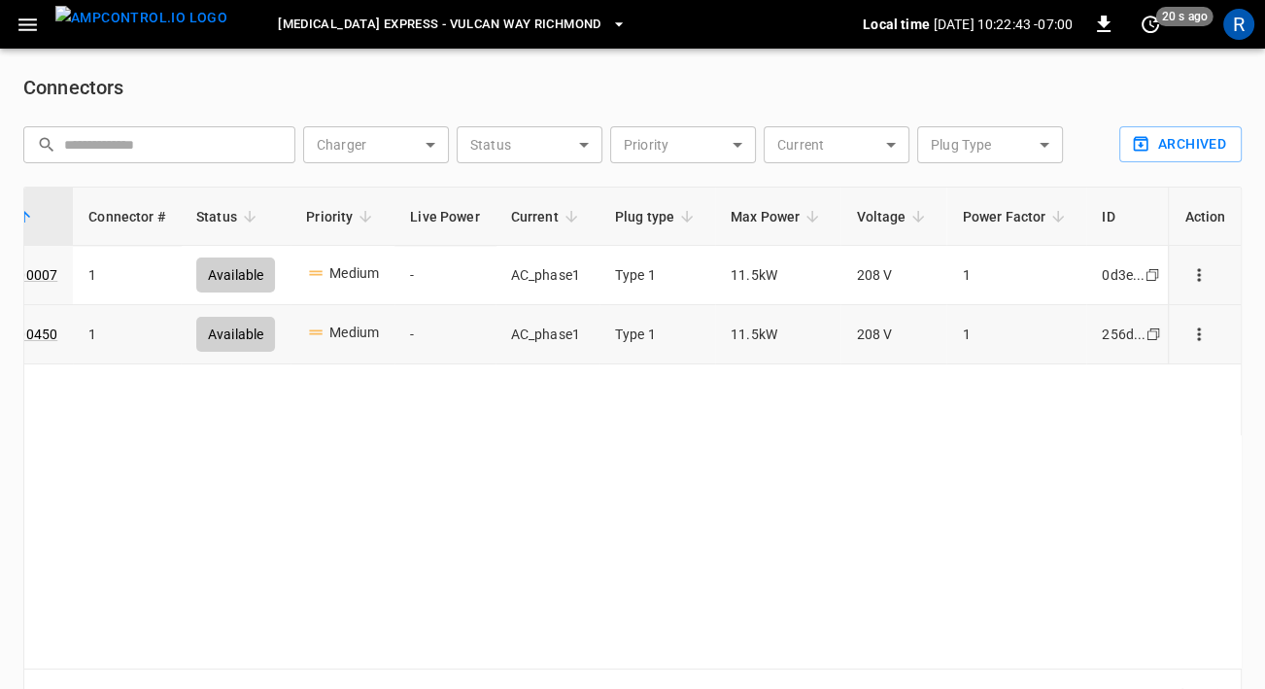
scroll to position [0, 0]
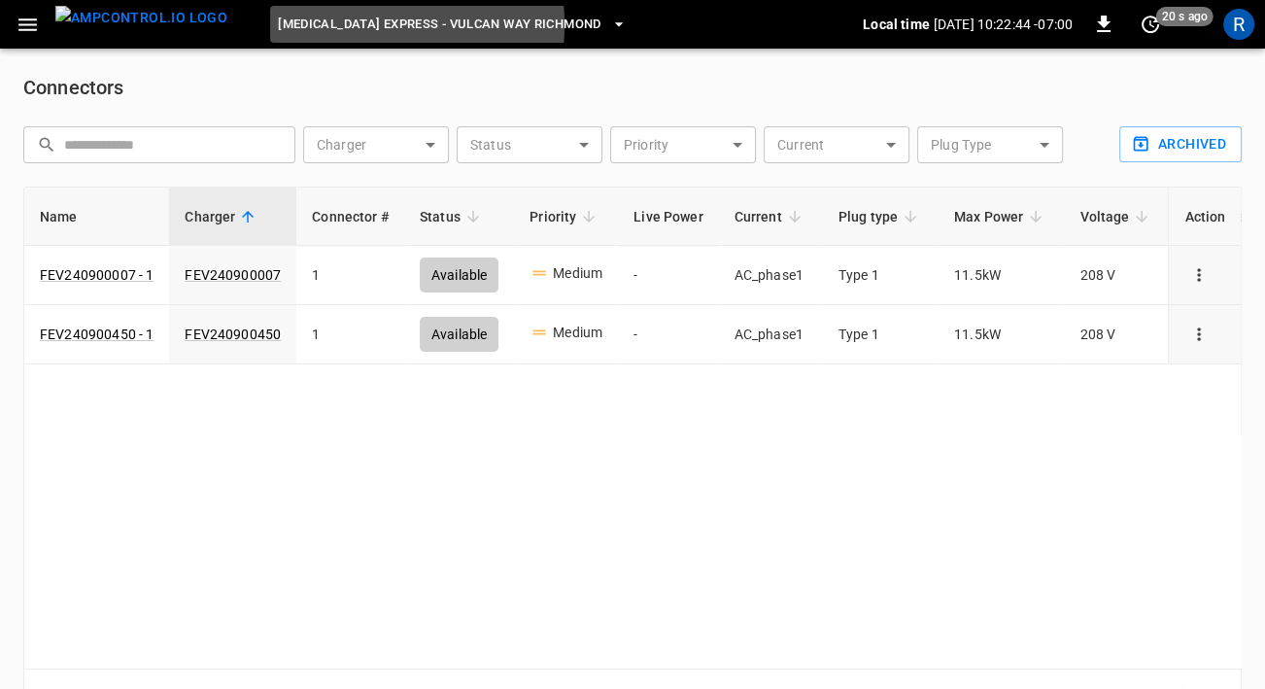
click at [279, 25] on span "[MEDICAL_DATA] Express - Vulcan Way Richmond" at bounding box center [439, 25] width 323 height 22
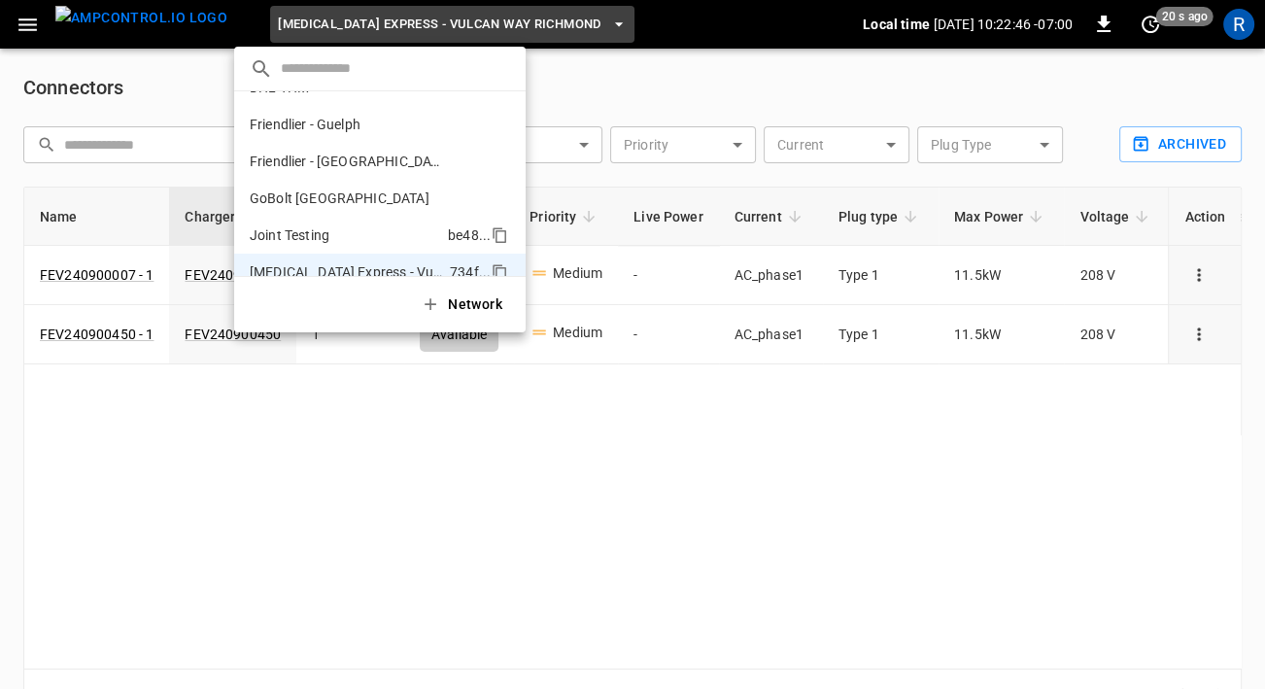
scroll to position [185, 0]
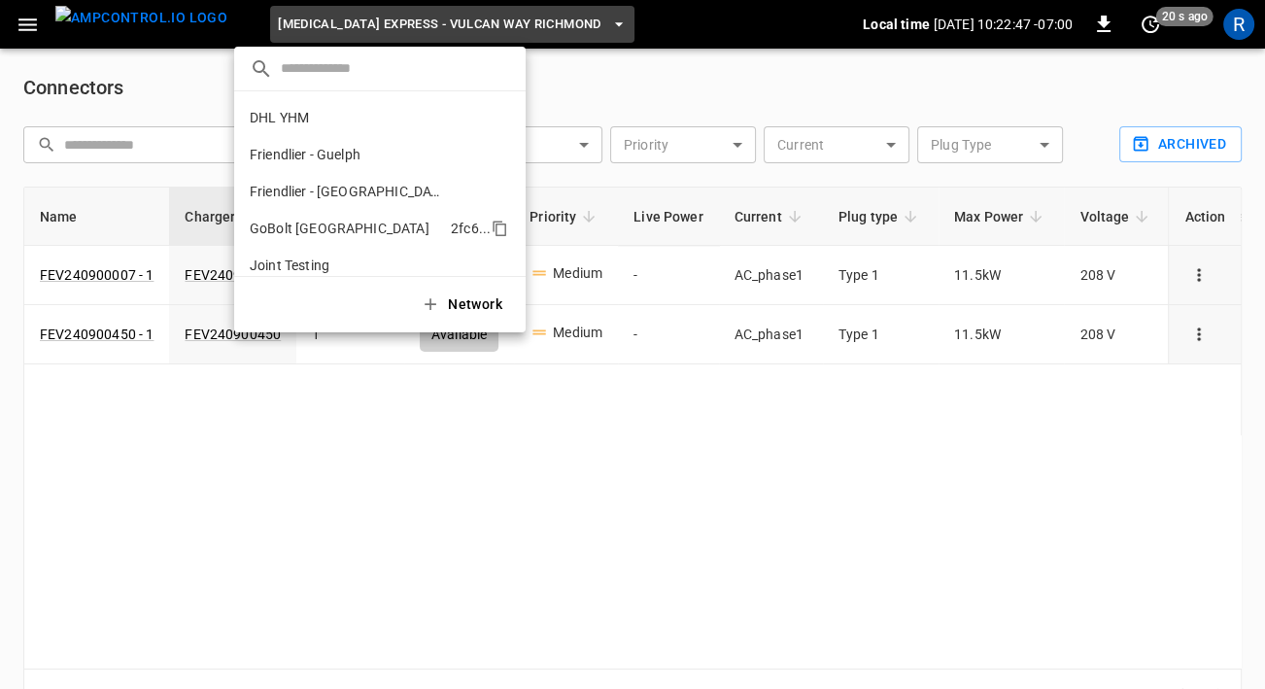
click at [322, 226] on p "GoBolt [GEOGRAPHIC_DATA]" at bounding box center [346, 228] width 193 height 19
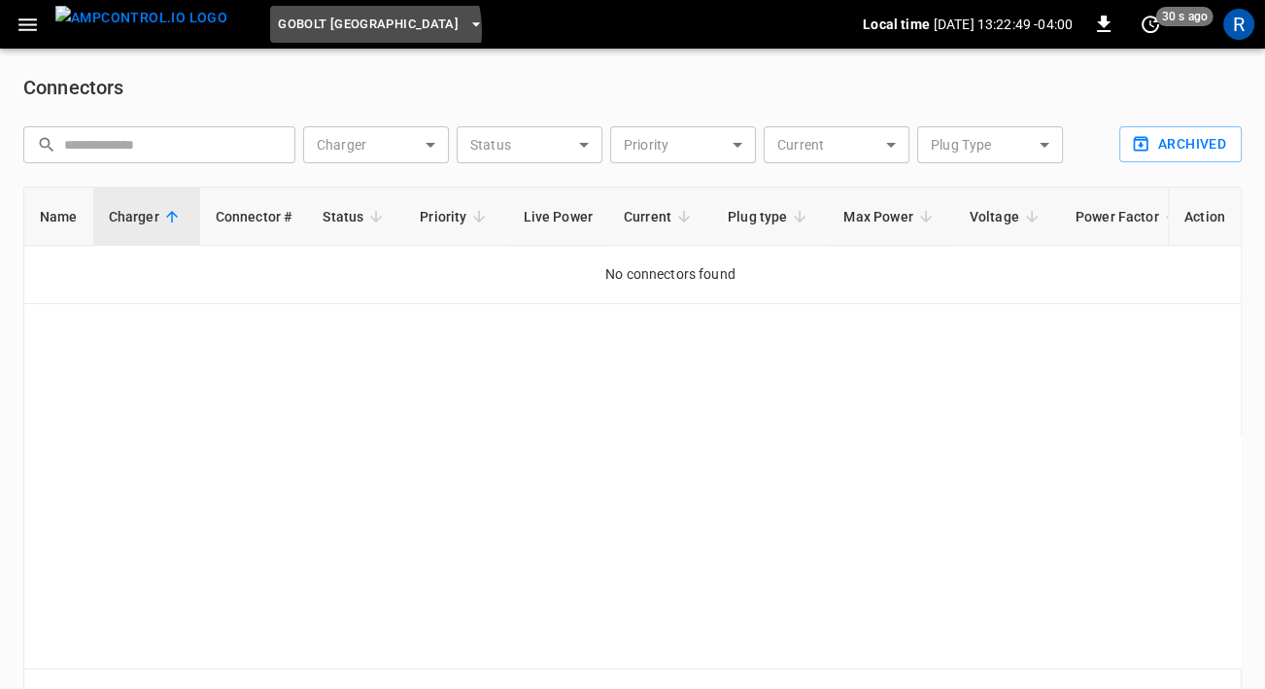
click at [338, 30] on span "GoBolt [GEOGRAPHIC_DATA]" at bounding box center [368, 25] width 181 height 22
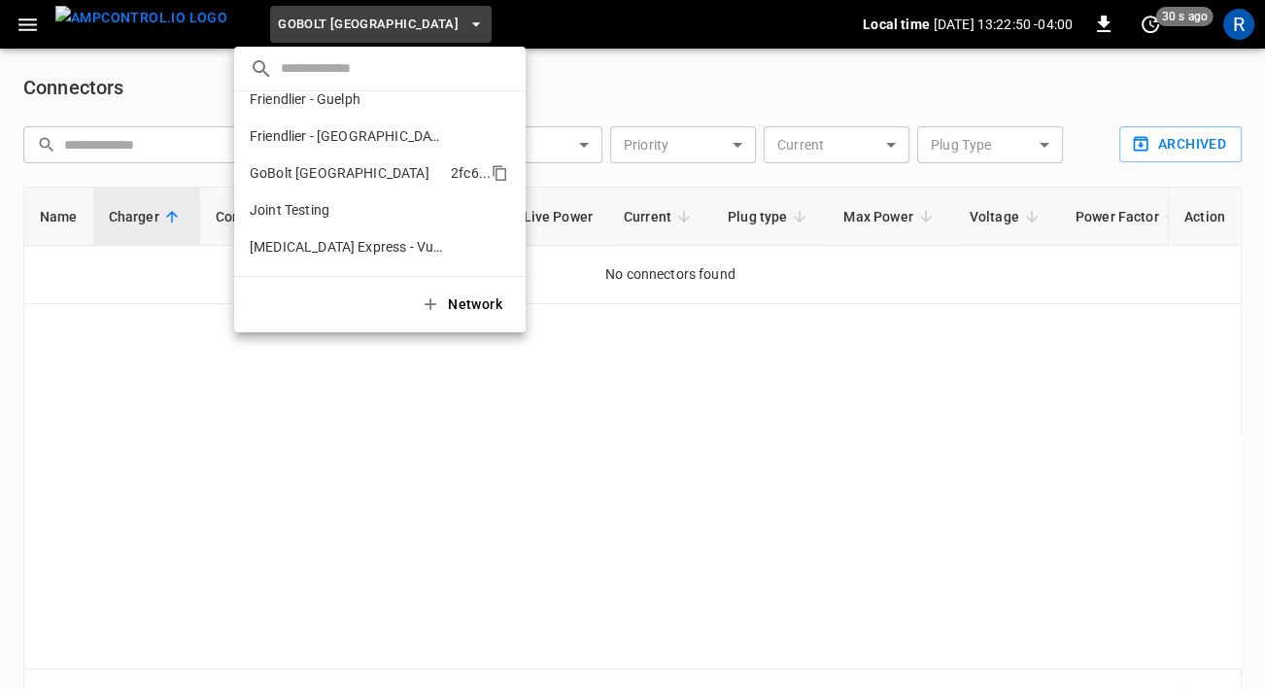
scroll to position [232, 0]
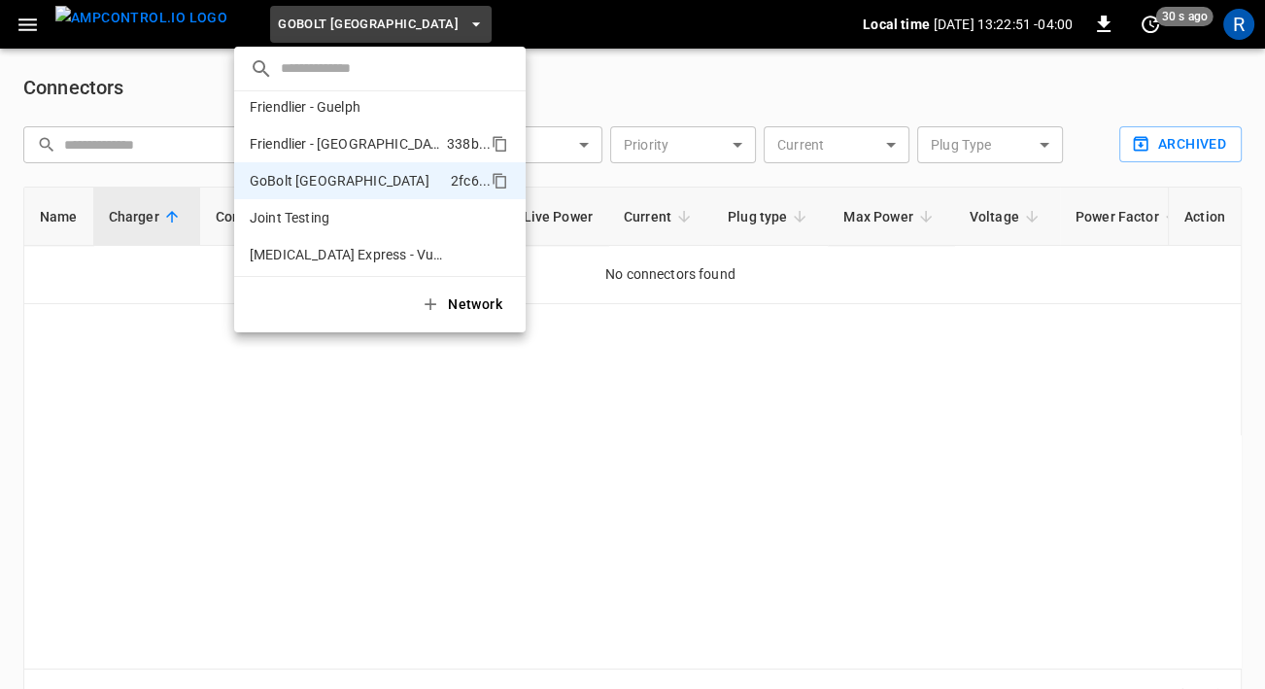
click at [346, 143] on p "Friendlier - [GEOGRAPHIC_DATA]" at bounding box center [344, 143] width 189 height 19
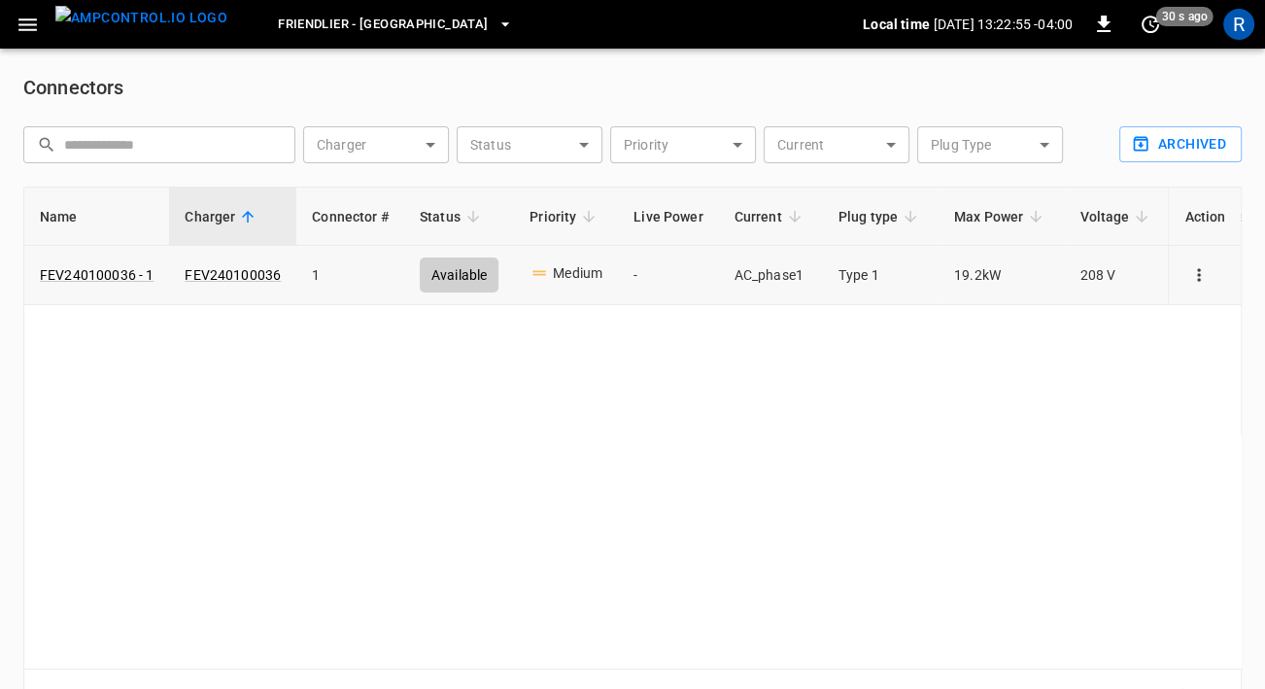
scroll to position [0, 223]
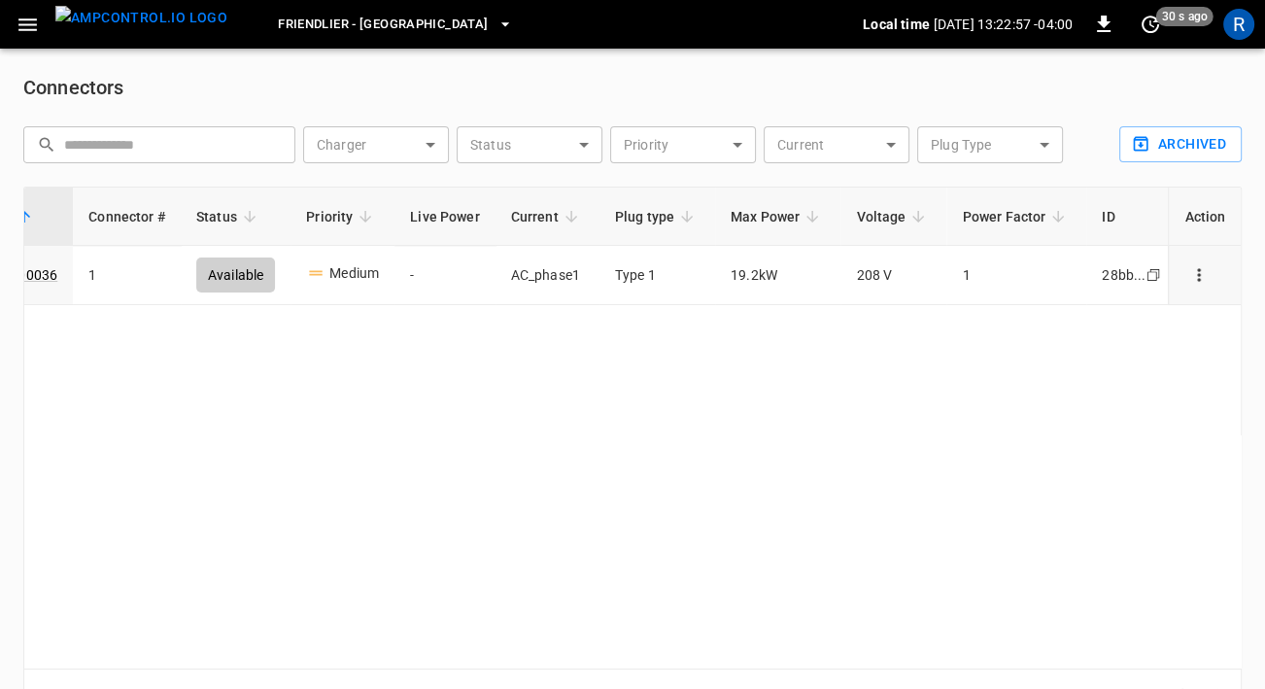
click at [287, 34] on span "Friendlier - [GEOGRAPHIC_DATA]" at bounding box center [383, 25] width 210 height 22
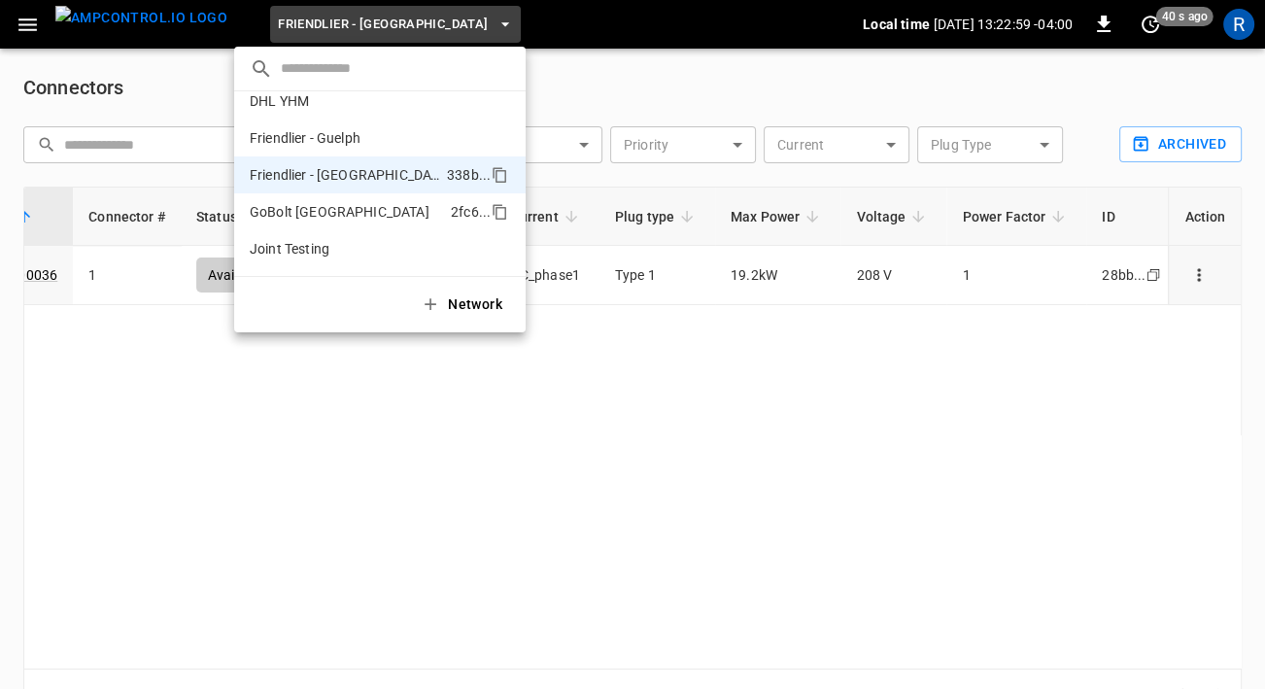
scroll to position [199, 0]
click at [300, 142] on p "Friendlier - Guelph" at bounding box center [346, 139] width 193 height 19
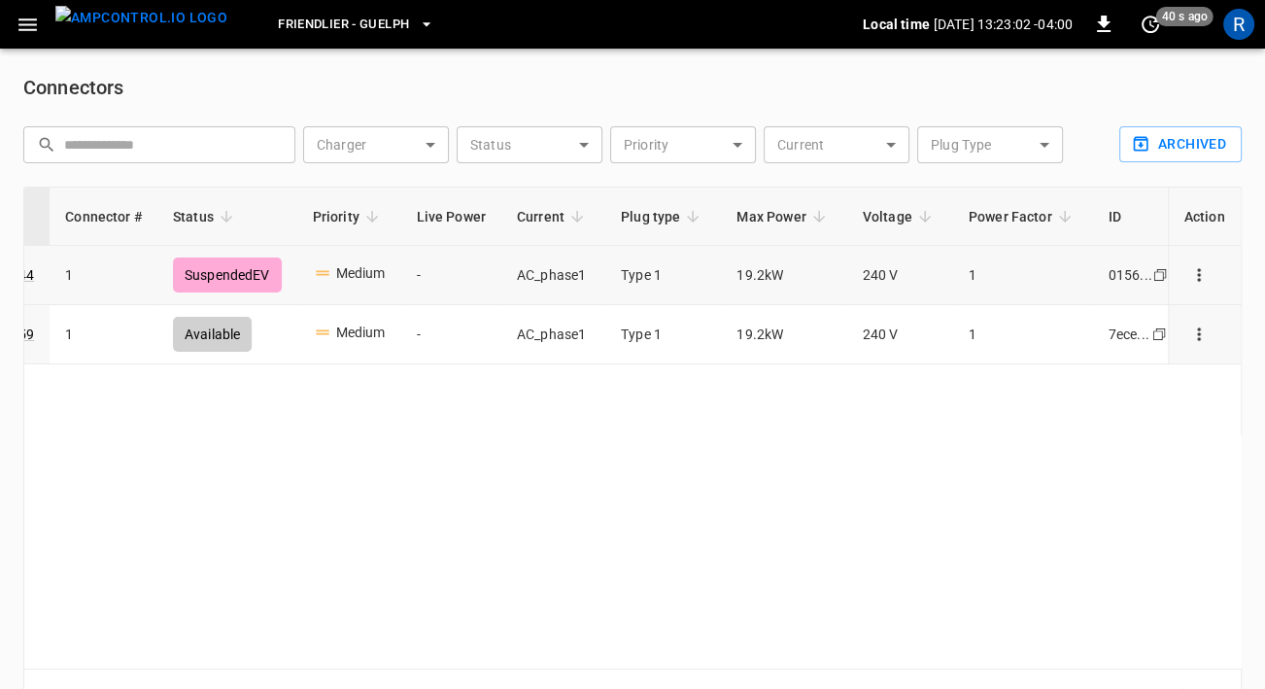
scroll to position [0, 253]
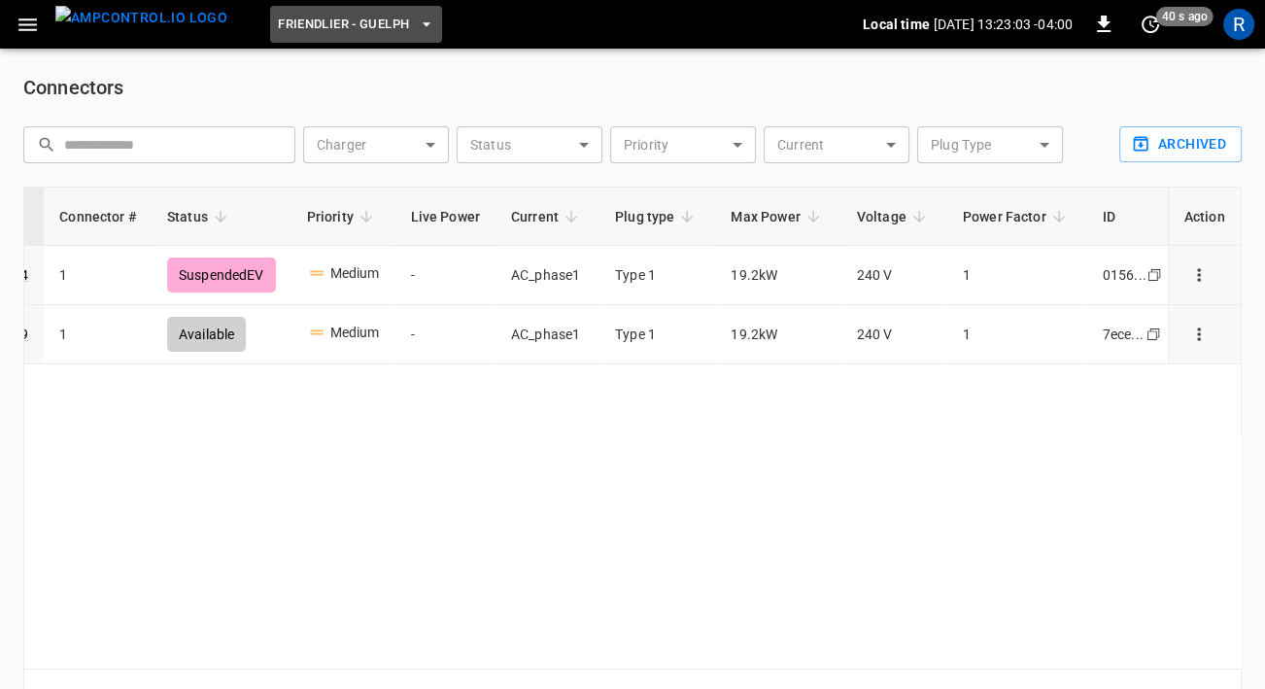
click at [280, 15] on span "Friendlier - Guelph" at bounding box center [343, 25] width 131 height 22
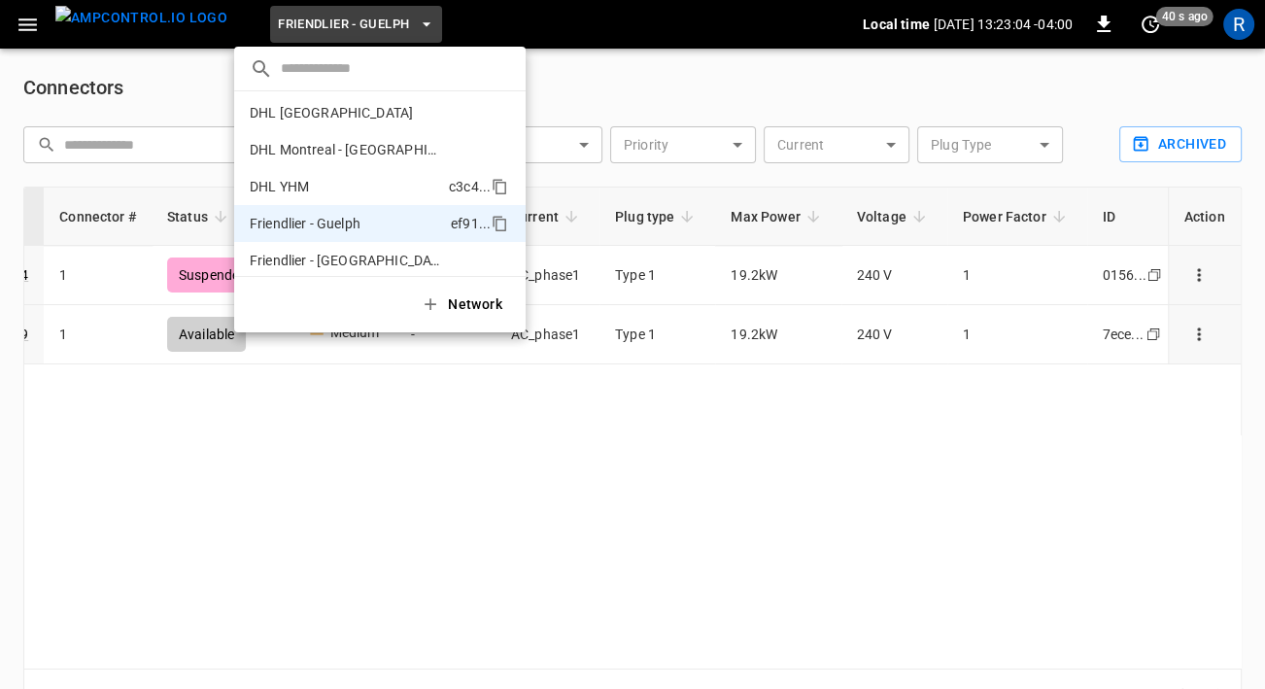
scroll to position [111, 0]
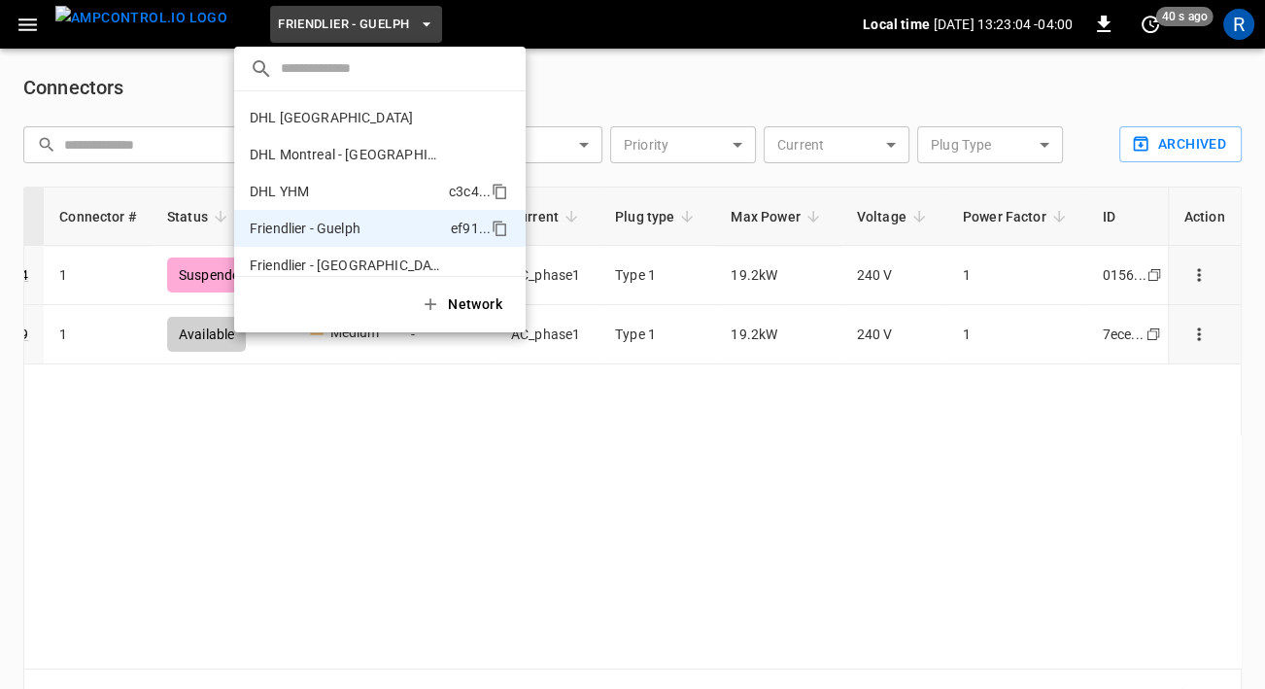
click at [307, 189] on p "DHL YHM" at bounding box center [345, 191] width 191 height 19
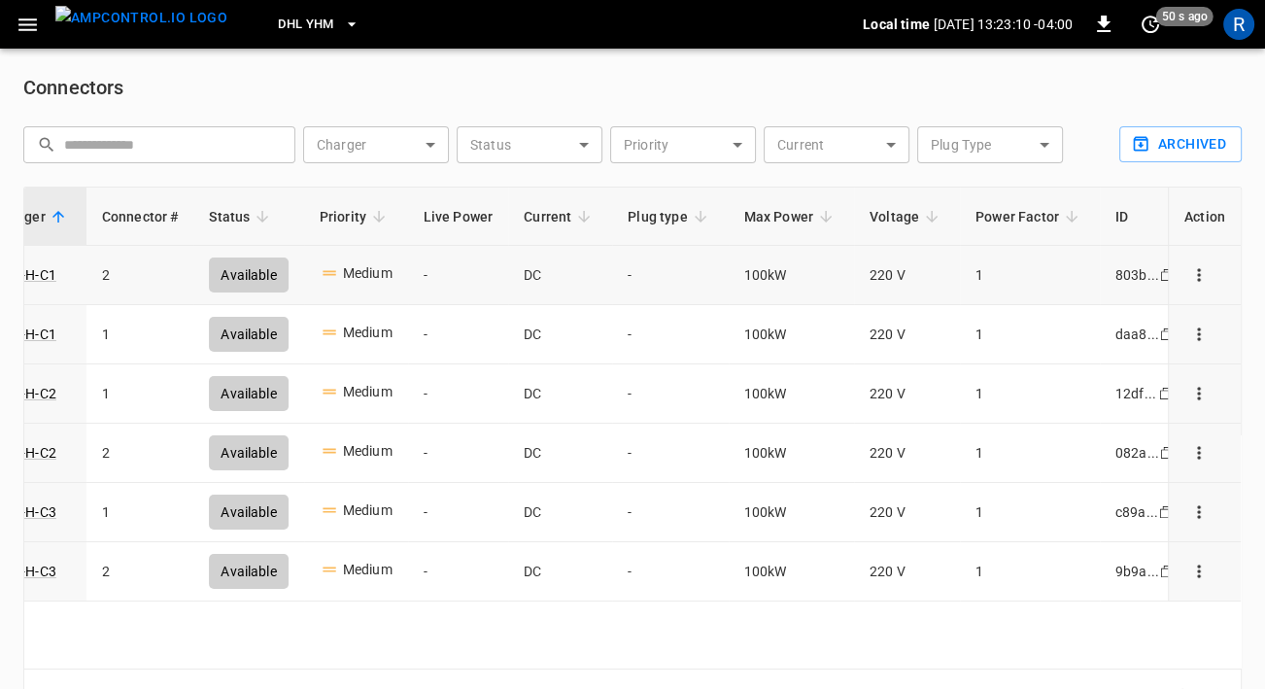
scroll to position [0, 165]
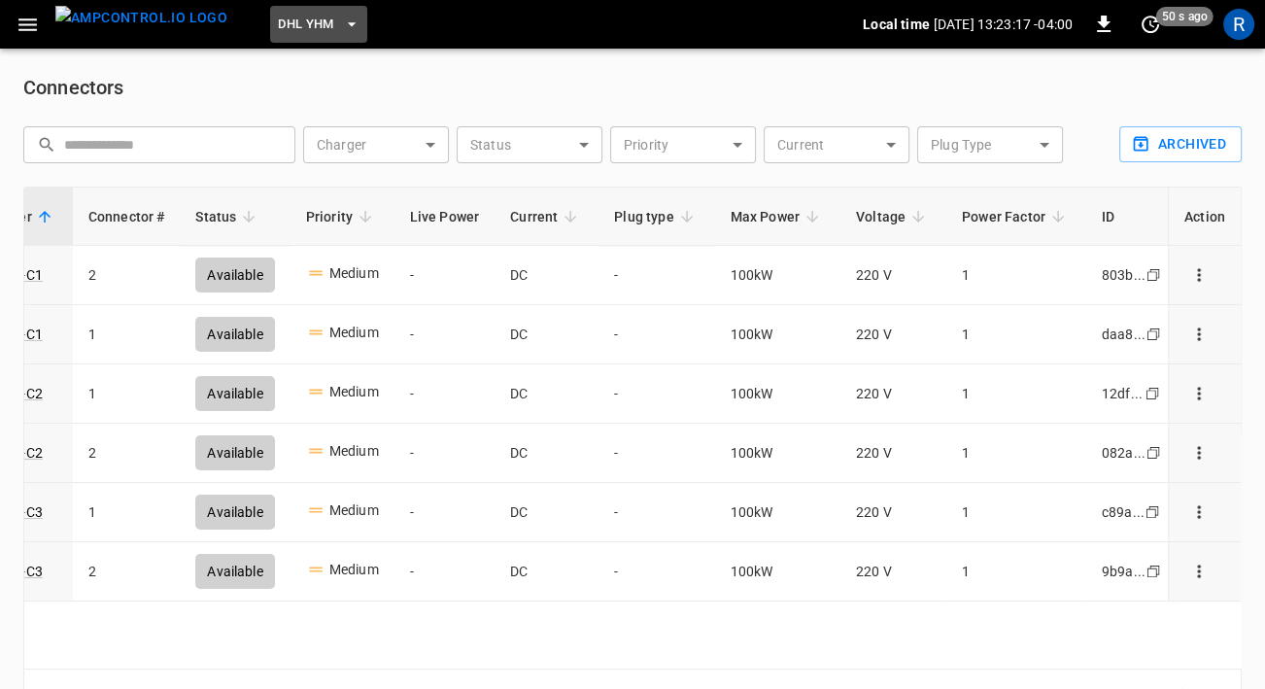
click at [290, 22] on span "DHL YHM" at bounding box center [306, 25] width 56 height 22
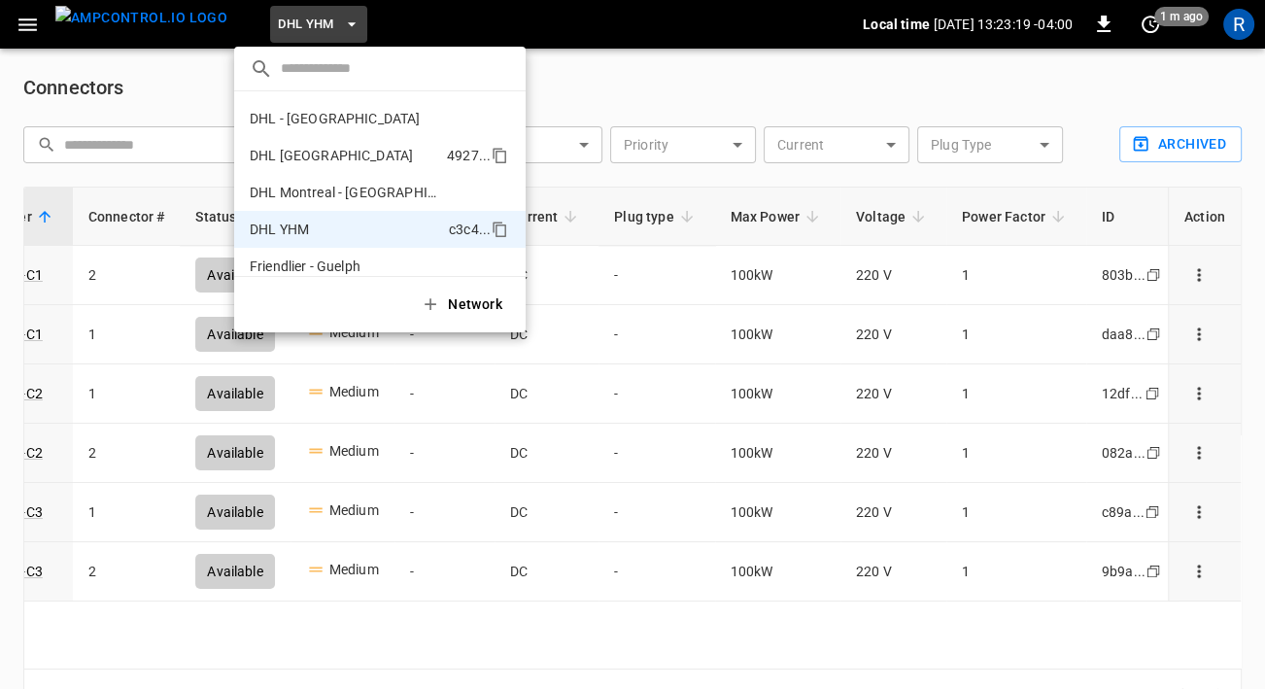
scroll to position [77, 0]
click at [317, 123] on p "DHL - [GEOGRAPHIC_DATA]" at bounding box center [344, 114] width 189 height 19
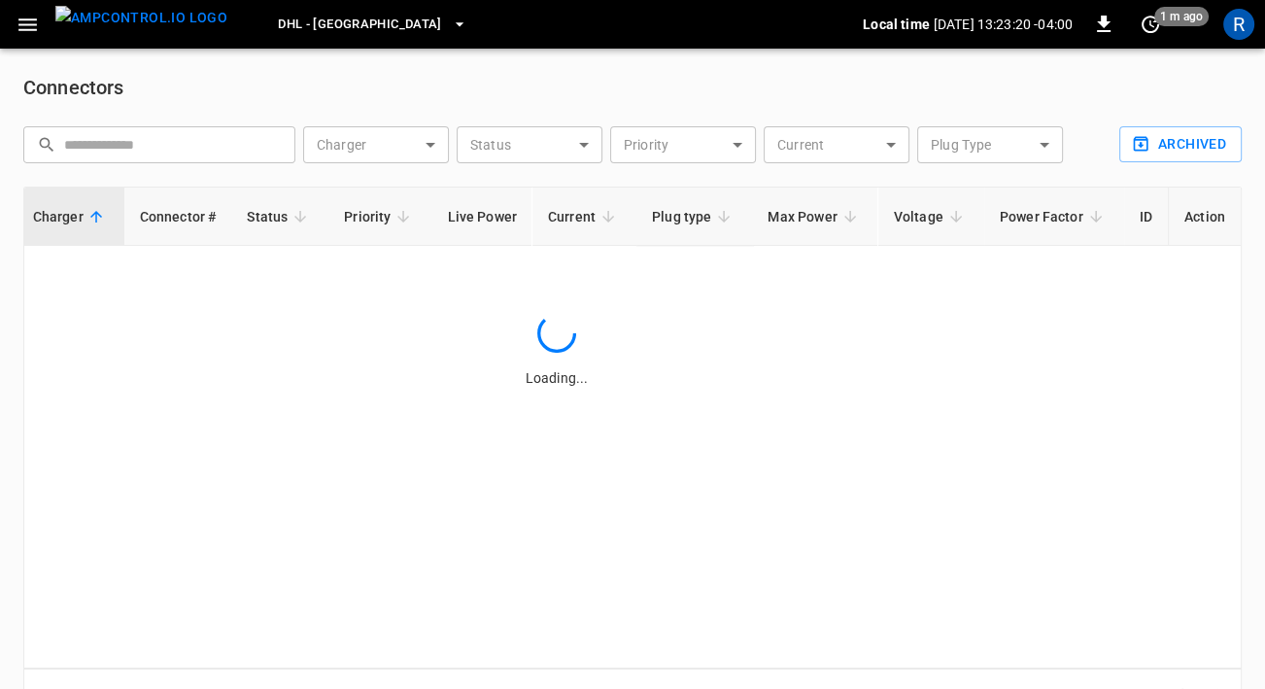
scroll to position [0, 63]
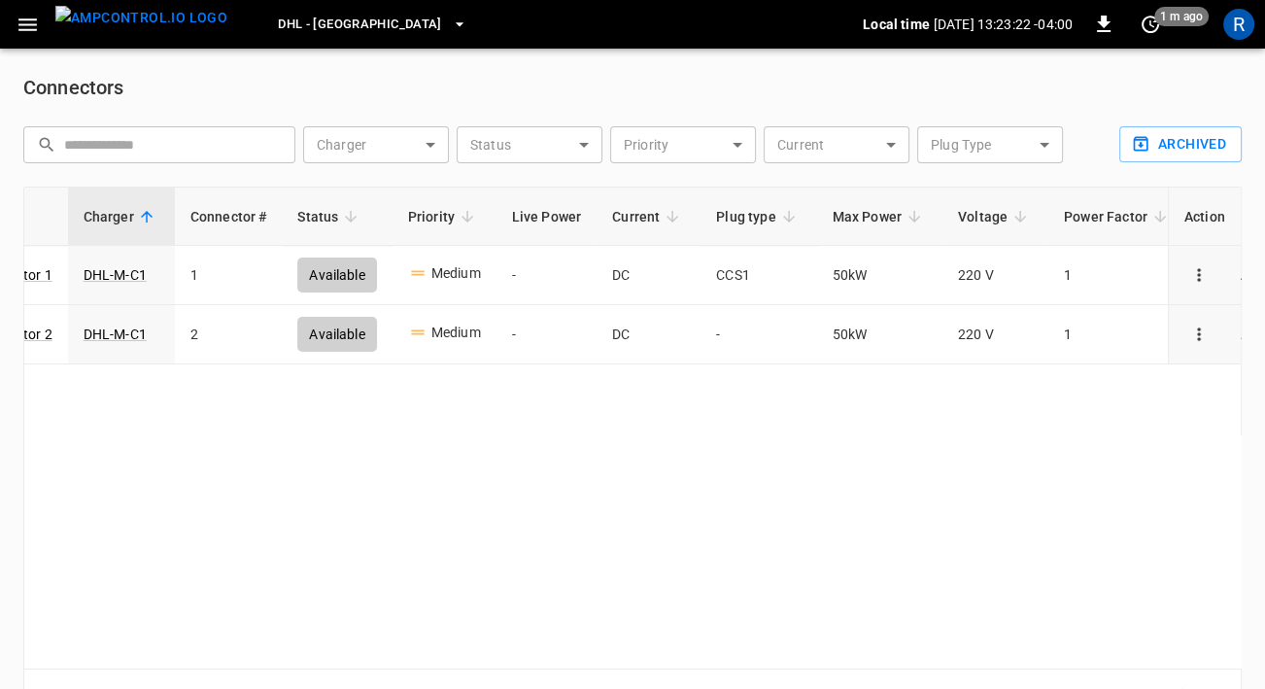
click at [303, 42] on button "DHL - [GEOGRAPHIC_DATA]" at bounding box center [372, 25] width 205 height 38
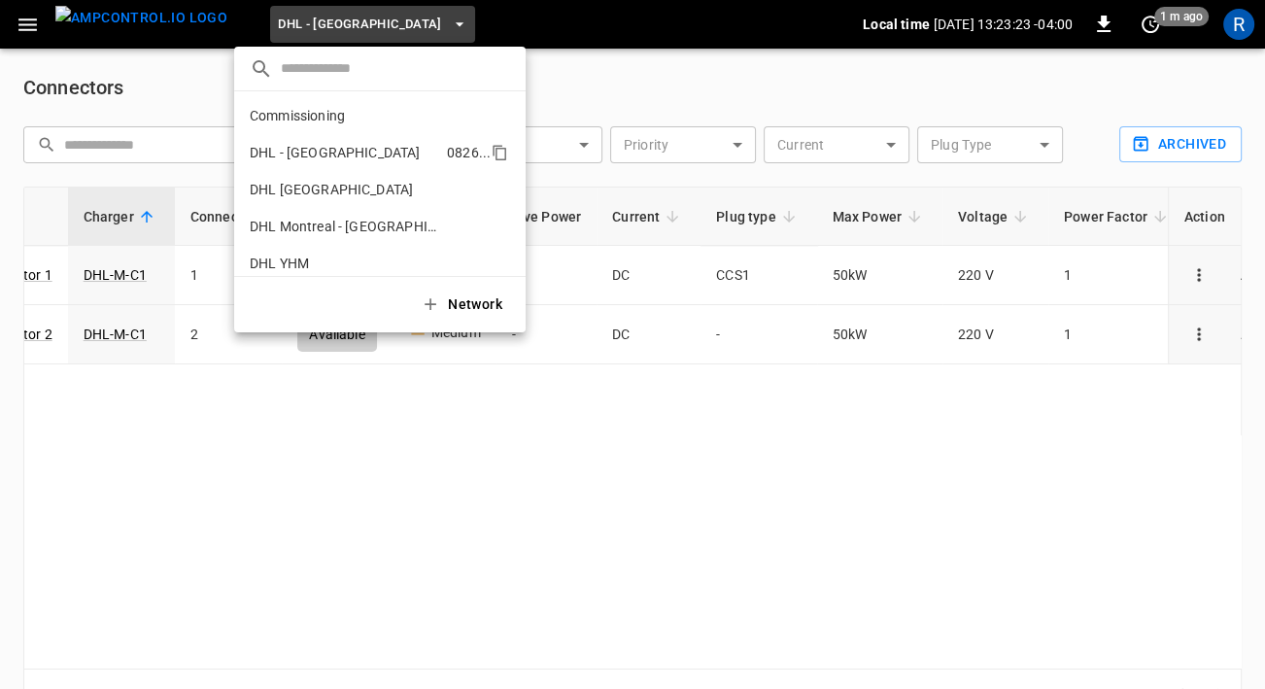
scroll to position [0, 0]
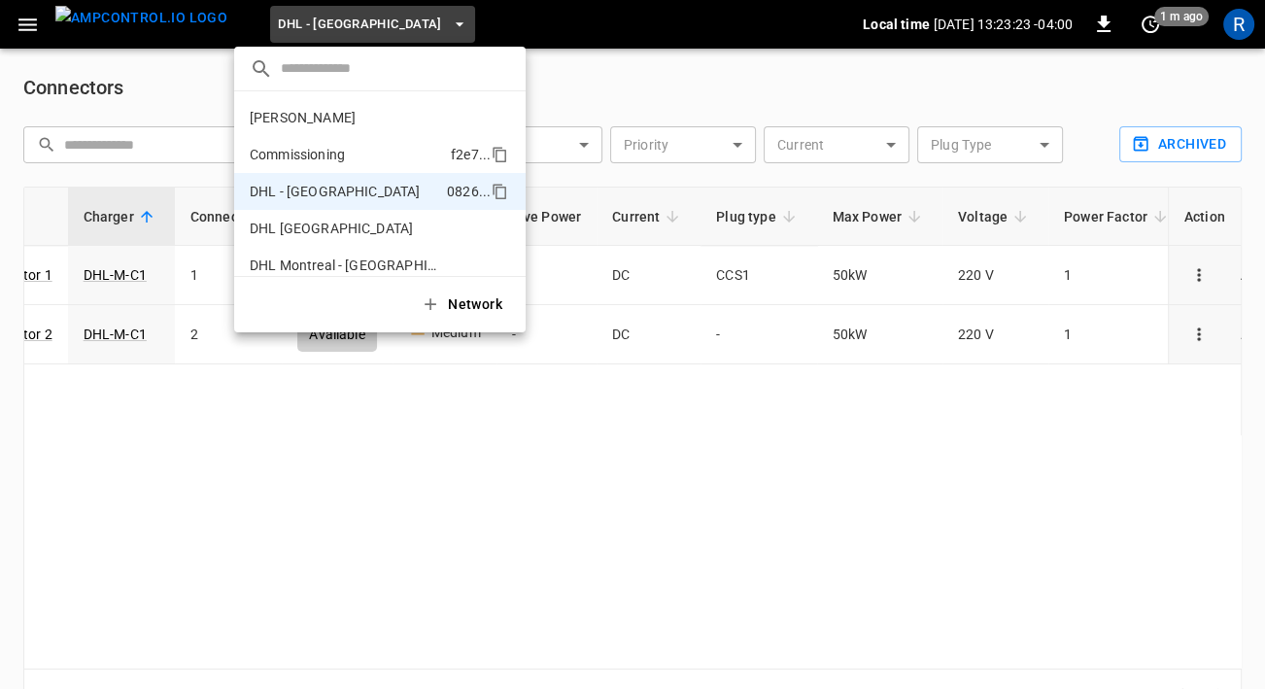
click at [299, 166] on li "Commissioning f2e7 ..." at bounding box center [379, 154] width 291 height 37
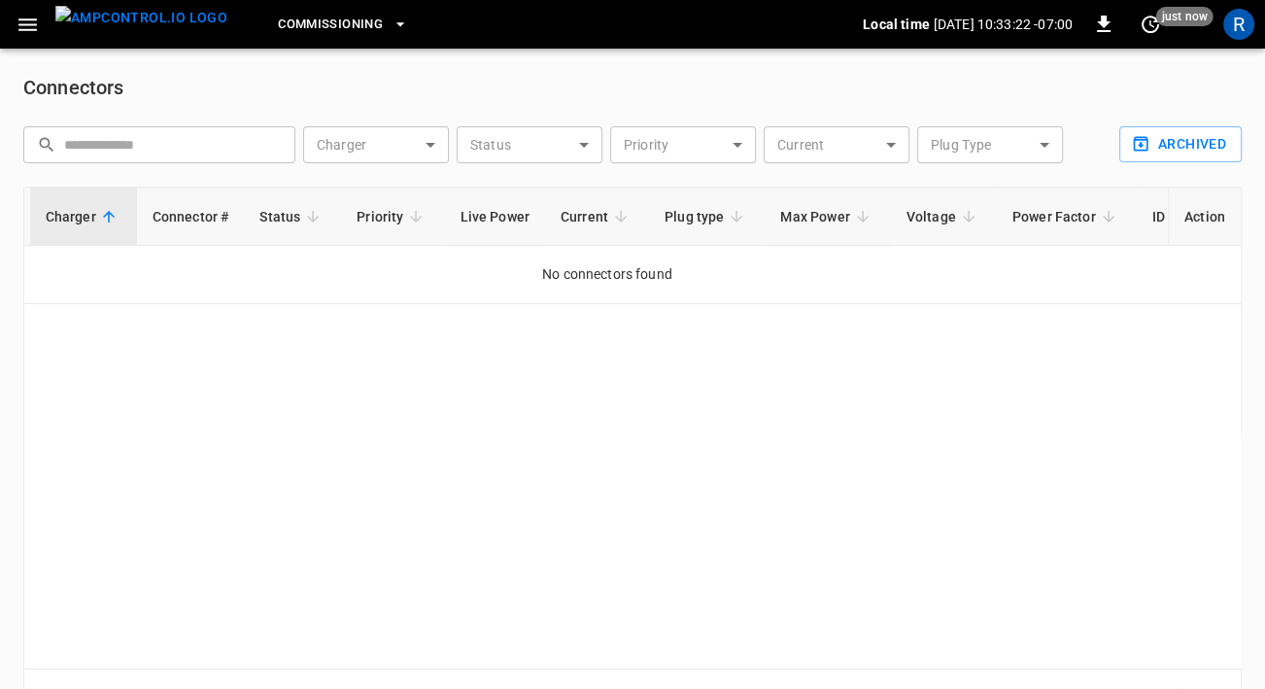
scroll to position [0, 63]
